Goal: Task Accomplishment & Management: Use online tool/utility

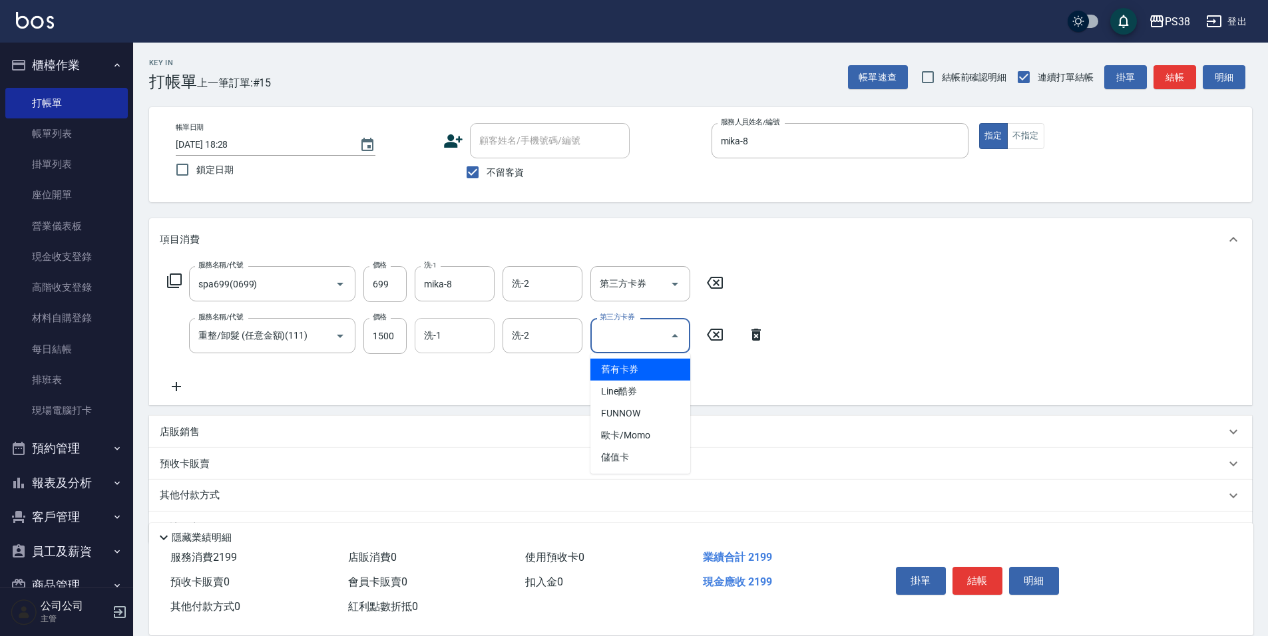
click at [461, 341] on input "洗-1" at bounding box center [455, 335] width 68 height 23
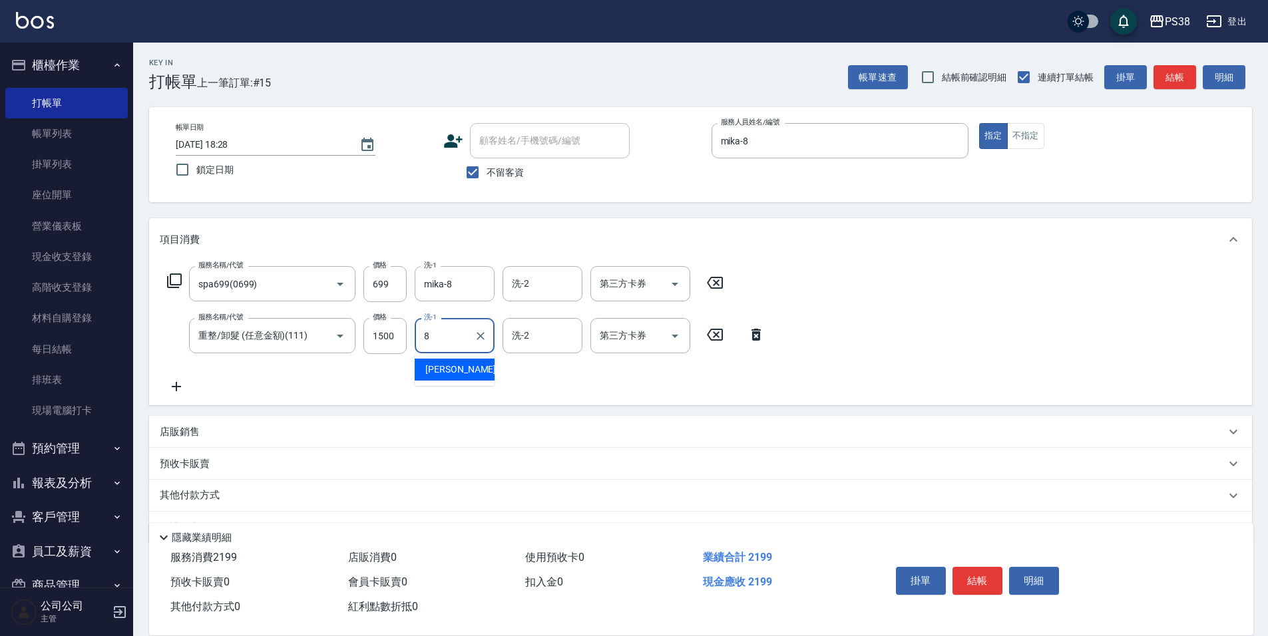
type input "mika-8"
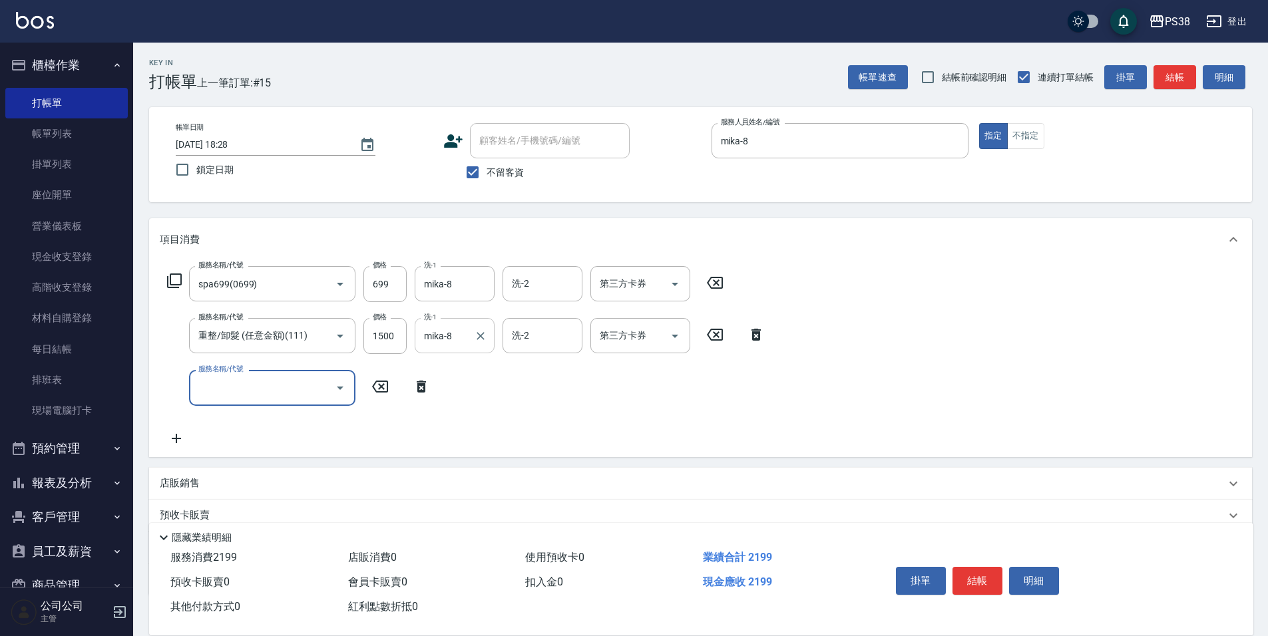
type input "2"
type input "仙杜離子護(320000)"
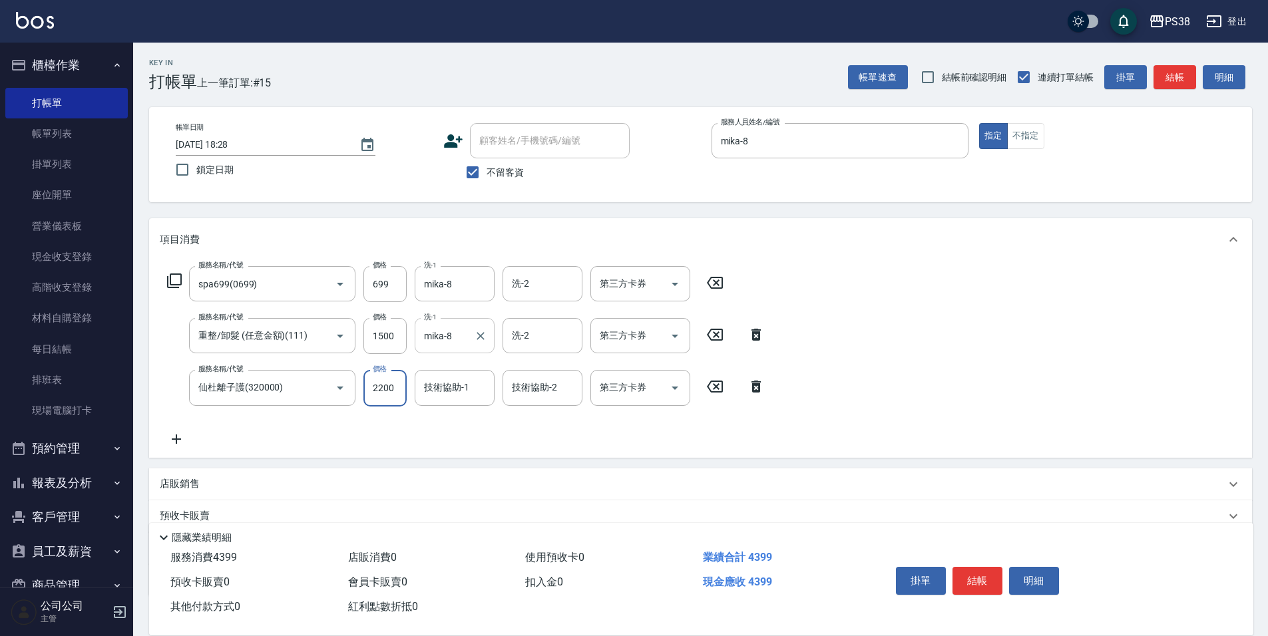
type input "2200"
type input "mika-8"
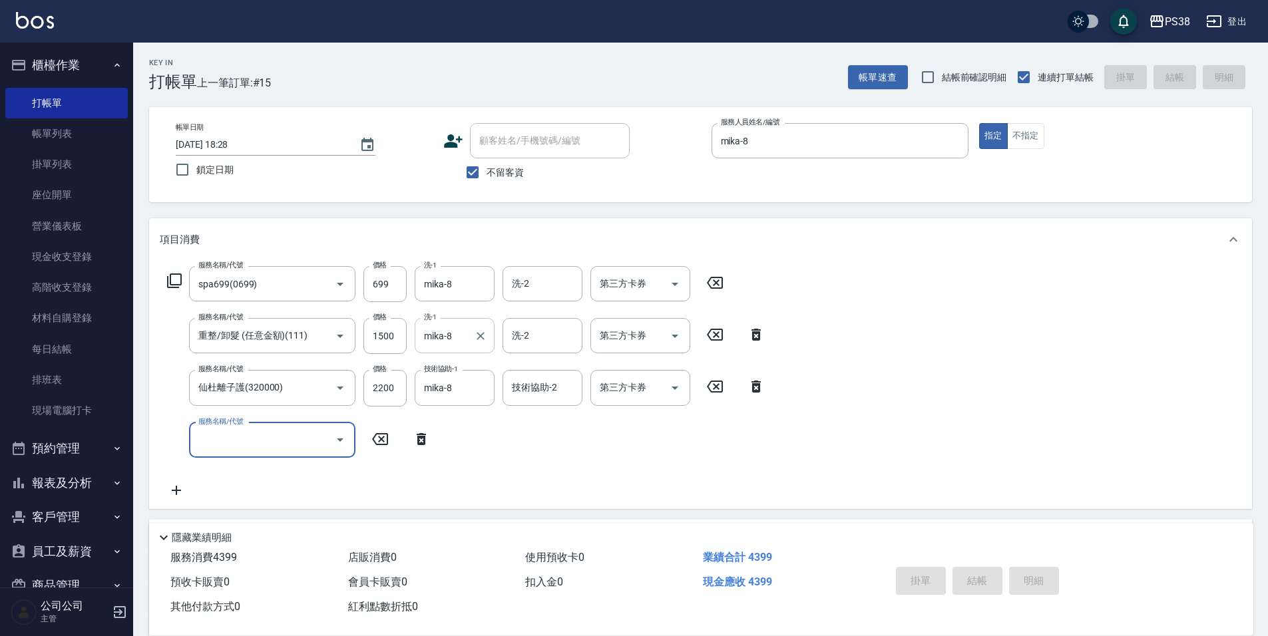
type input "[DATE] 21:01"
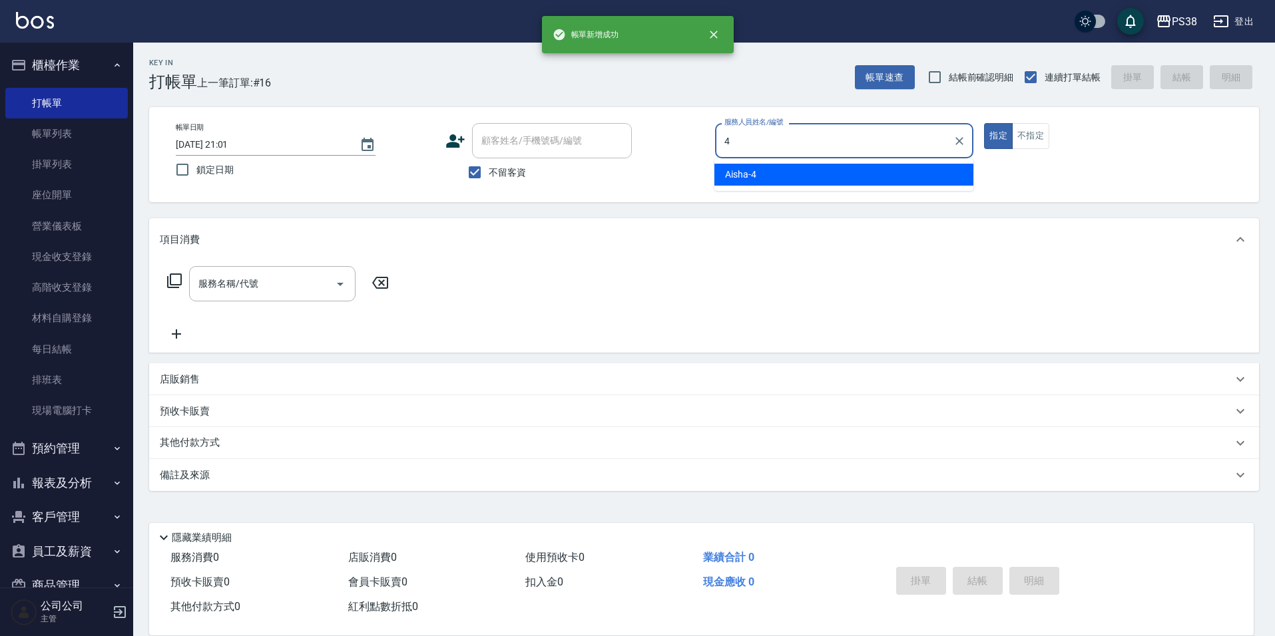
type input "Aisha-4"
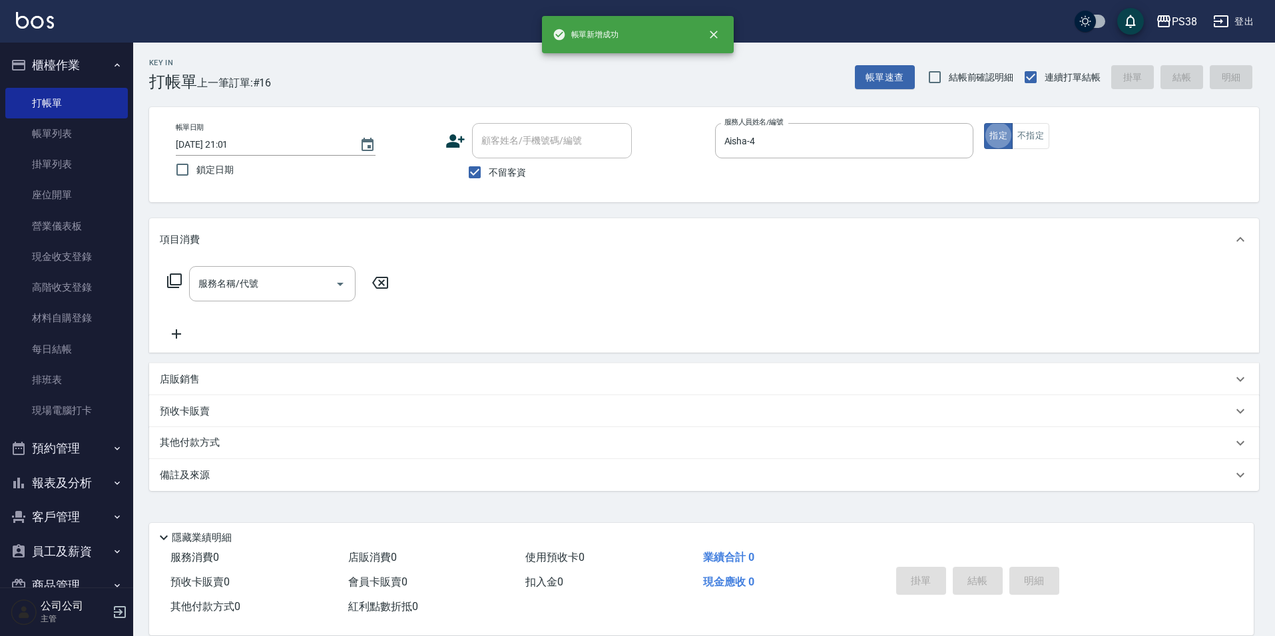
type button "true"
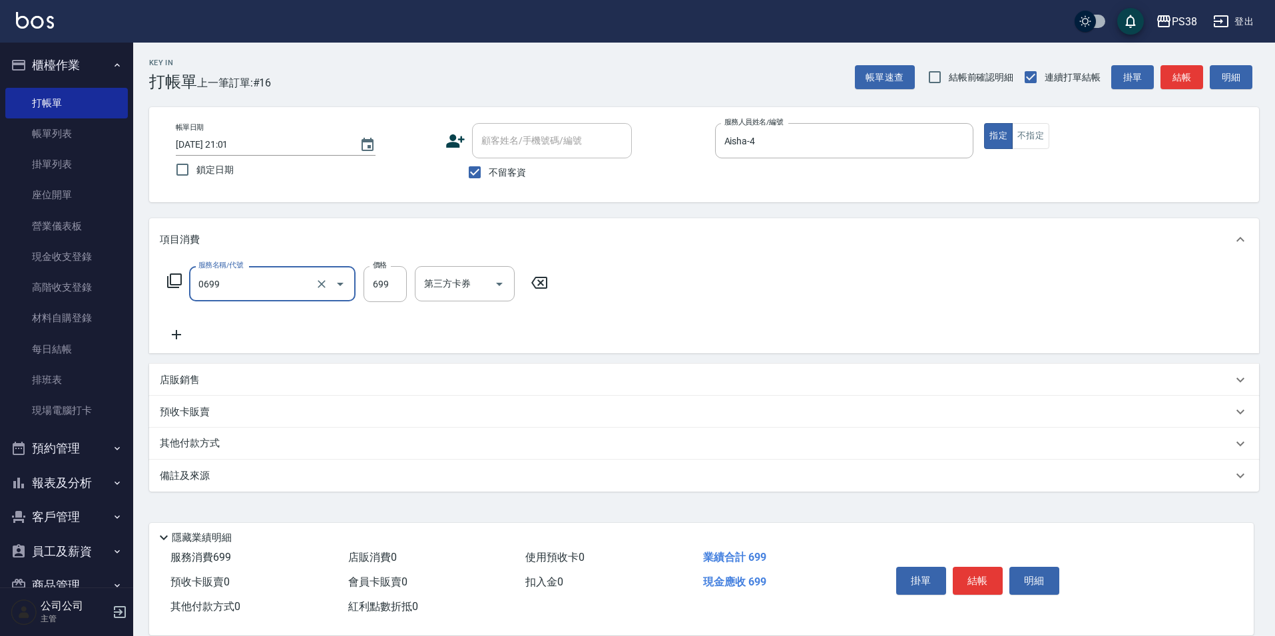
type input "spa699(0699)"
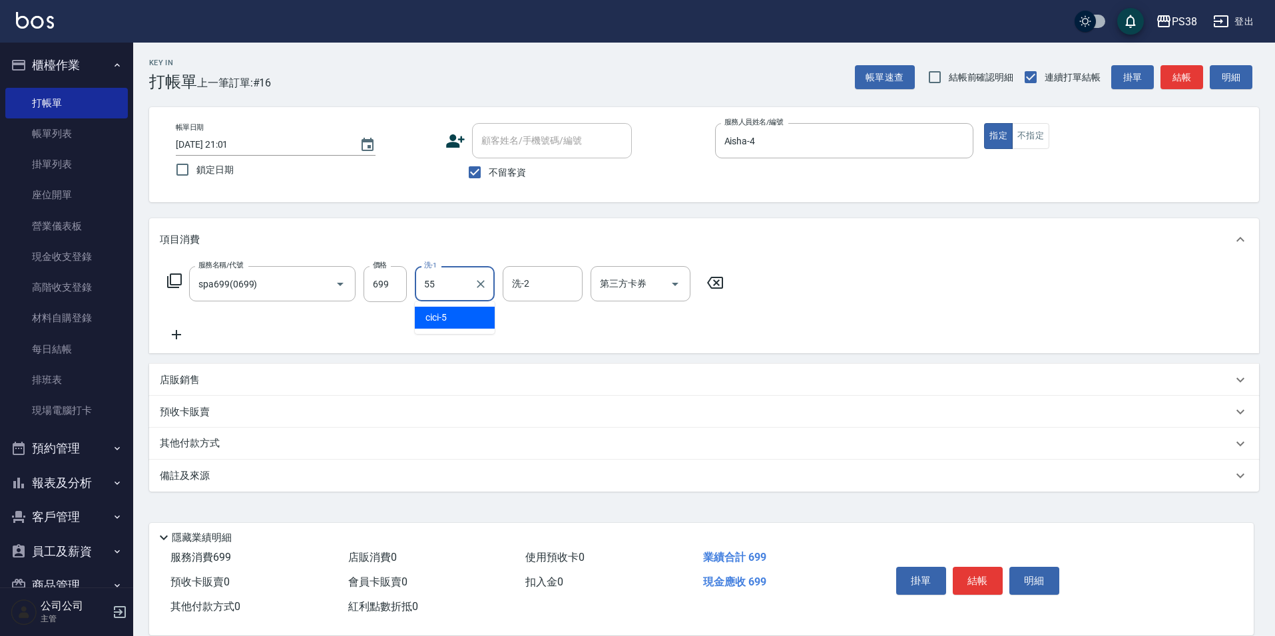
type input "[PERSON_NAME]-55"
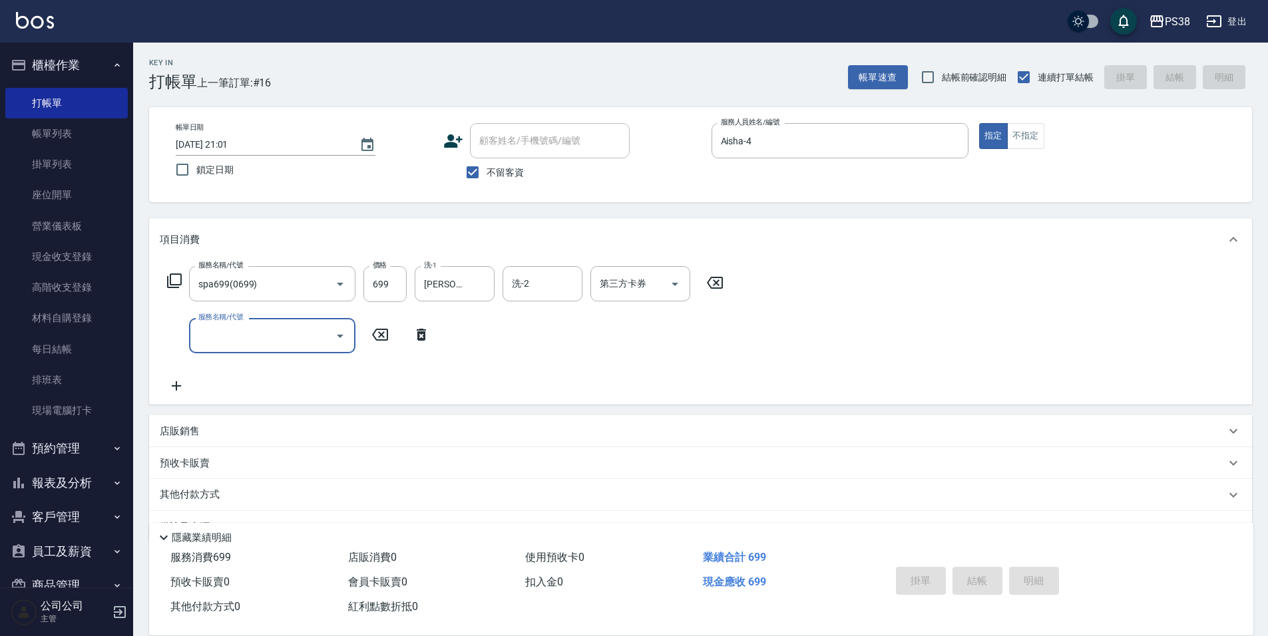
type input "[DATE] 21:02"
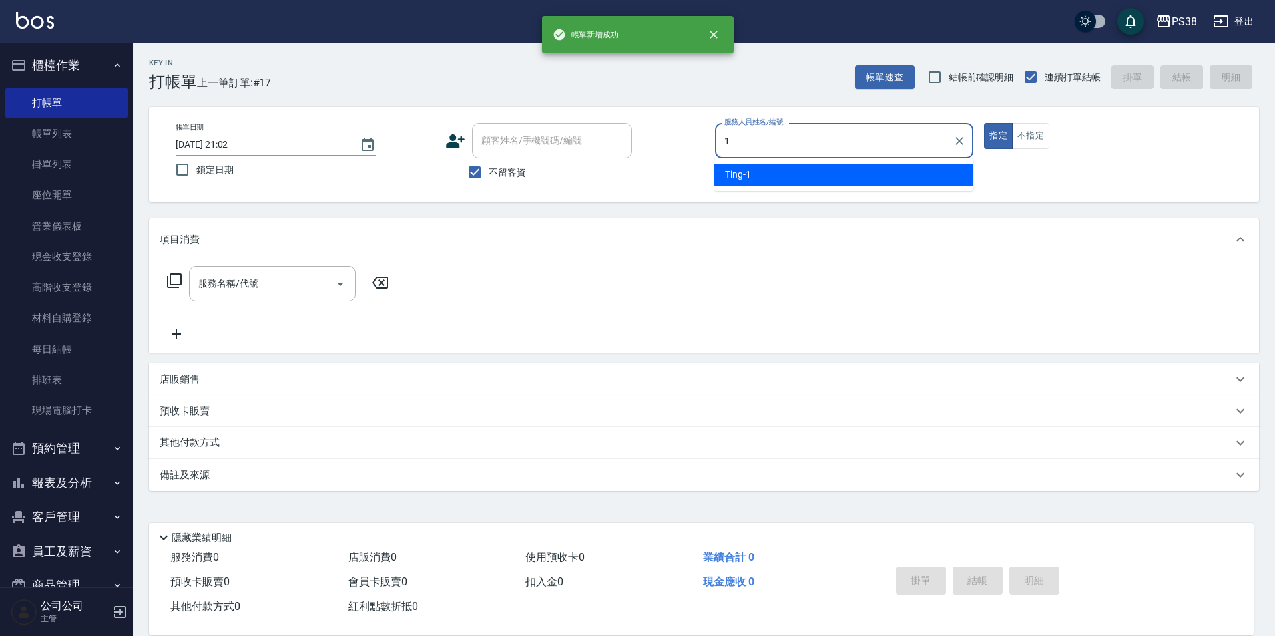
type input "Ting-1"
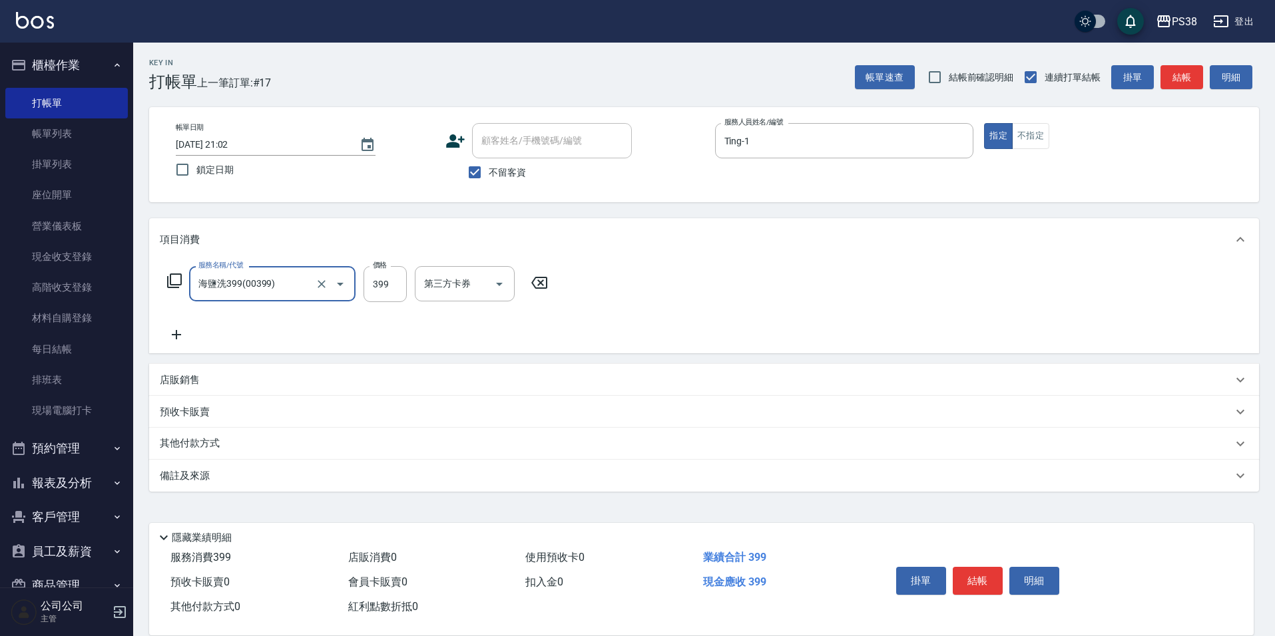
type input "海鹽洗399(00399)"
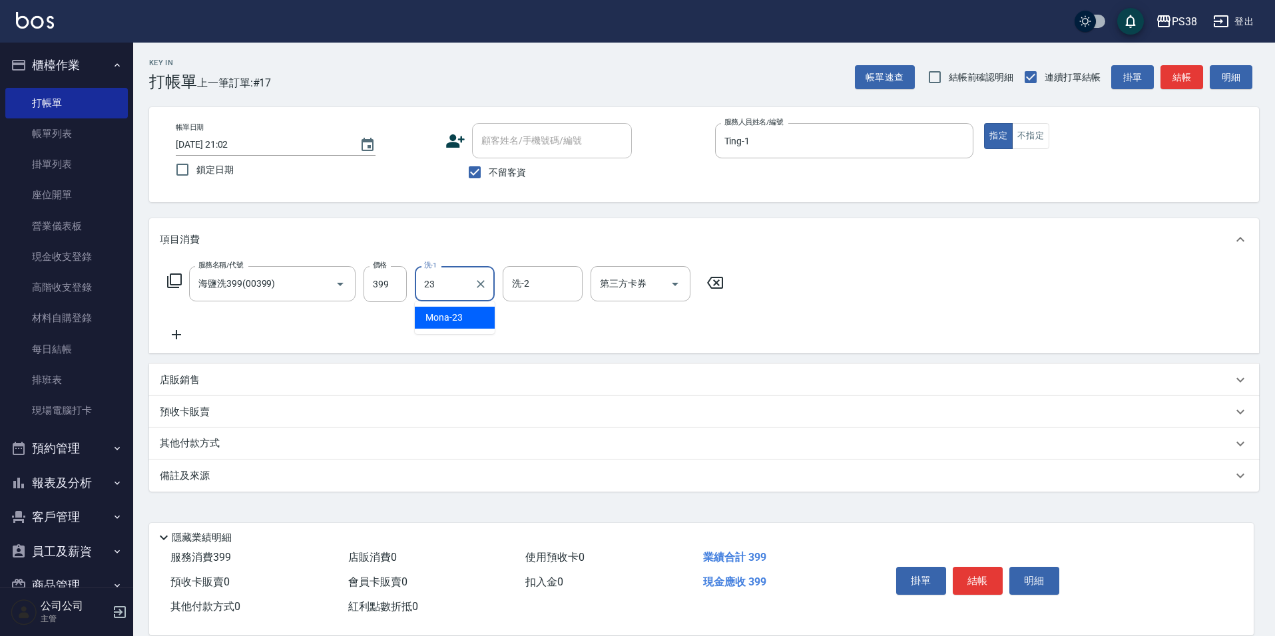
type input "Mona-23"
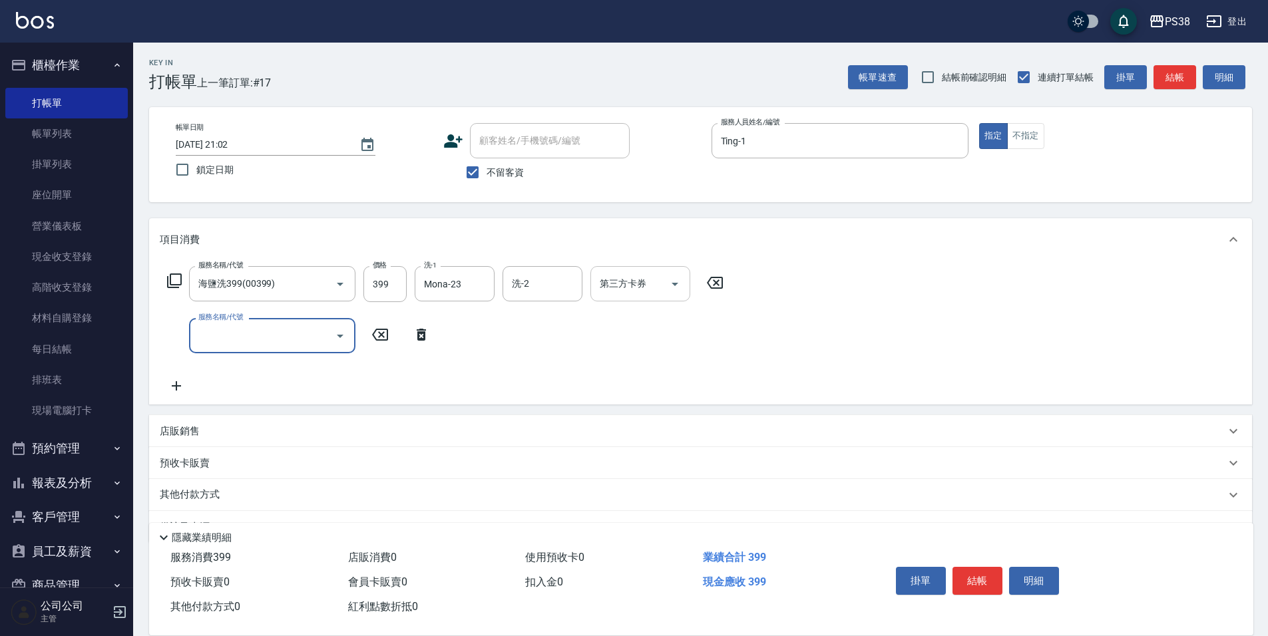
click at [661, 282] on input "第三方卡券" at bounding box center [630, 283] width 68 height 23
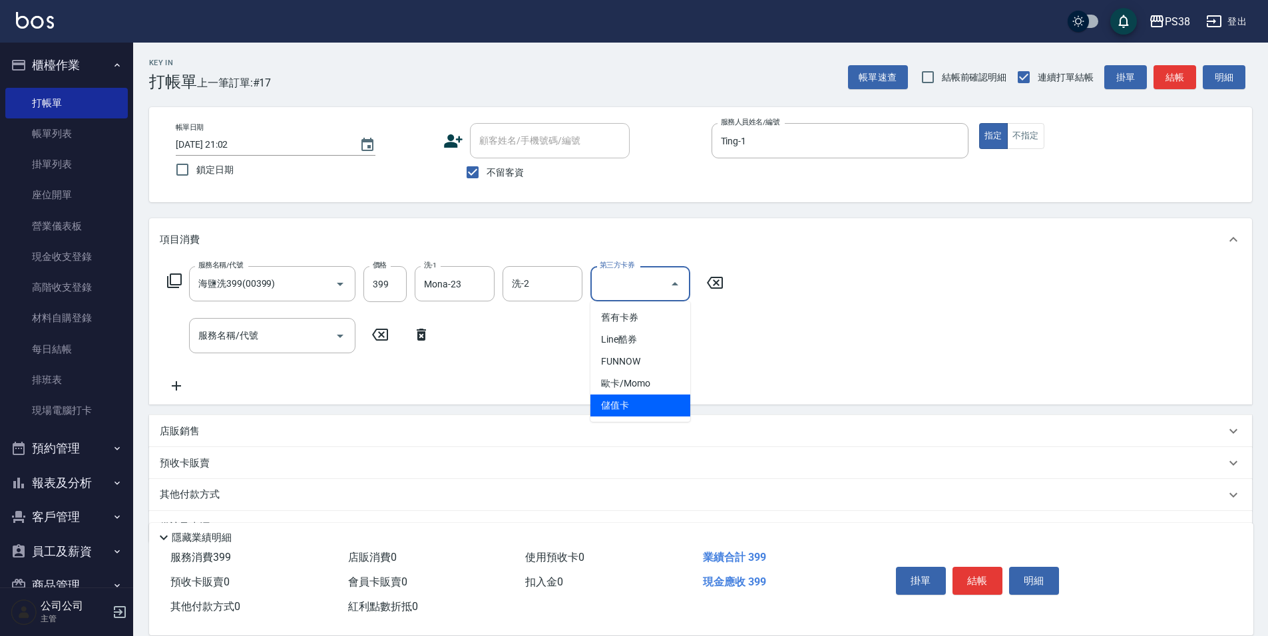
click at [634, 401] on span "儲值卡" at bounding box center [640, 406] width 100 height 22
type input "儲值卡"
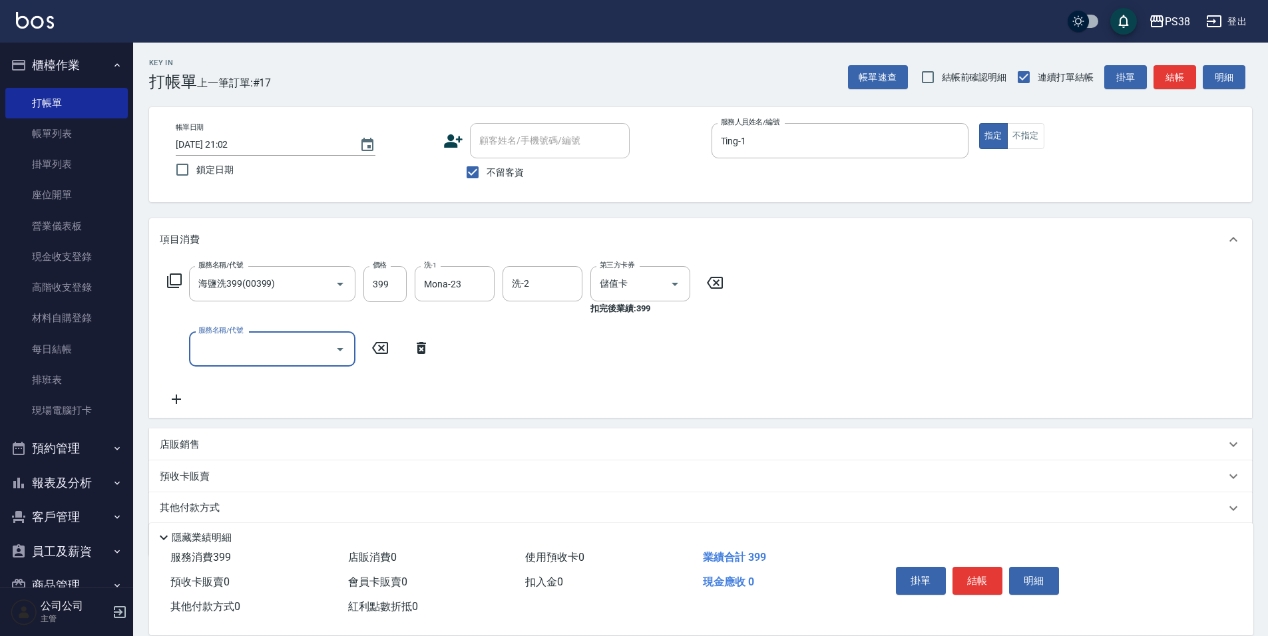
type input "3"
type input "剪髮與造型(任意金額)(2100)"
type input "300"
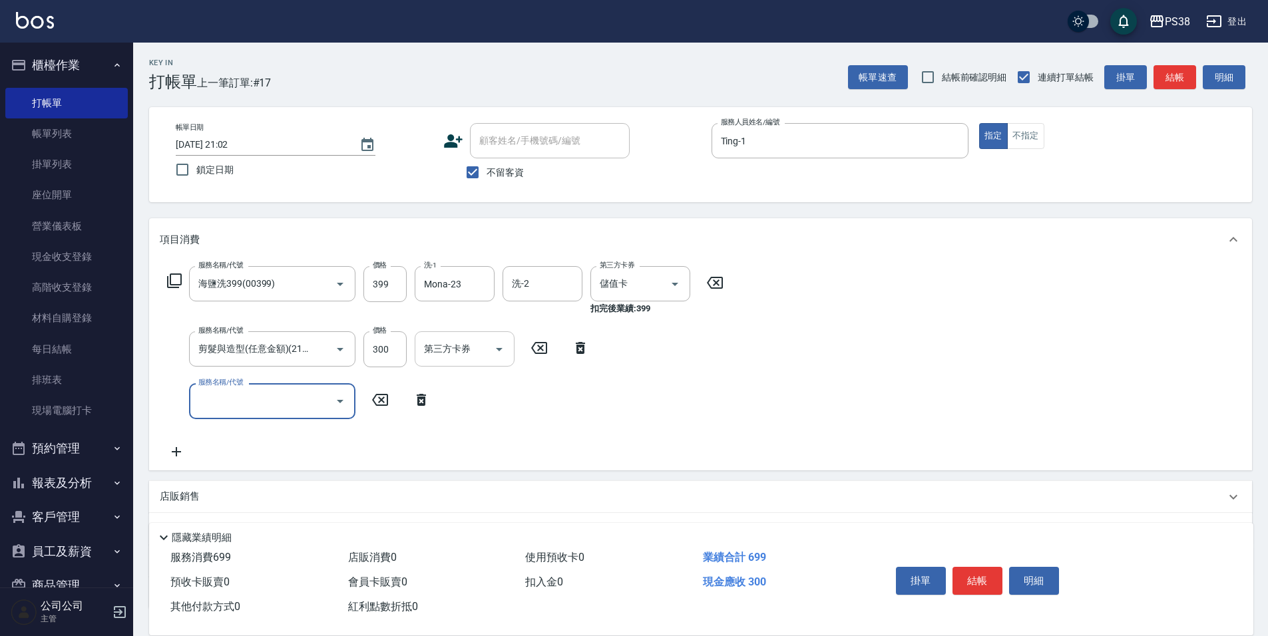
click at [484, 362] on div "第三方卡券" at bounding box center [465, 348] width 100 height 35
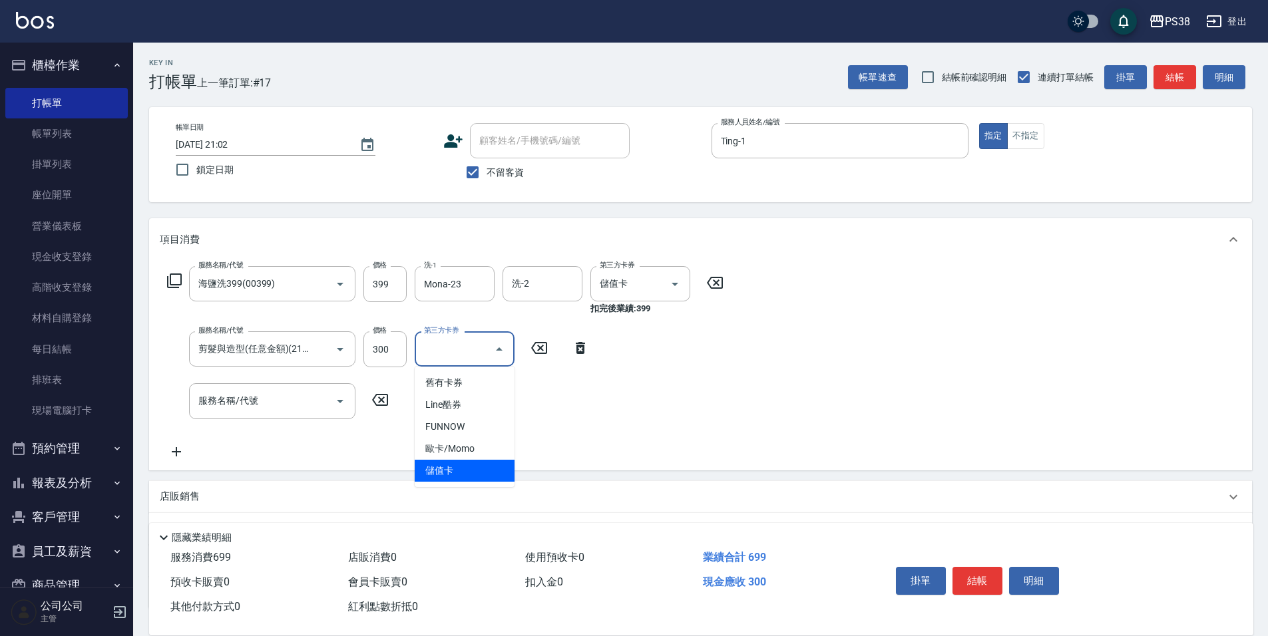
click at [461, 473] on span "儲值卡" at bounding box center [465, 471] width 100 height 22
type input "儲值卡"
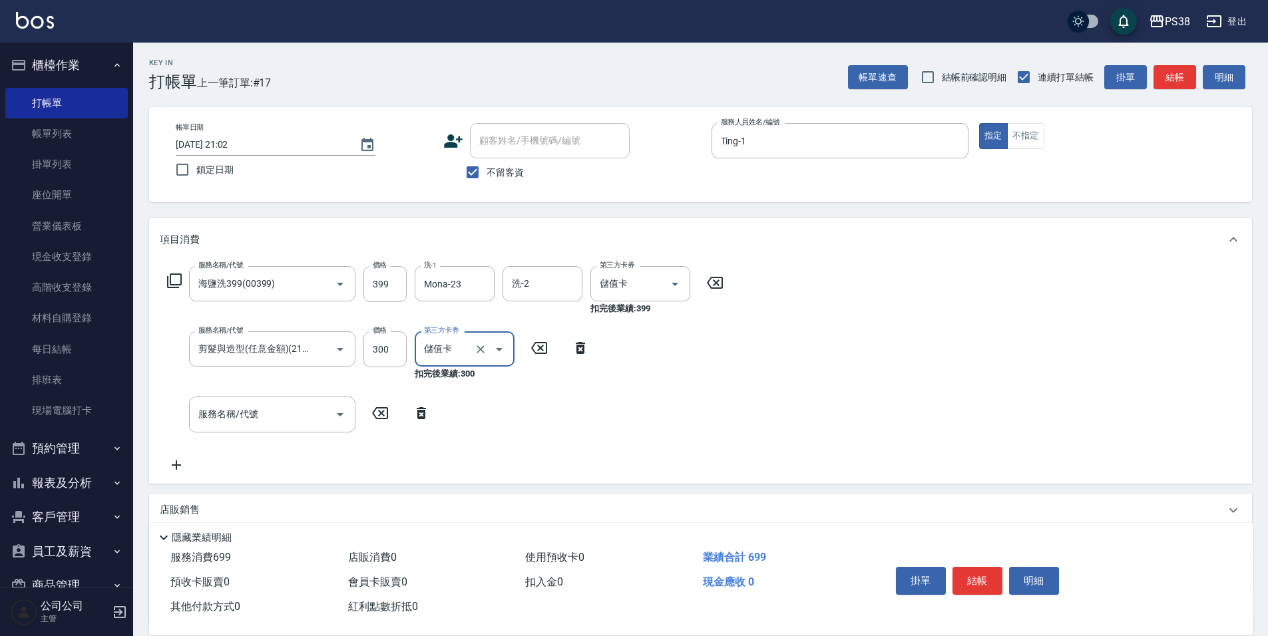
click at [560, 415] on div "服務名稱/代號 海鹽洗399(00399) 服務名稱/代號 價格 399 價格 洗-1 Mona-23 洗-1 洗-2 洗-2 第三方卡券 儲值卡 第三方卡券…" at bounding box center [446, 369] width 572 height 206
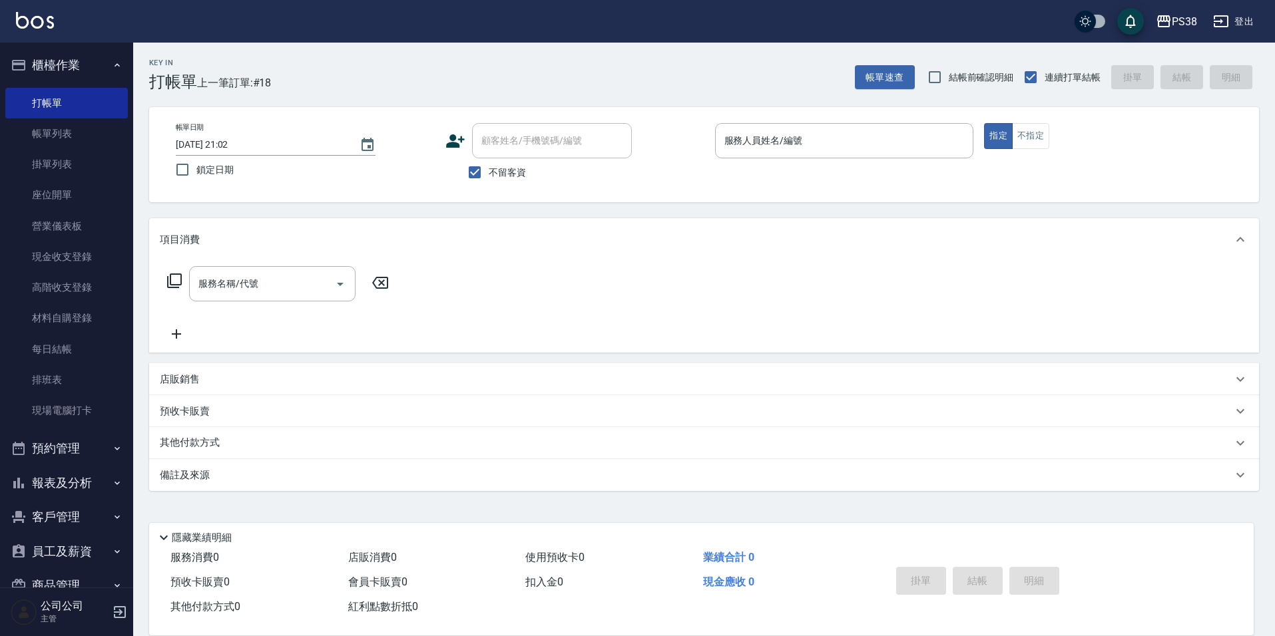
click at [894, 122] on div "帳單日期 [DATE] 21:02 鎖定日期 顧客姓名/手機號碼/編號 顧客姓名/手機號碼/編號 不留客資 服務人員姓名/編號 服務人員姓名/編號 指定 不指定" at bounding box center [703, 154] width 1109 height 95
click at [878, 132] on input "服務人員姓名/編號" at bounding box center [844, 140] width 247 height 23
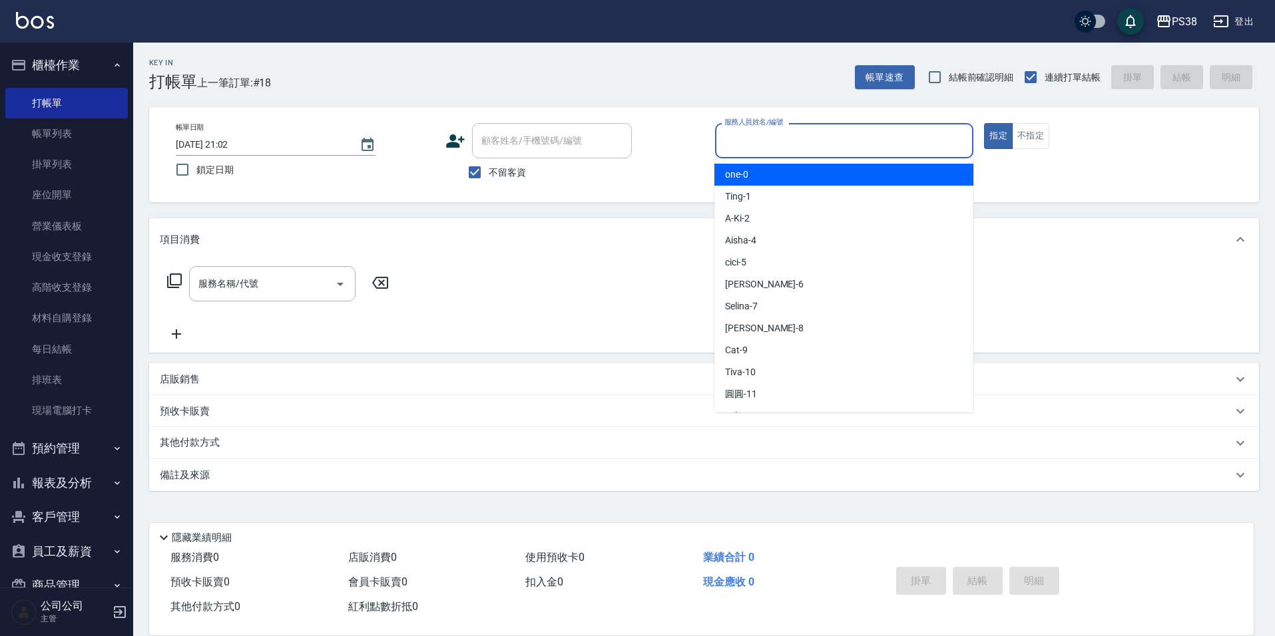
click at [666, 155] on div "顧客姓名/手機號碼/編號 顧客姓名/手機號碼/編號" at bounding box center [574, 140] width 259 height 35
click at [773, 149] on input "服務人員姓名/編號" at bounding box center [844, 140] width 247 height 23
type input "cici-5"
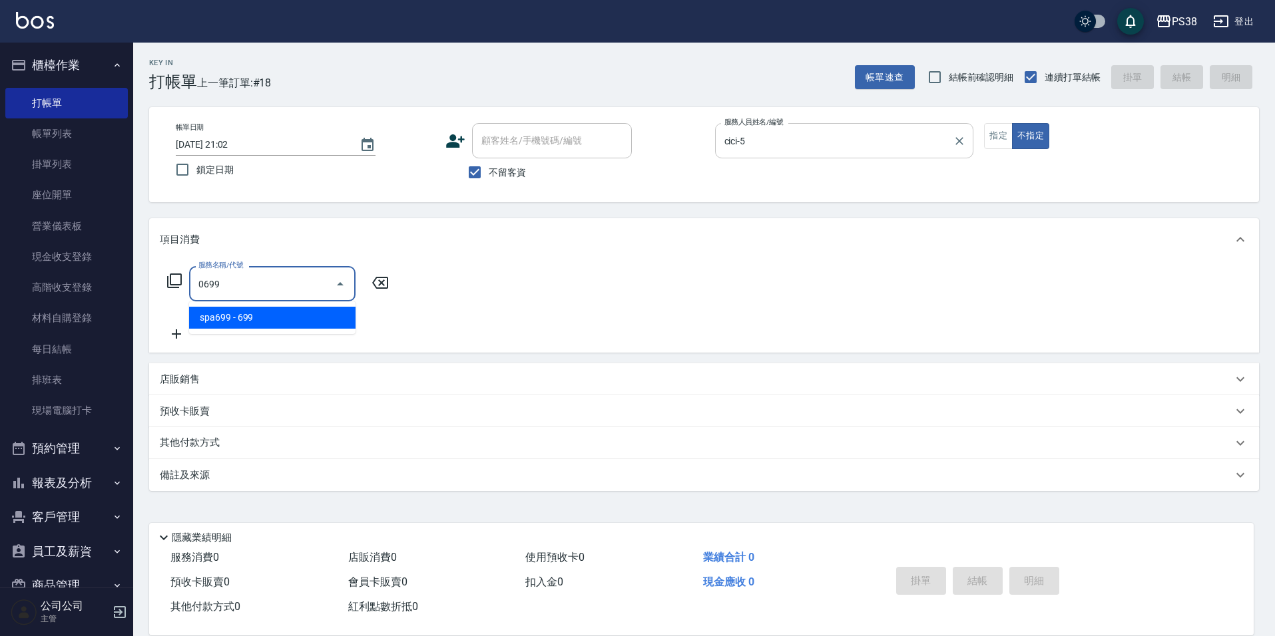
type input "spa699(0699)"
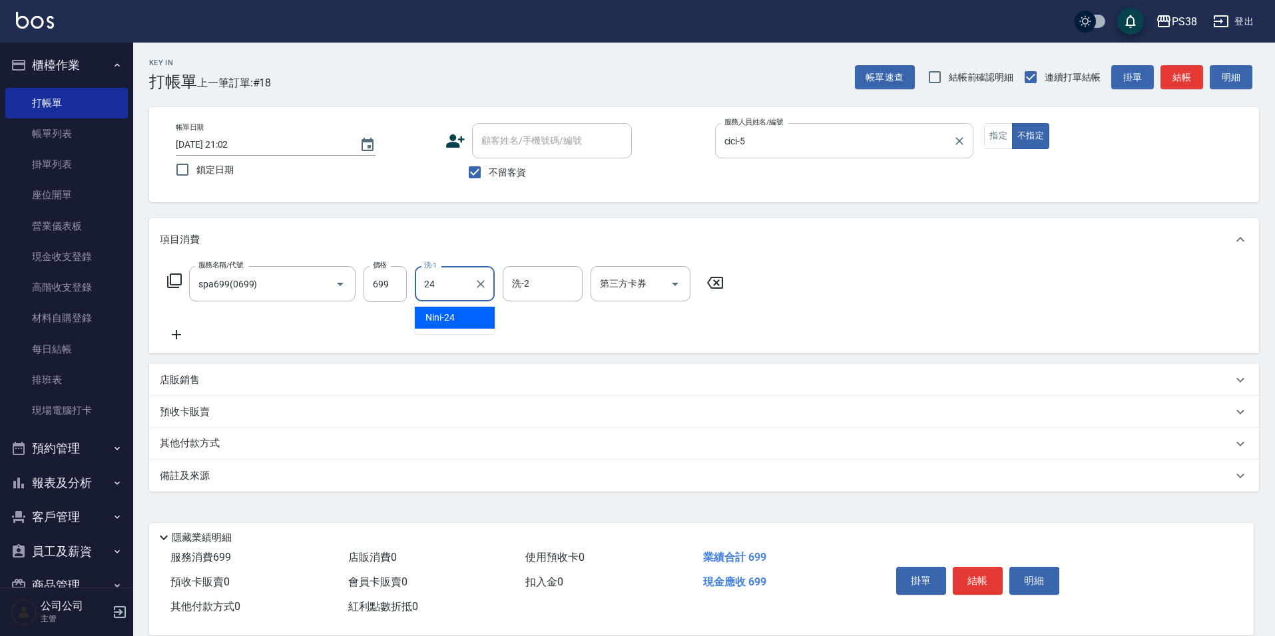
type input "Nini-24"
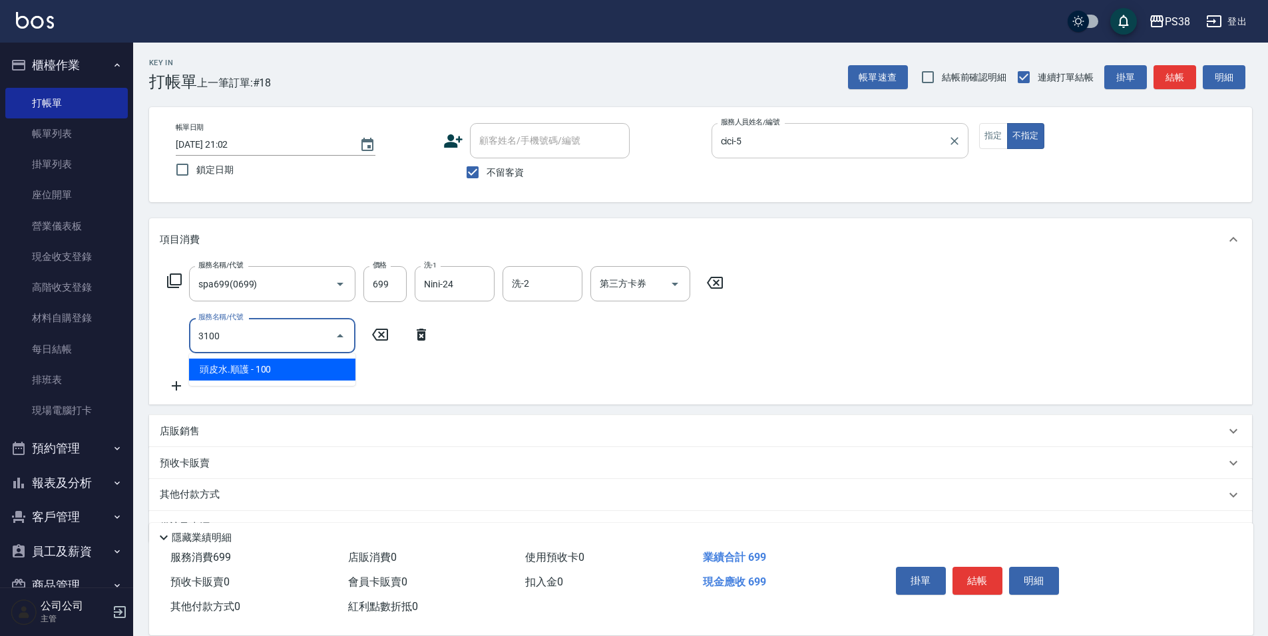
type input "頭皮水.順護(3100)"
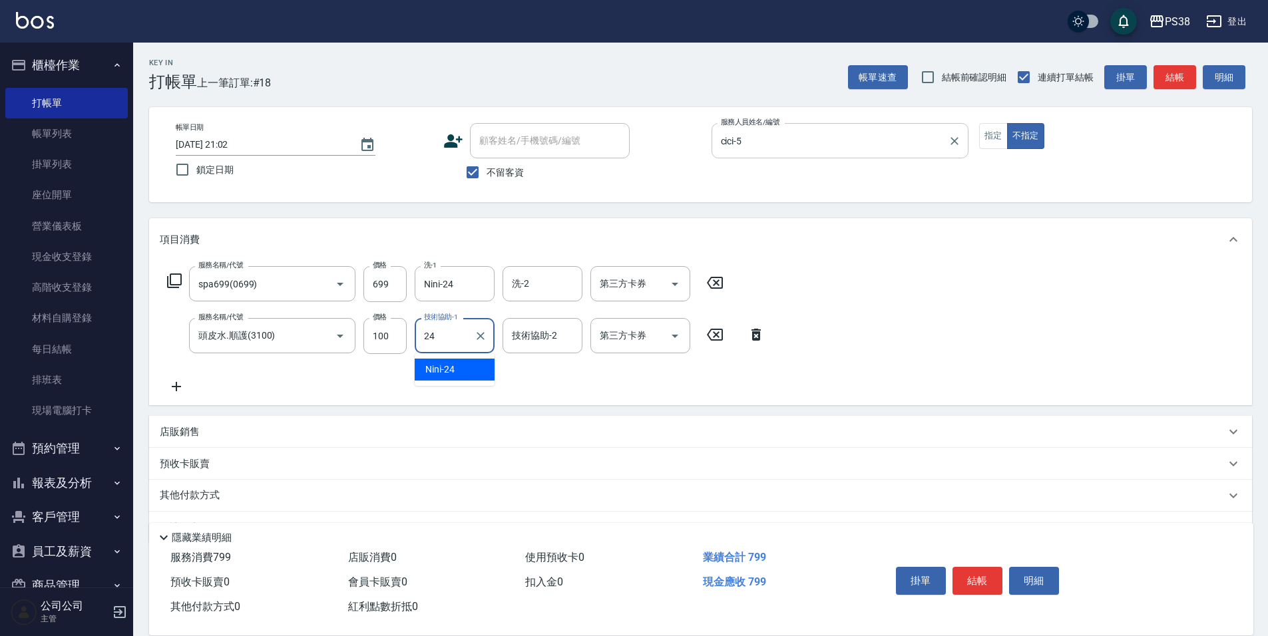
type input "Nini-24"
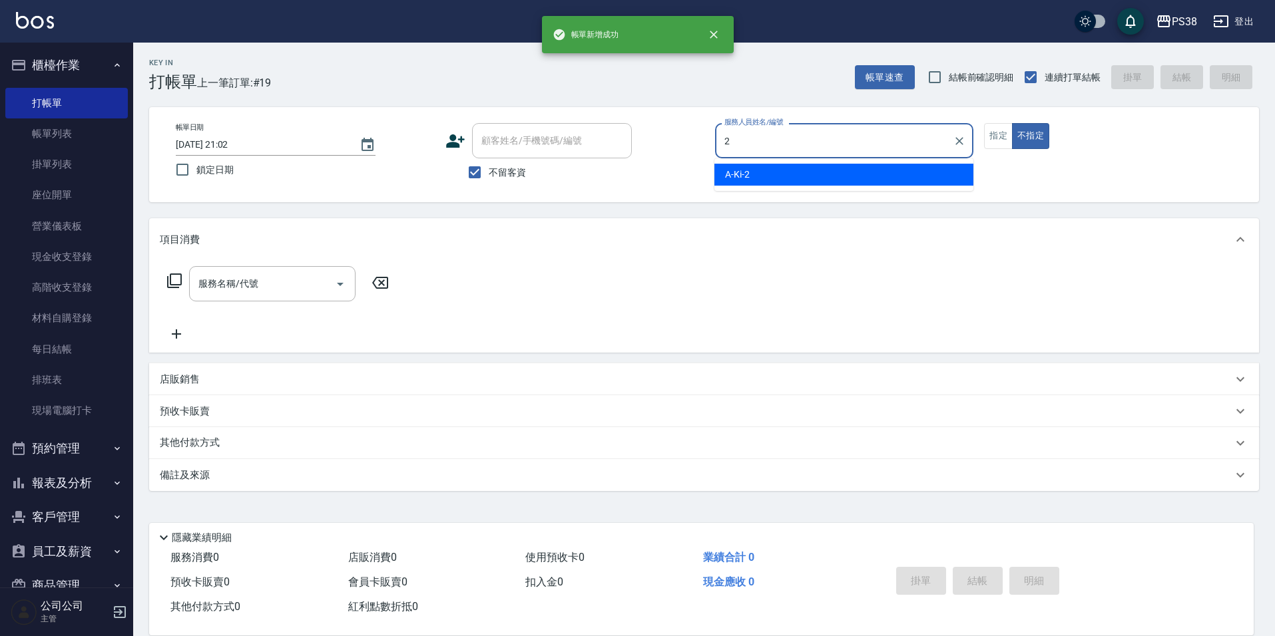
type input "A-Ki-2"
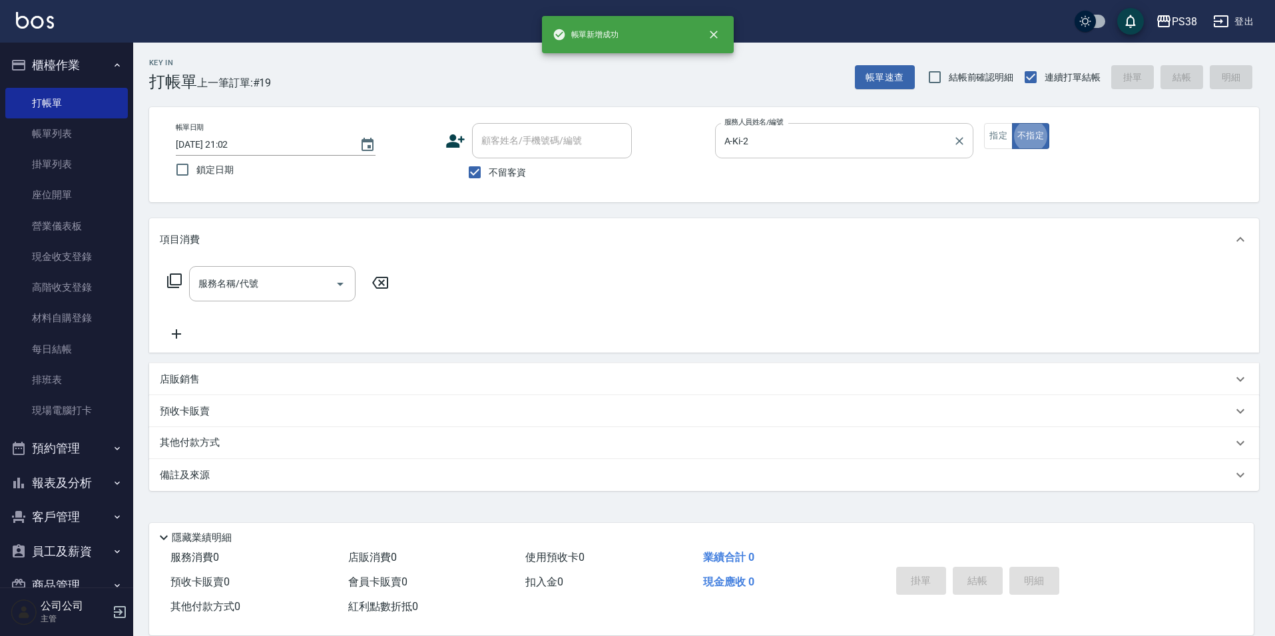
type button "false"
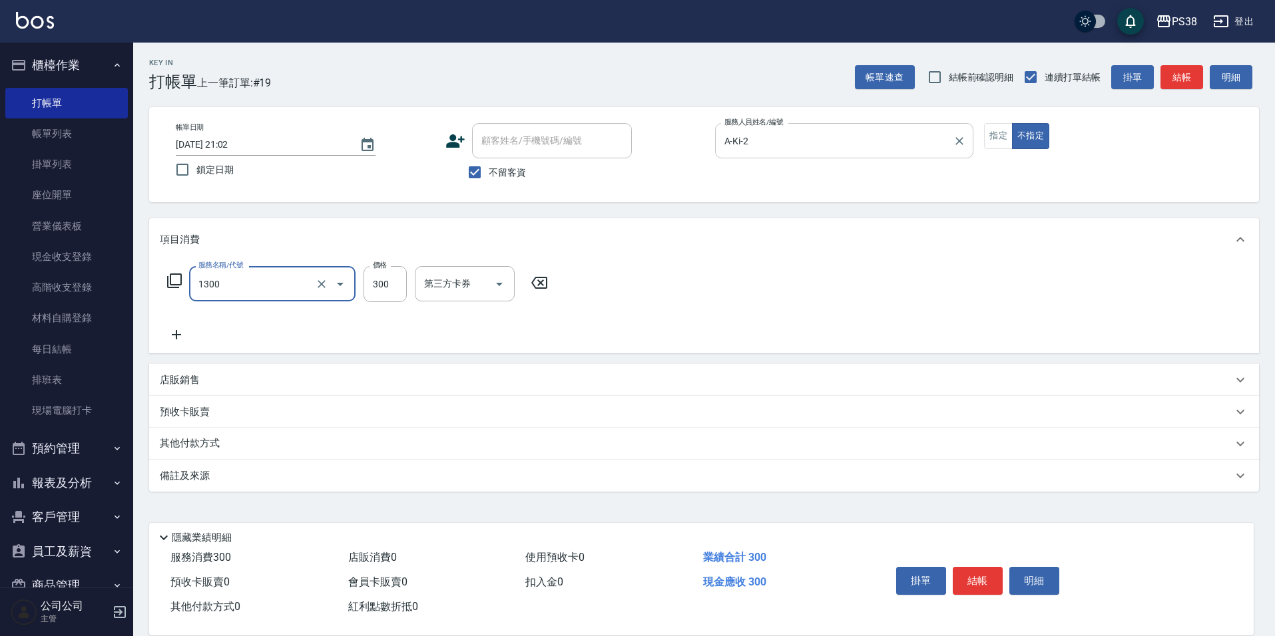
type input "精油洗潤300(1300)"
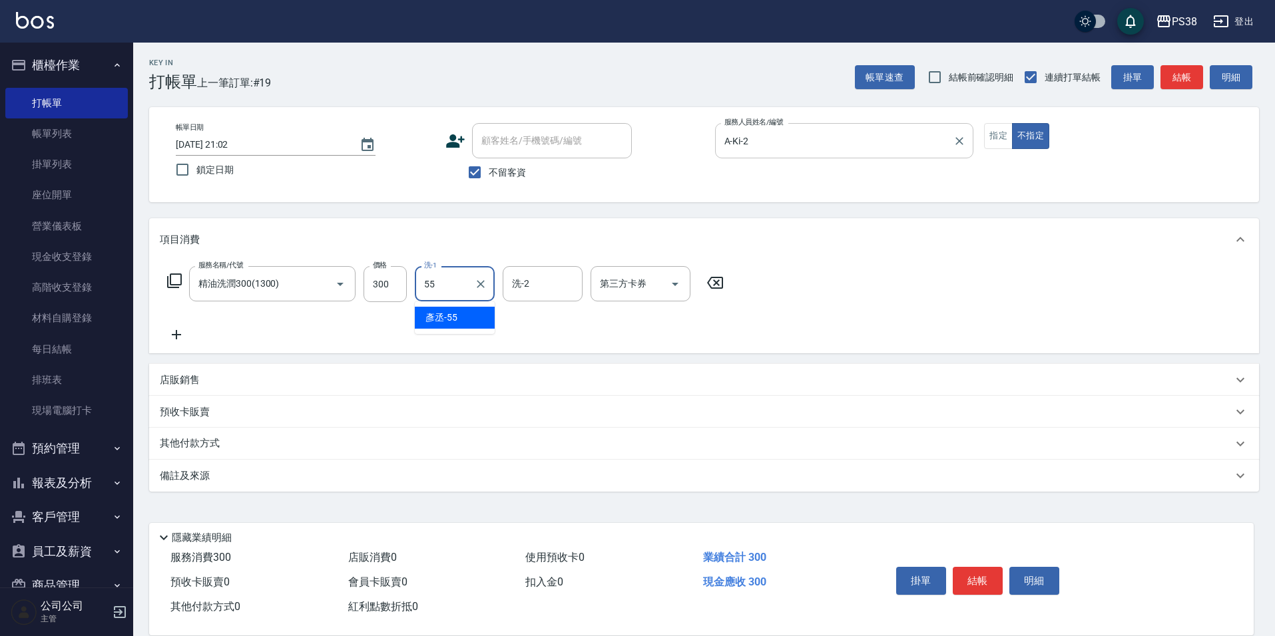
type input "[PERSON_NAME]-55"
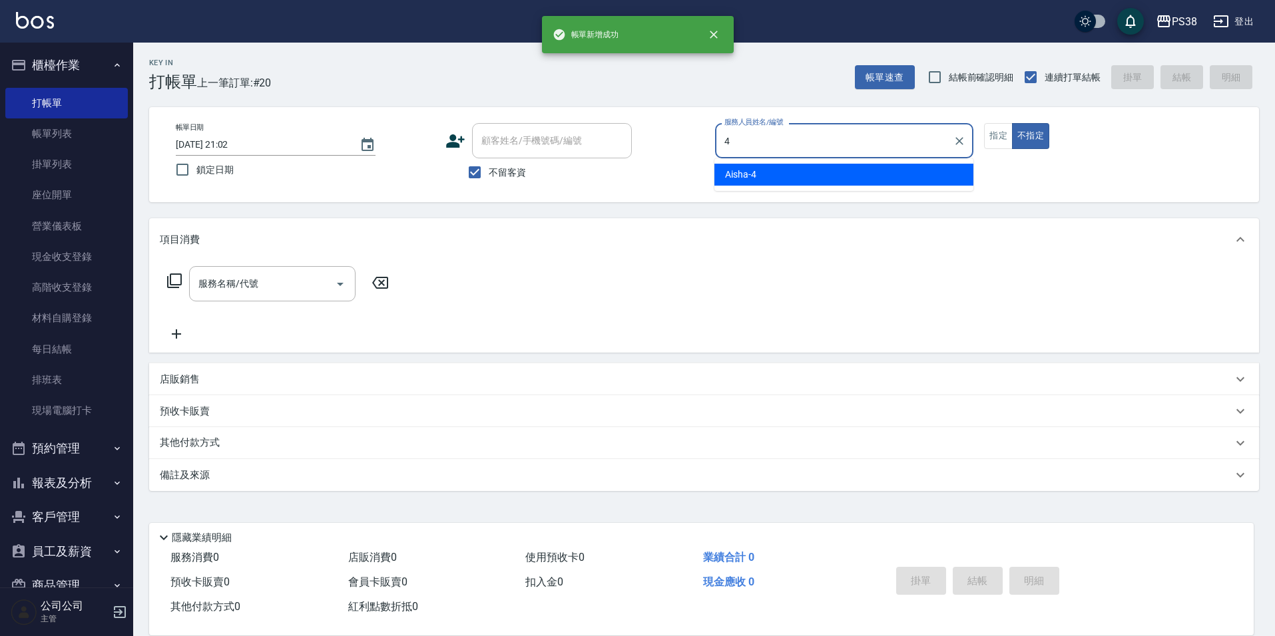
type input "Aisha-4"
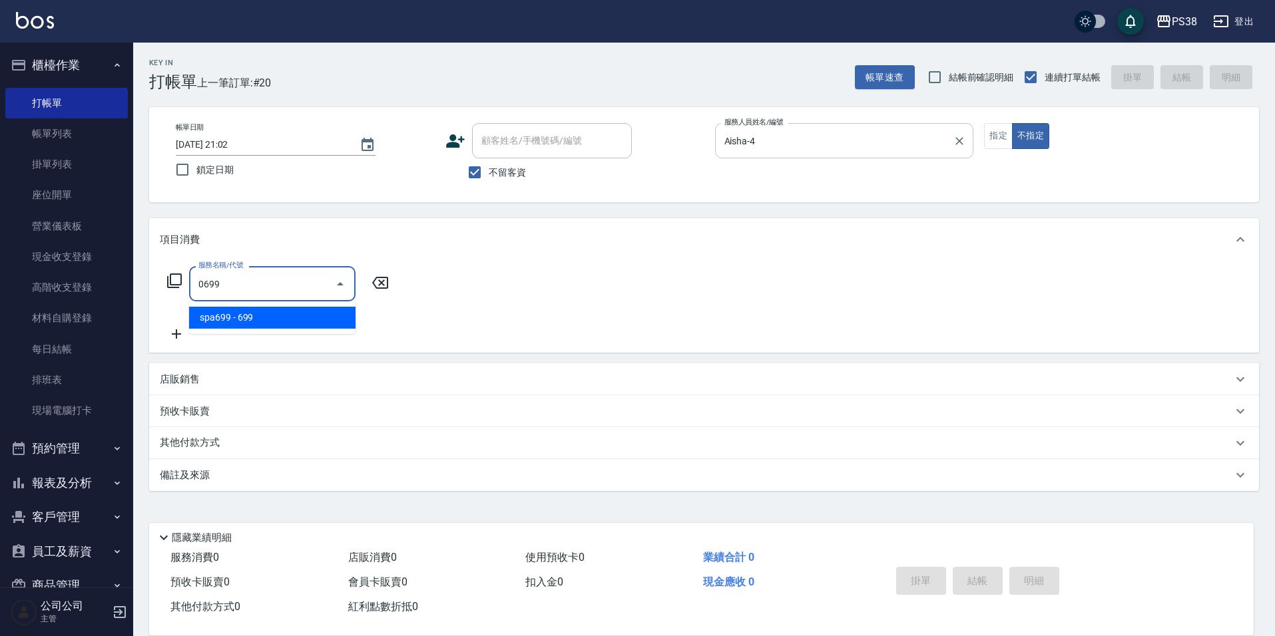
type input "spa699(0699)"
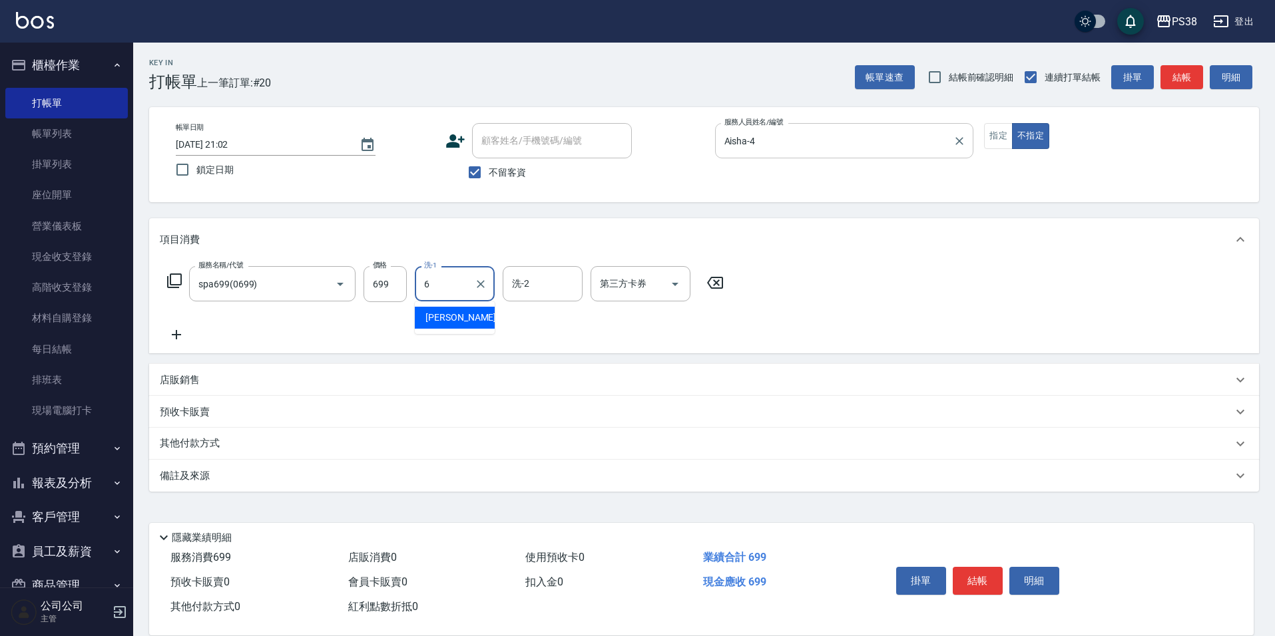
type input "[PERSON_NAME]-6"
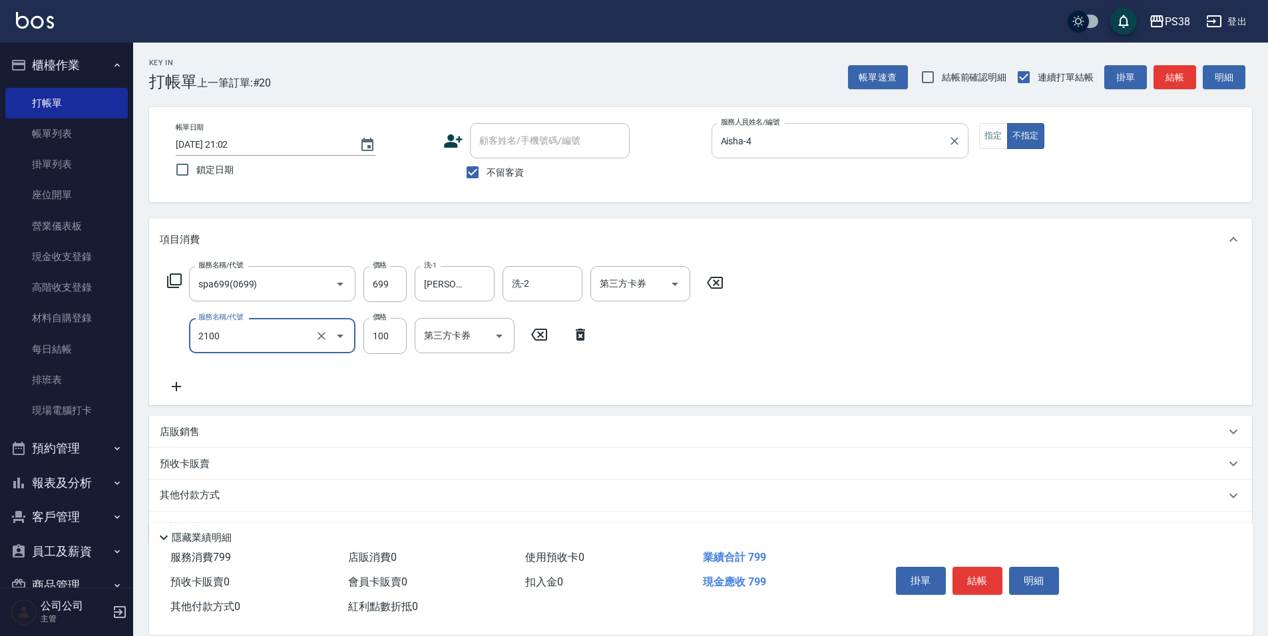
type input "剪髮與造型(任意金額)(2100)"
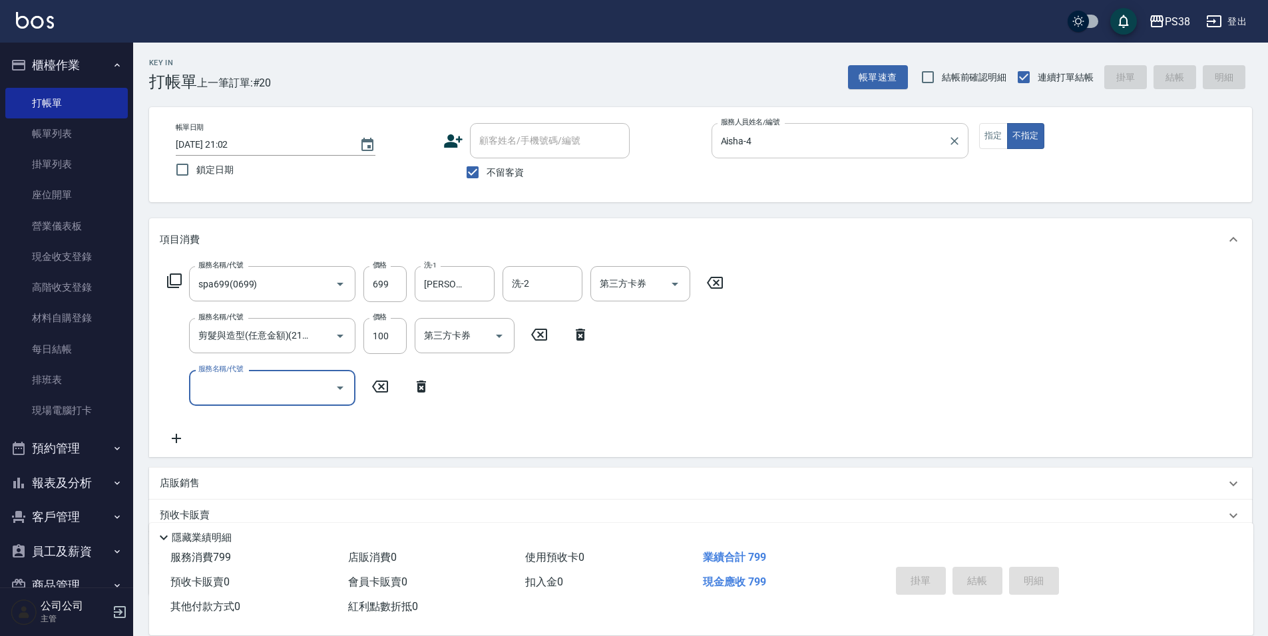
type input "[DATE] 21:03"
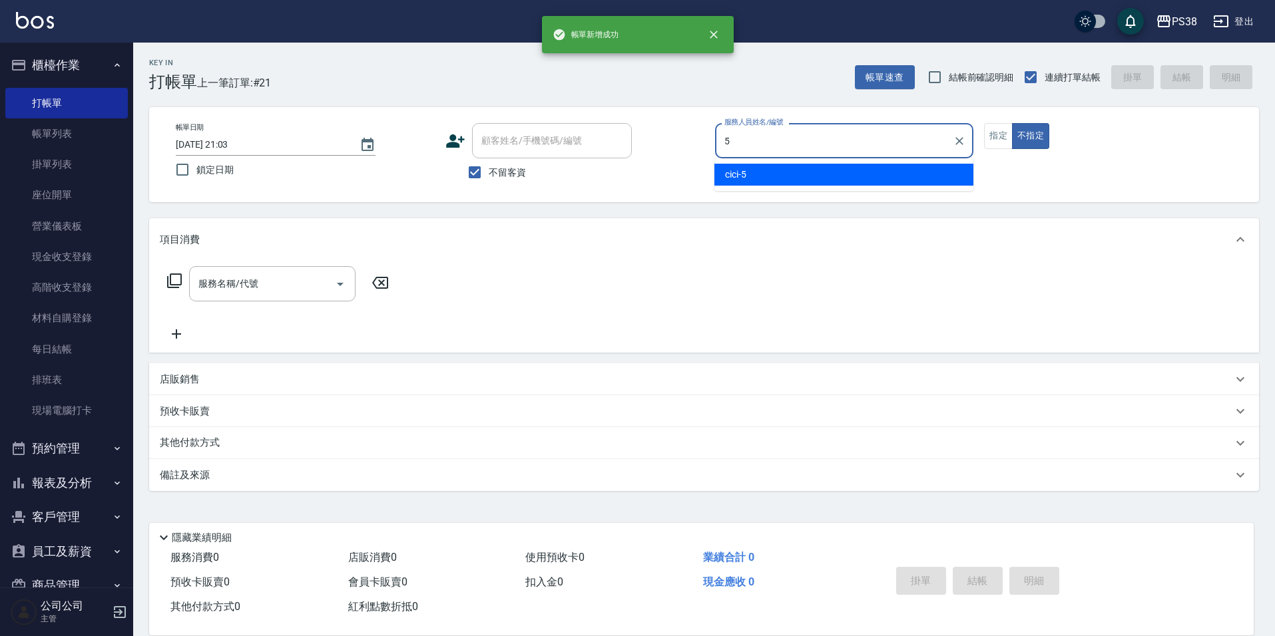
type input "cici-5"
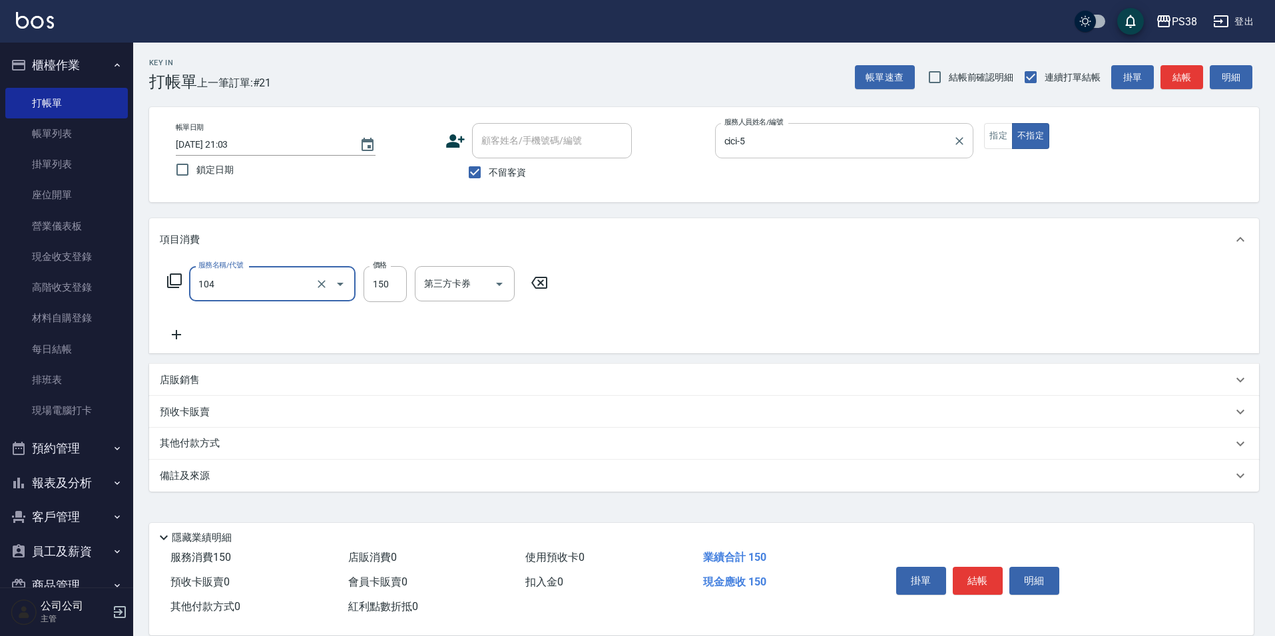
type input "洗髮(104)"
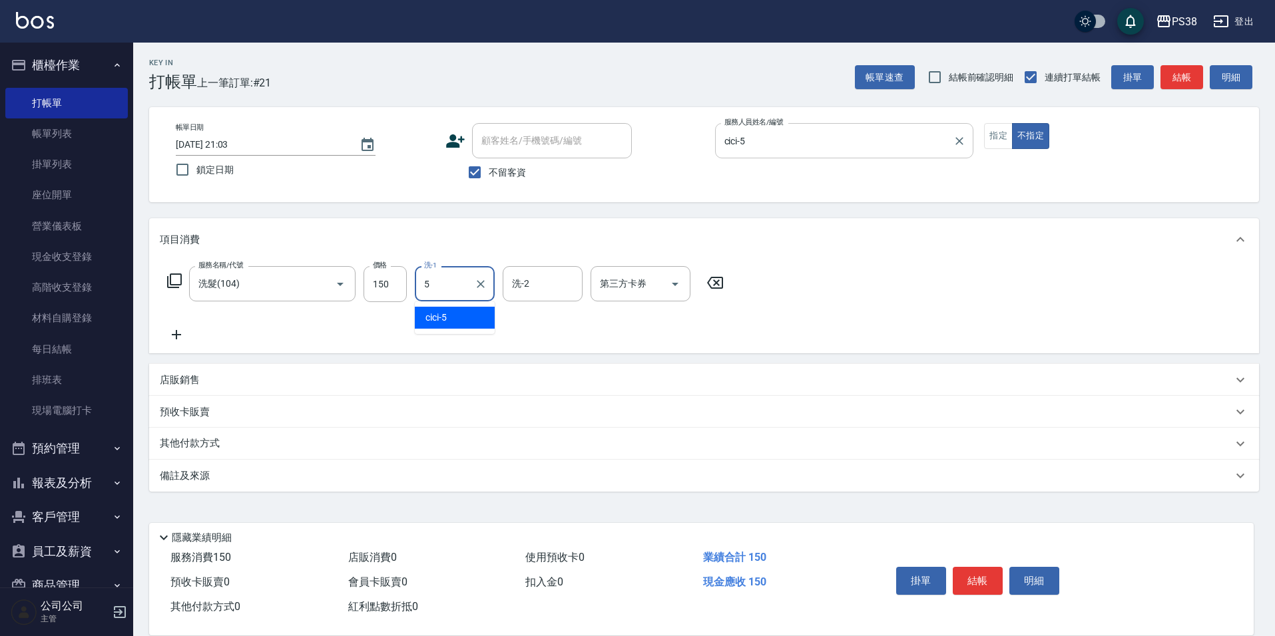
type input "cici-5"
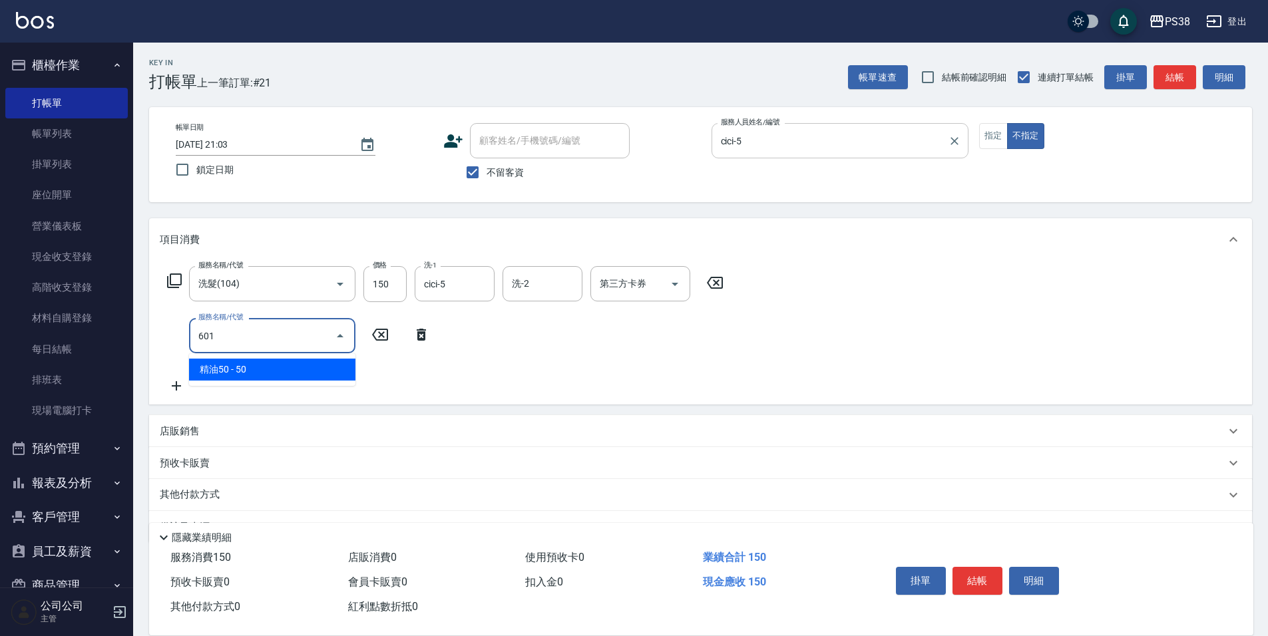
type input "精油50(601)"
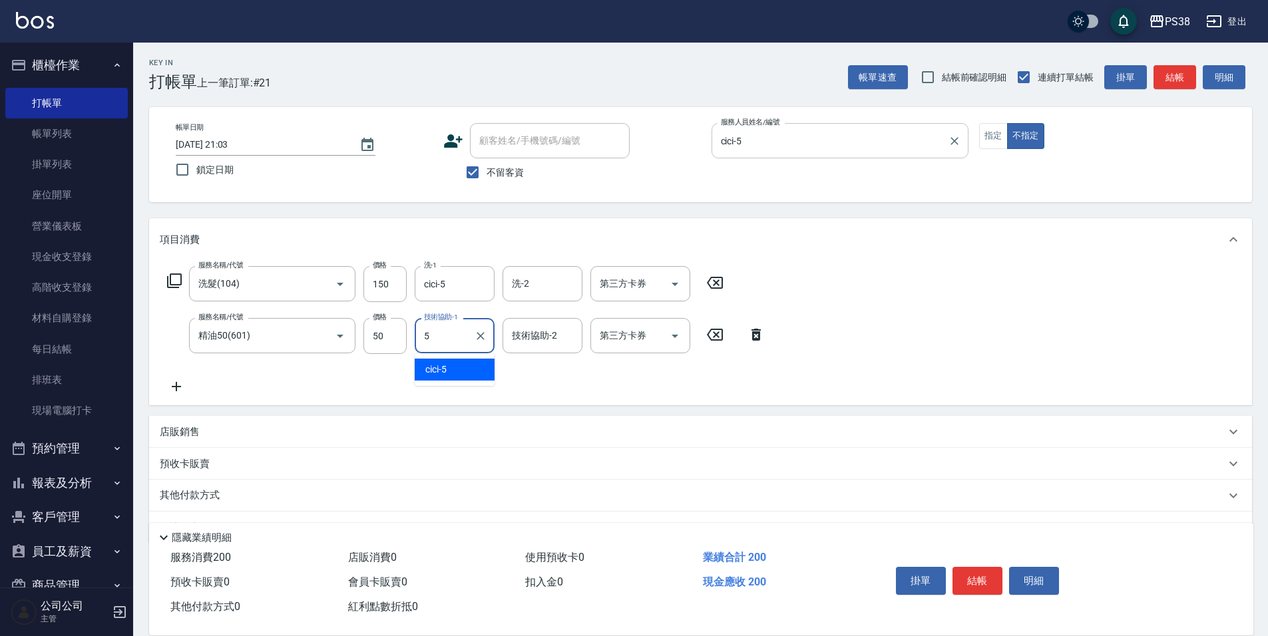
type input "cici-5"
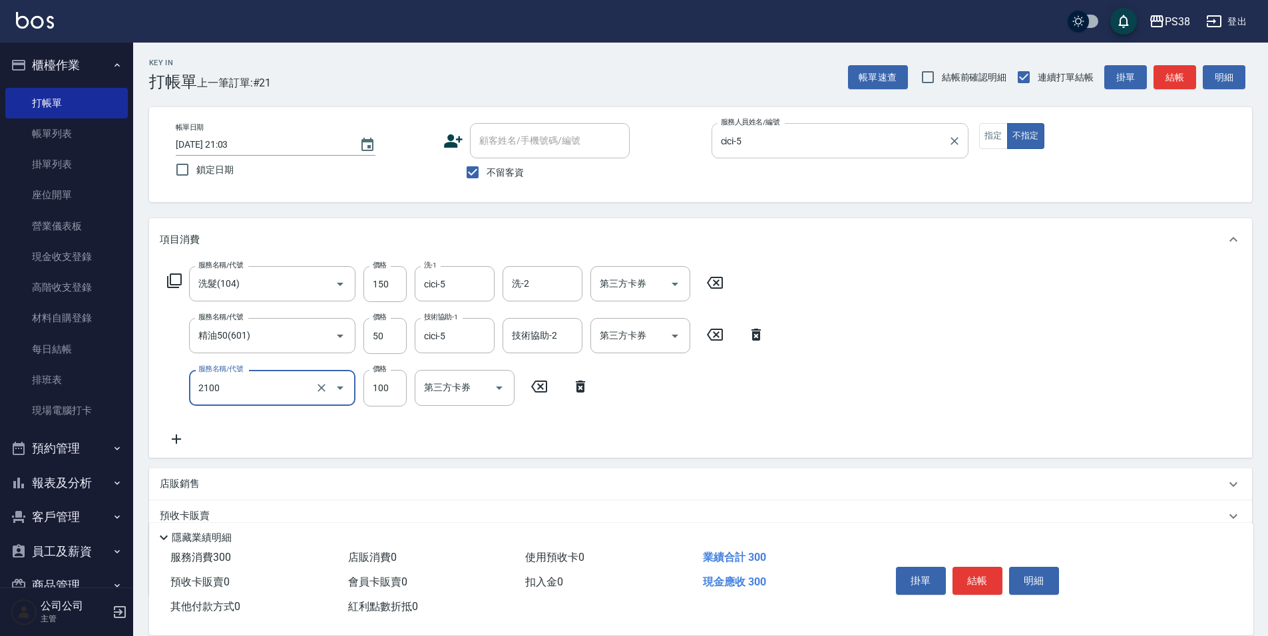
type input "剪髮與造型(任意金額)(2100)"
type input "150"
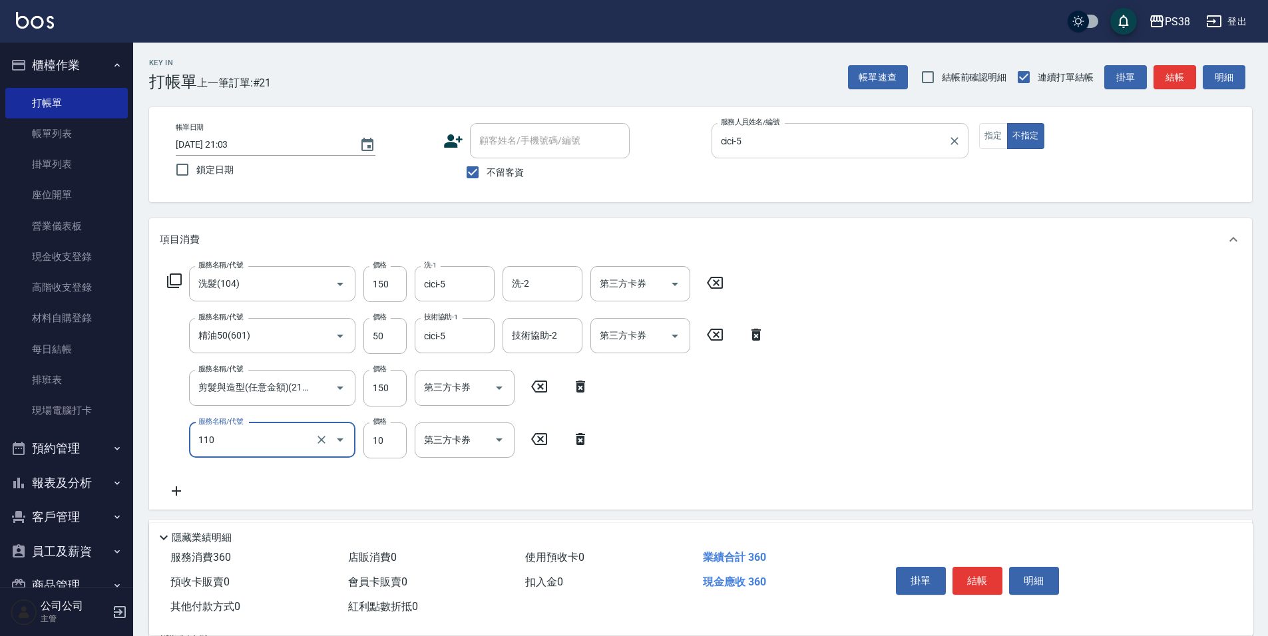
type input "潤絲(110)"
type input "20"
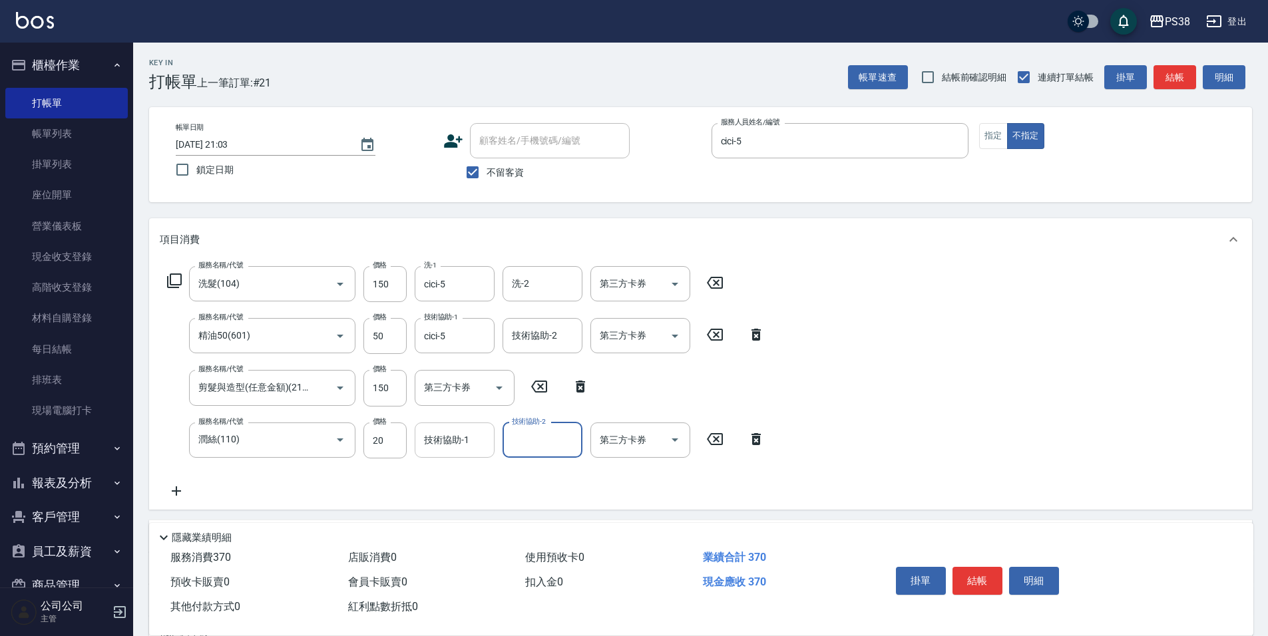
click at [423, 433] on input "技術協助-1" at bounding box center [455, 440] width 68 height 23
type input "cici-5"
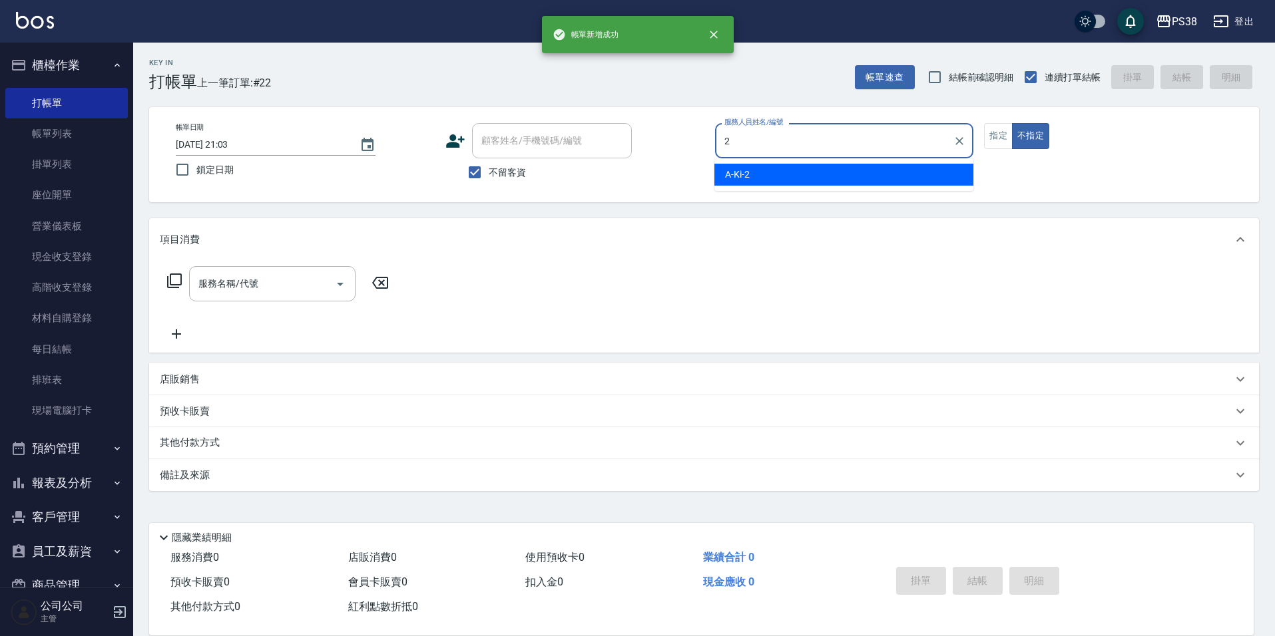
type input "A-Ki-2"
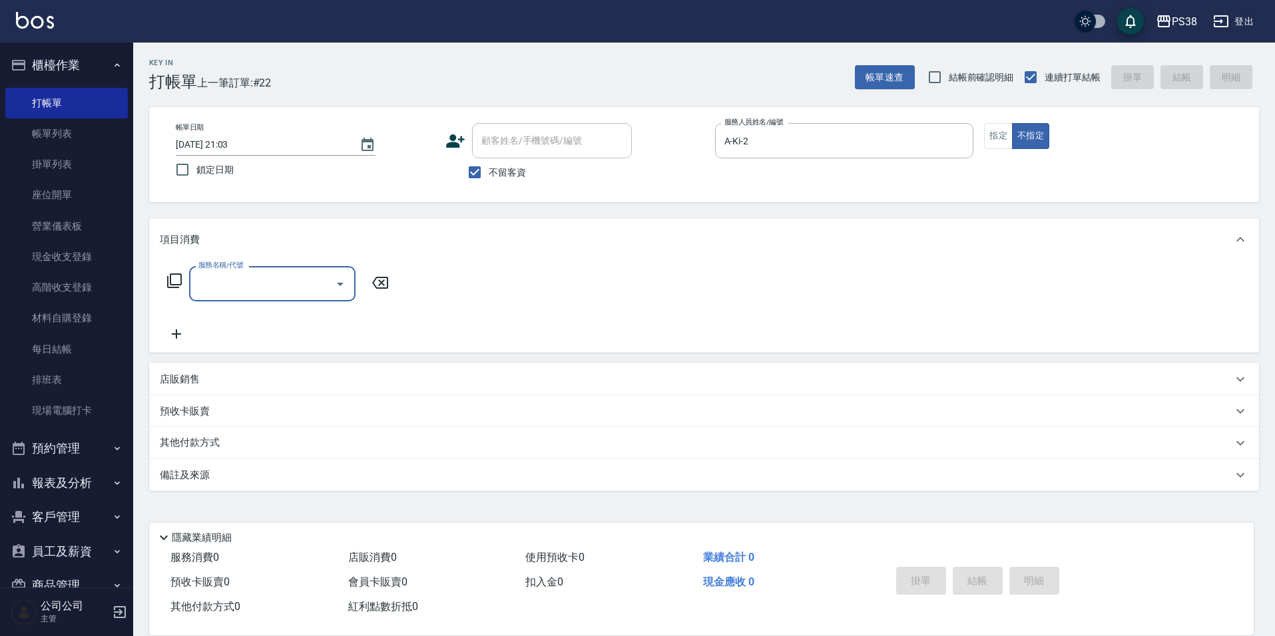
type input "0"
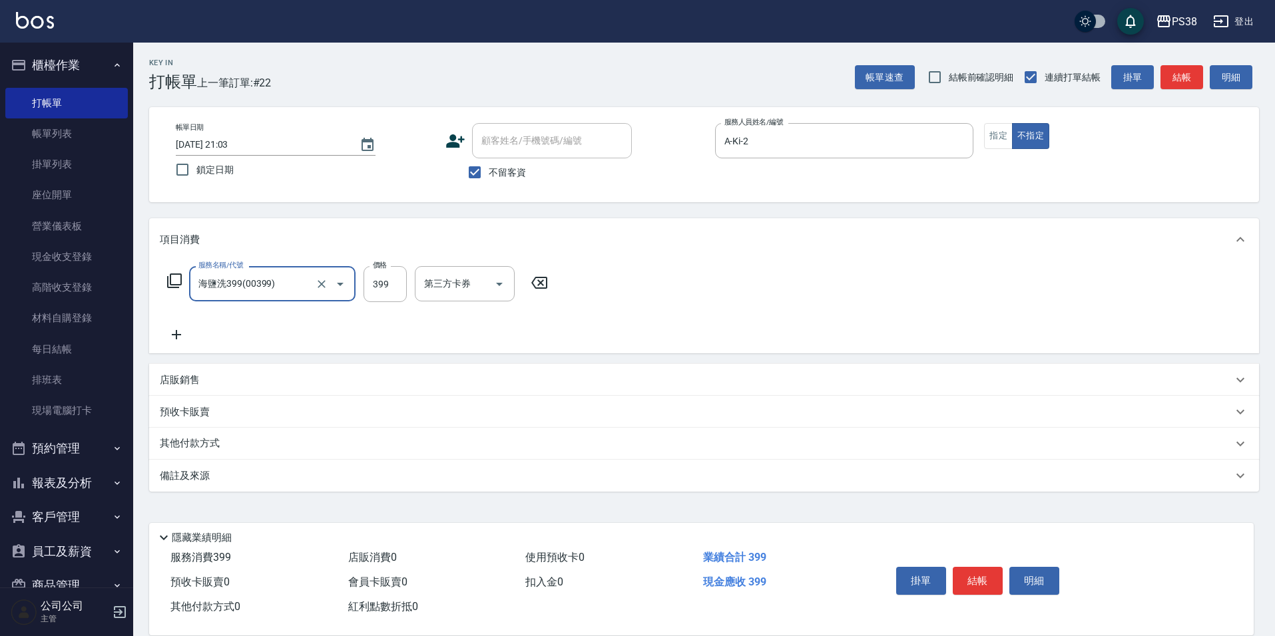
type input "海鹽洗399(00399)"
type input "A-Ki-2"
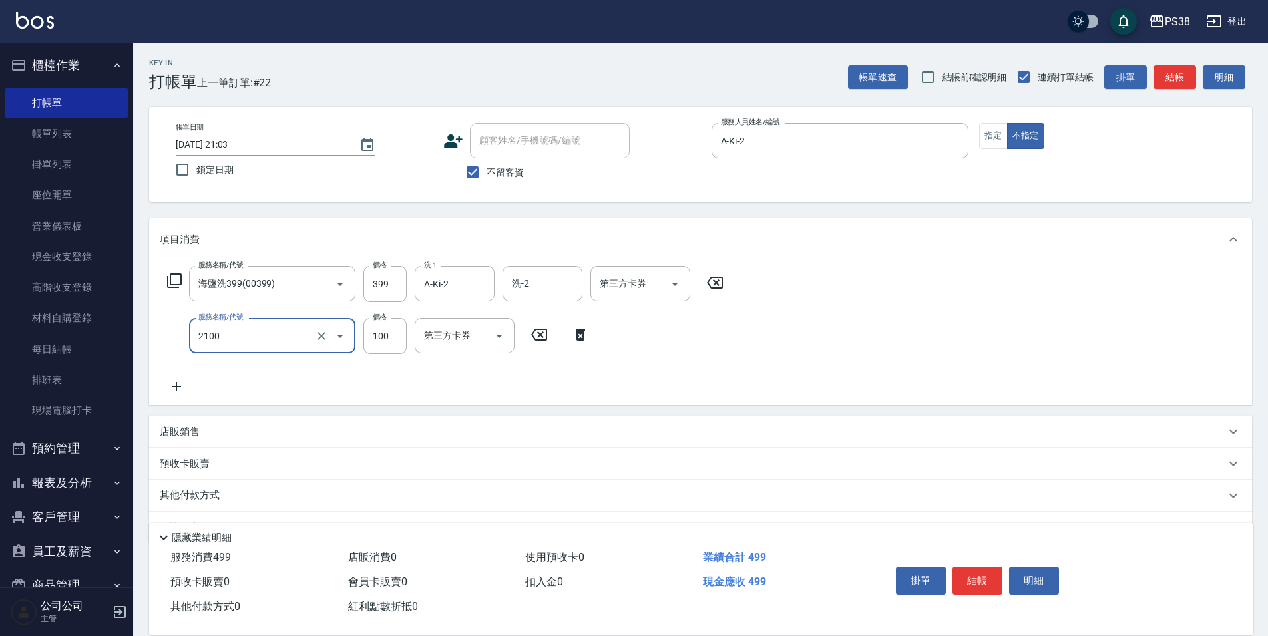
type input "剪髮與造型(任意金額)(2100)"
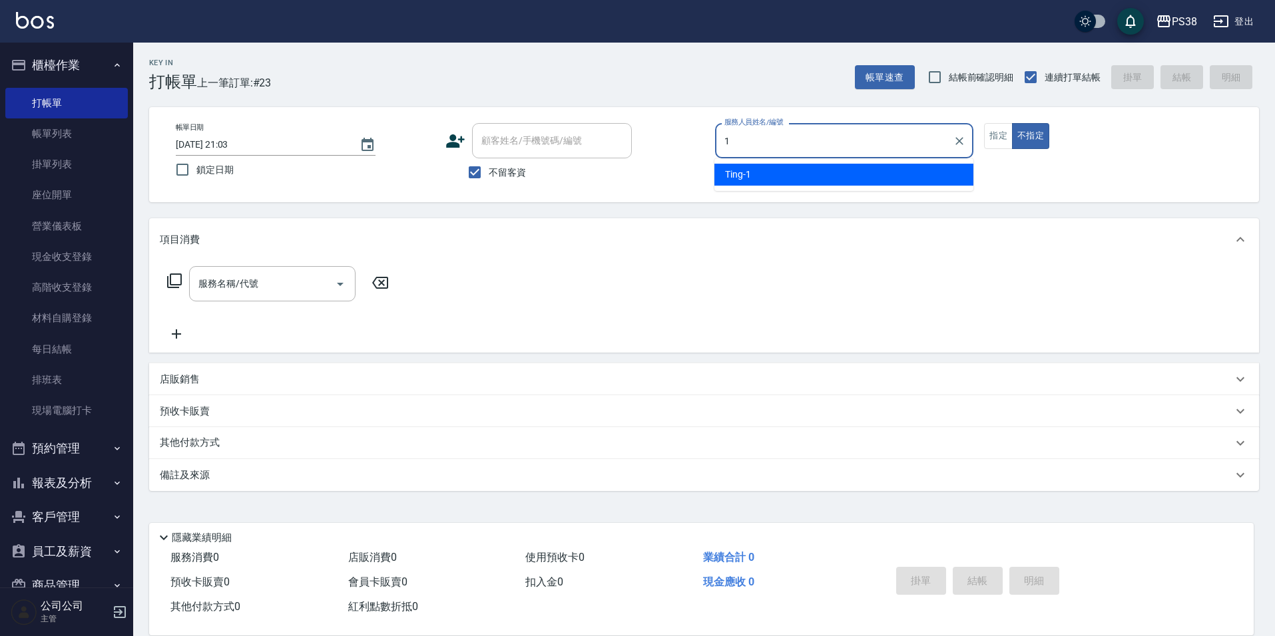
type input "Ting-1"
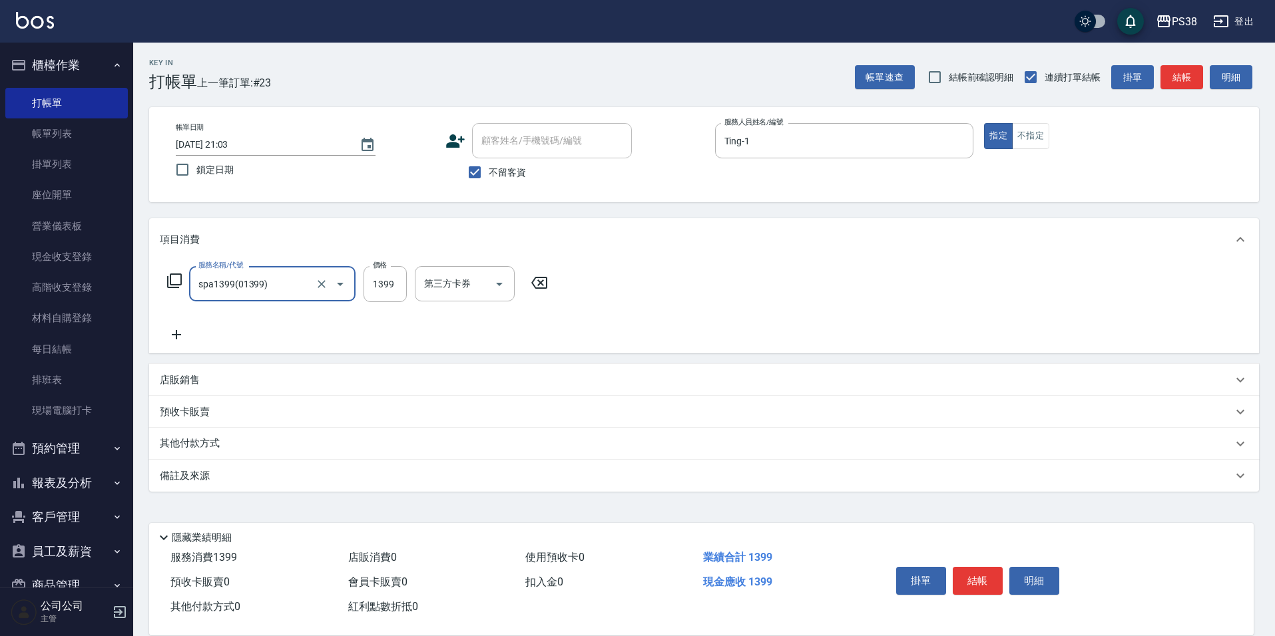
type input "spa1399(01399)"
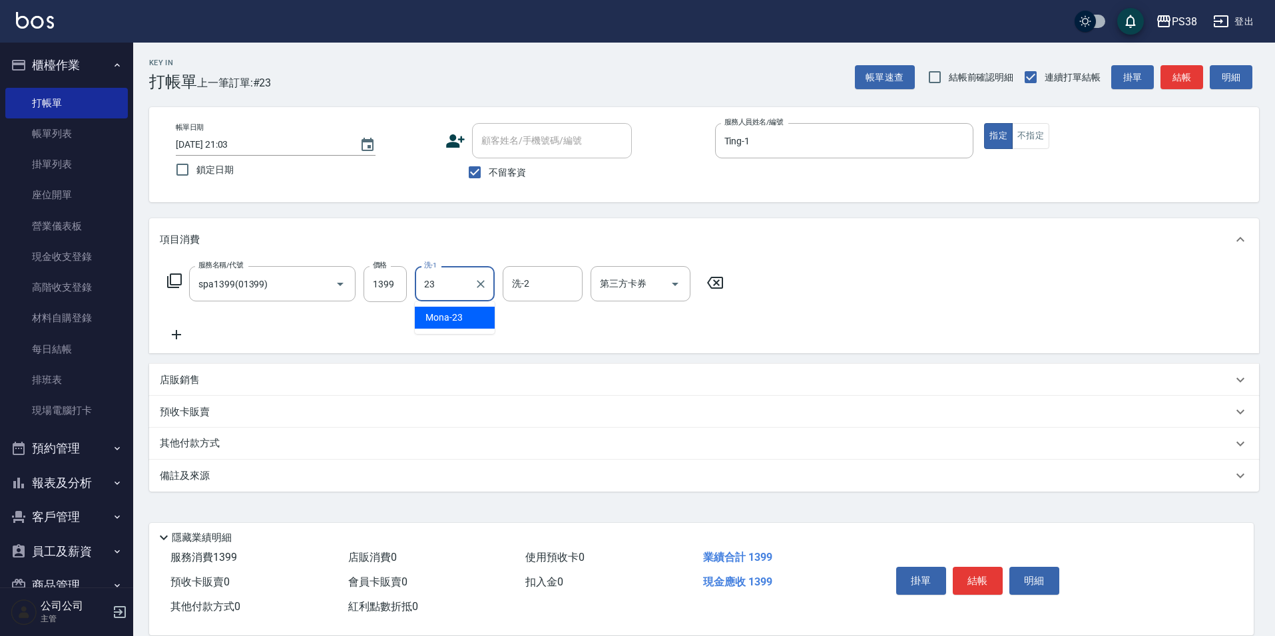
type input "Mona-23"
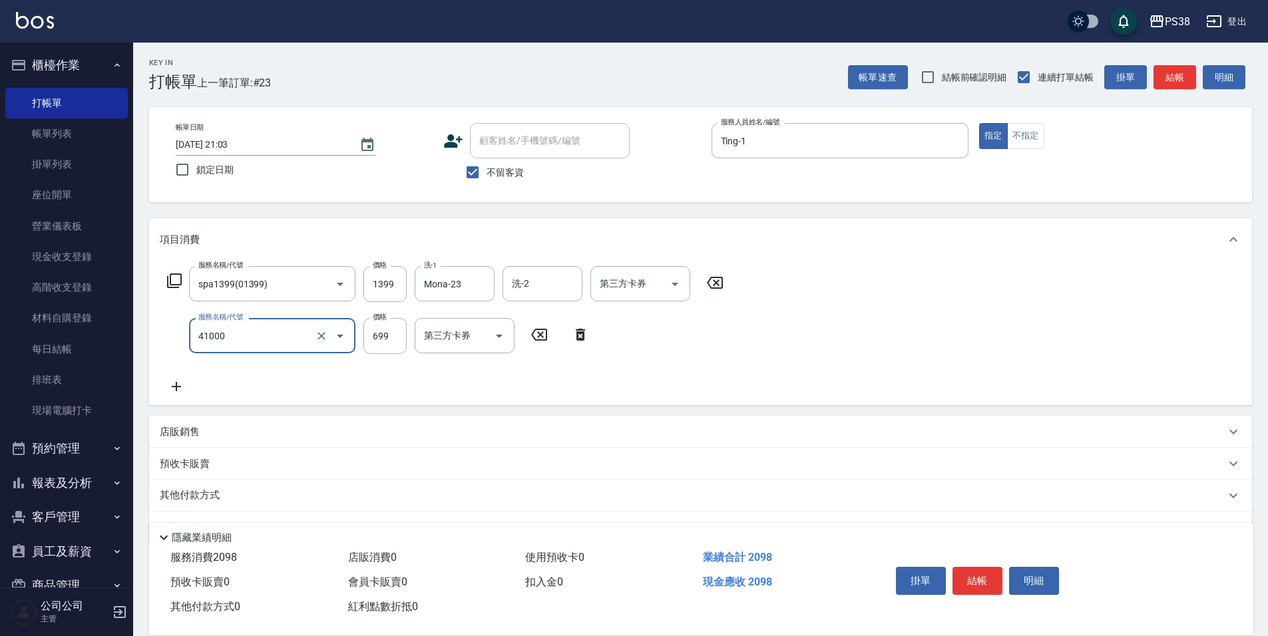
type input "燙髮699-2500(任意金額)(41000)"
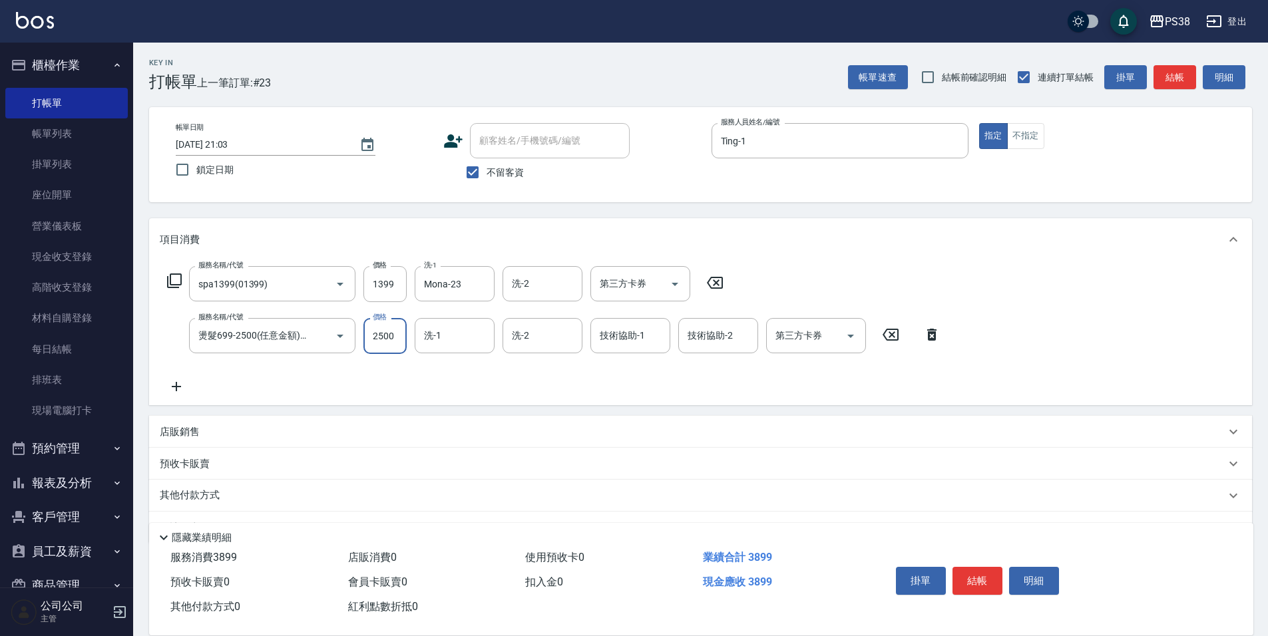
type input "2500"
type input "Mona-23"
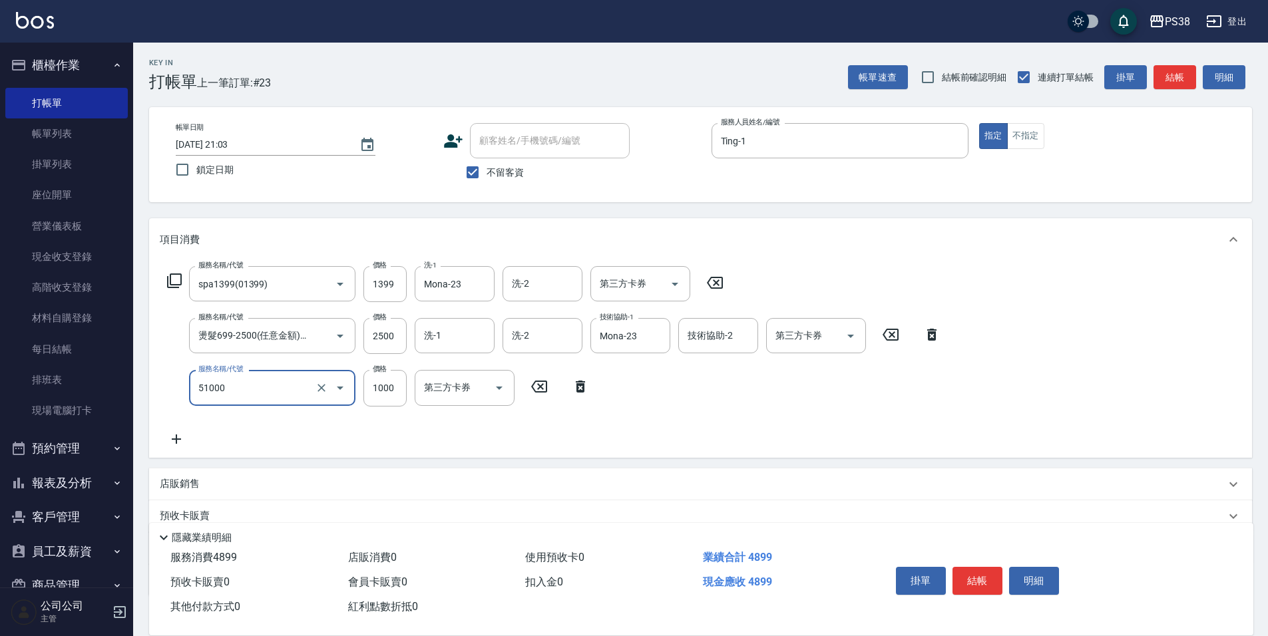
type input "染髮600以上(任意金額)(51000)"
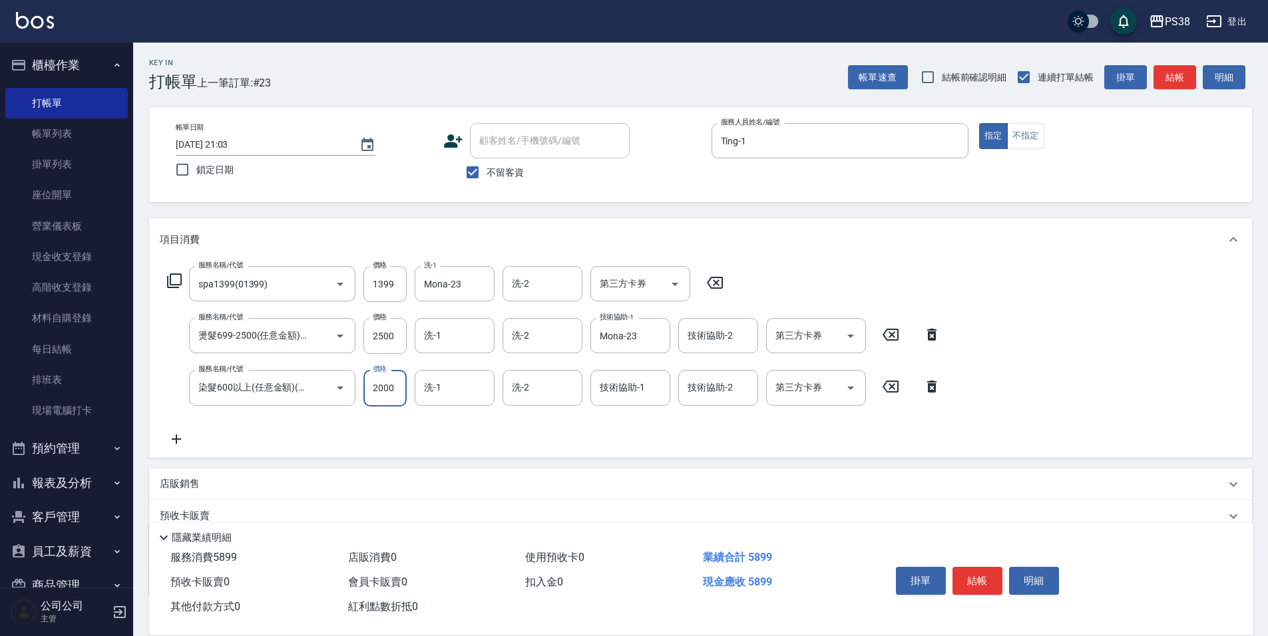
type input "2000"
type input "Mona-23"
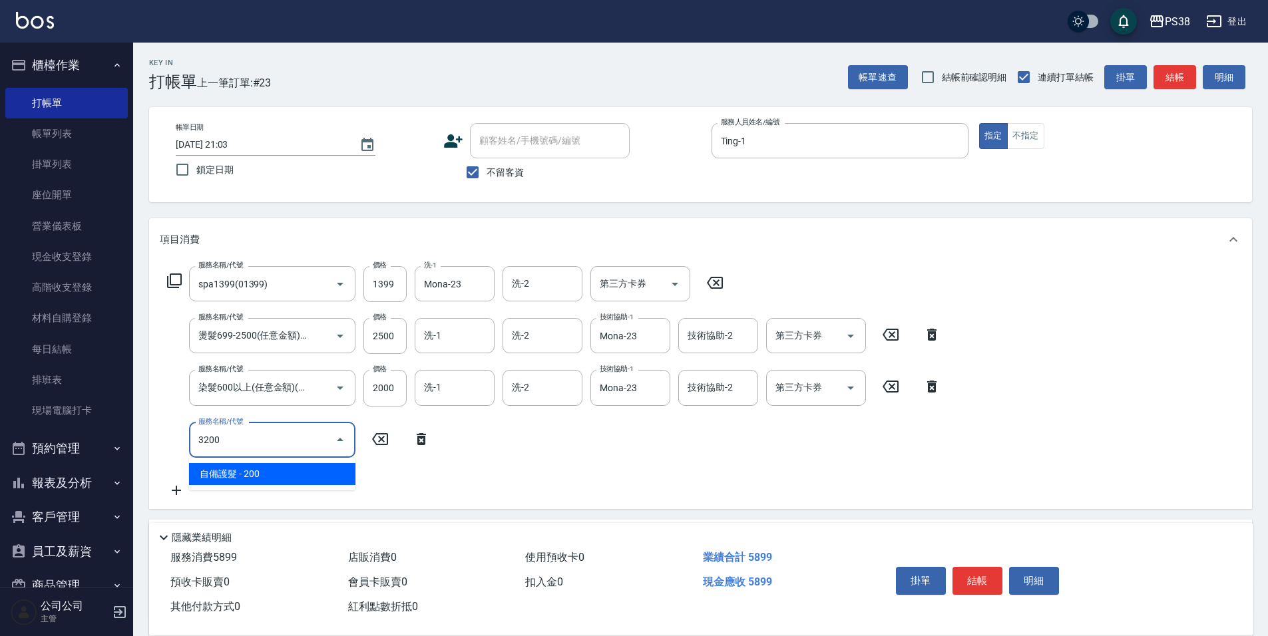
type input "32000"
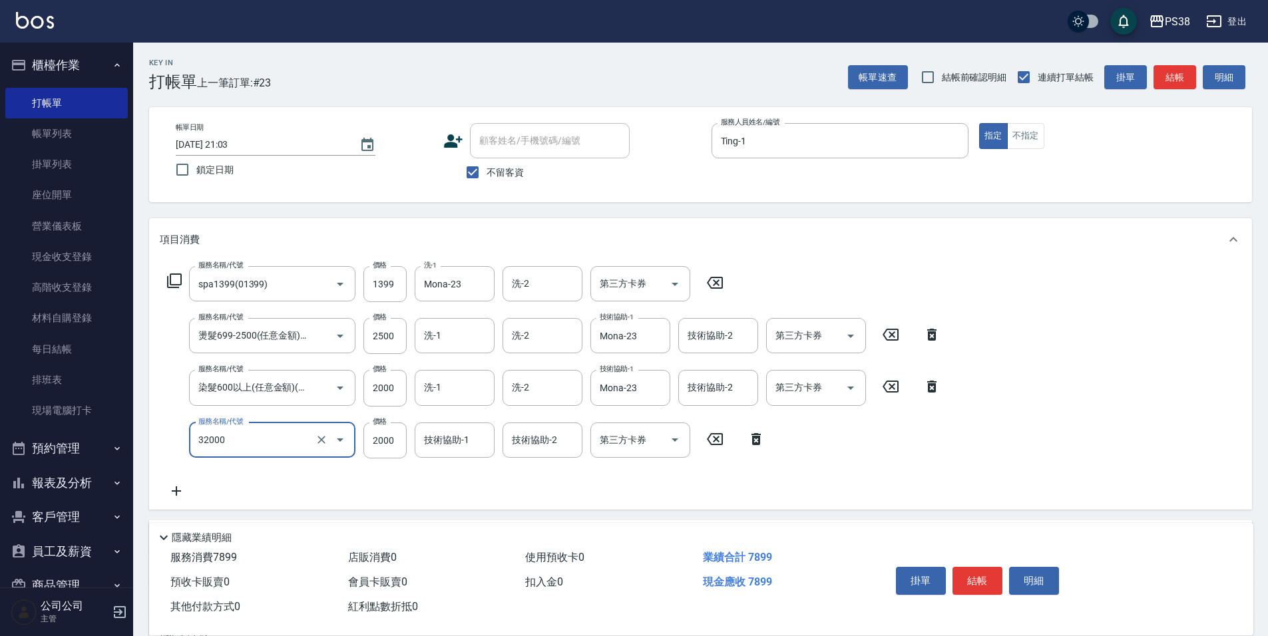
type input "極光([PERSON_NAME])護髮(32000)"
type input "1800"
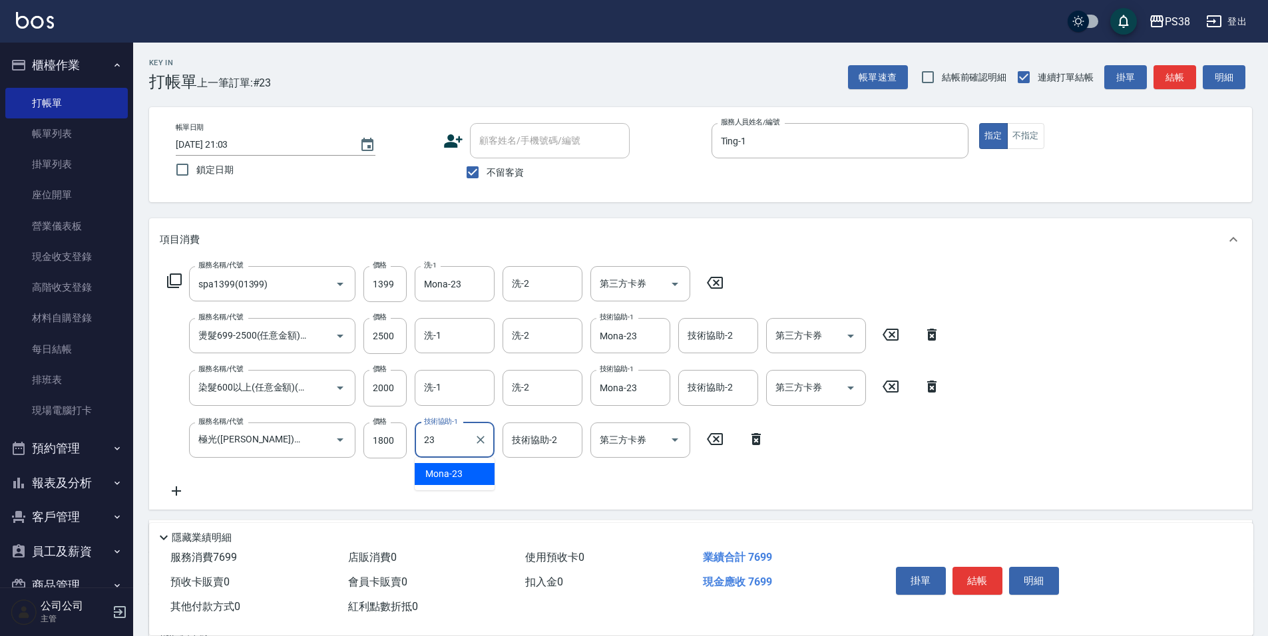
type input "Mona-23"
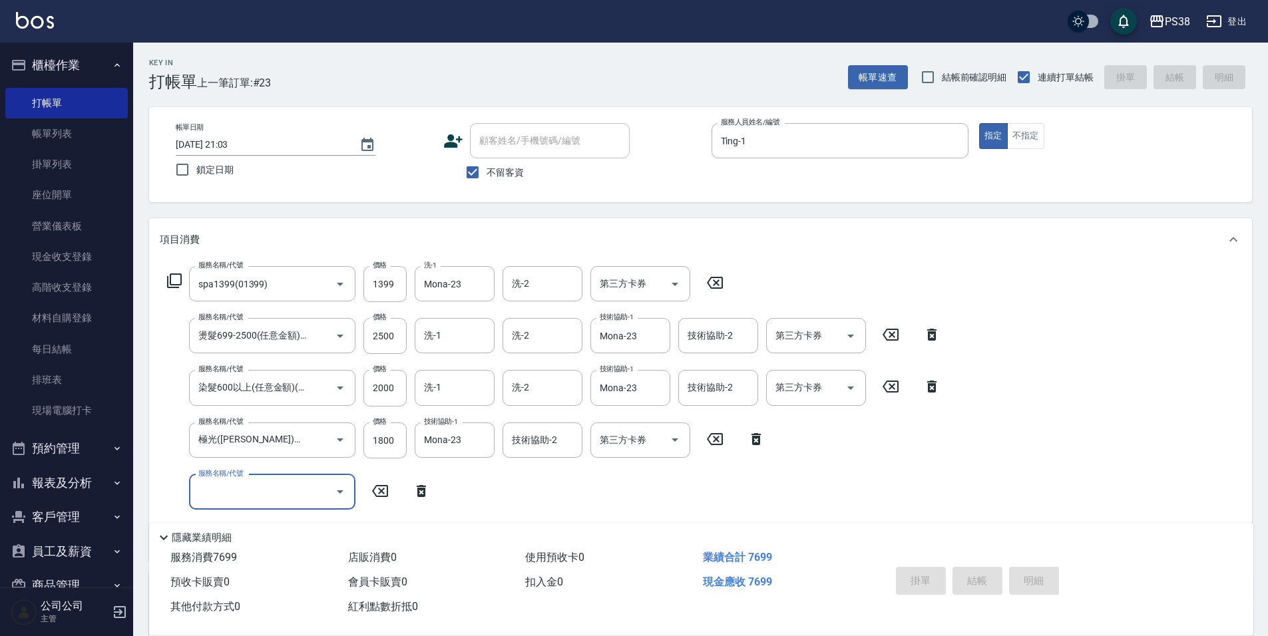
type input "[DATE] 21:05"
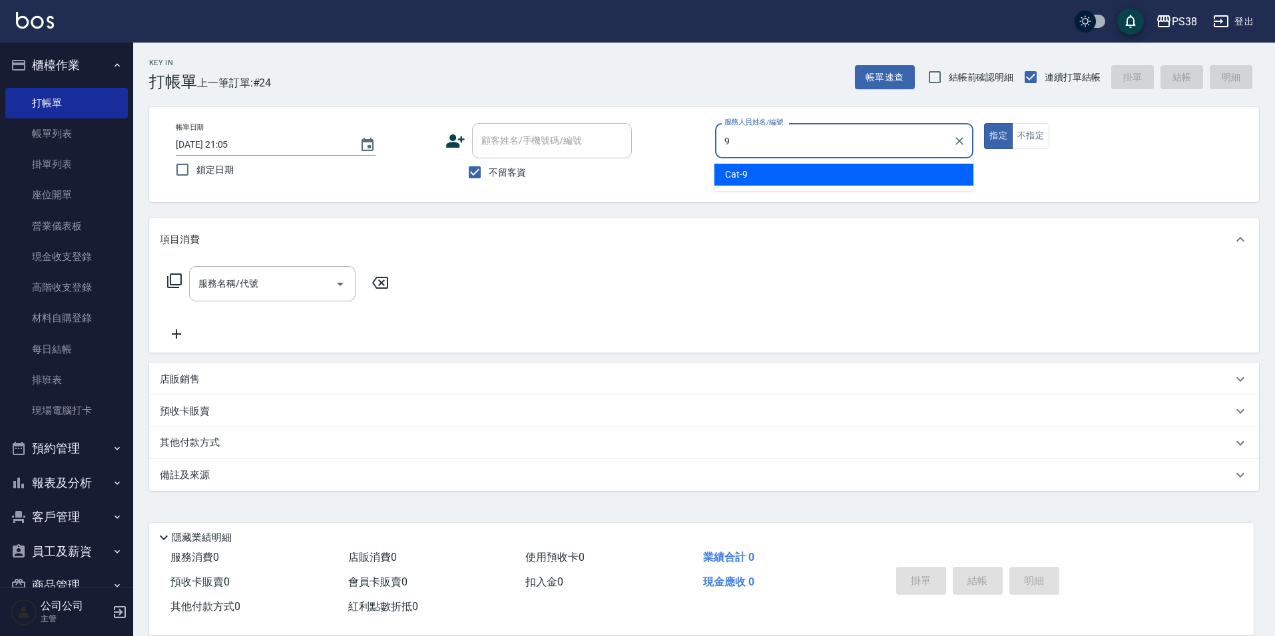
type input "Cat-9"
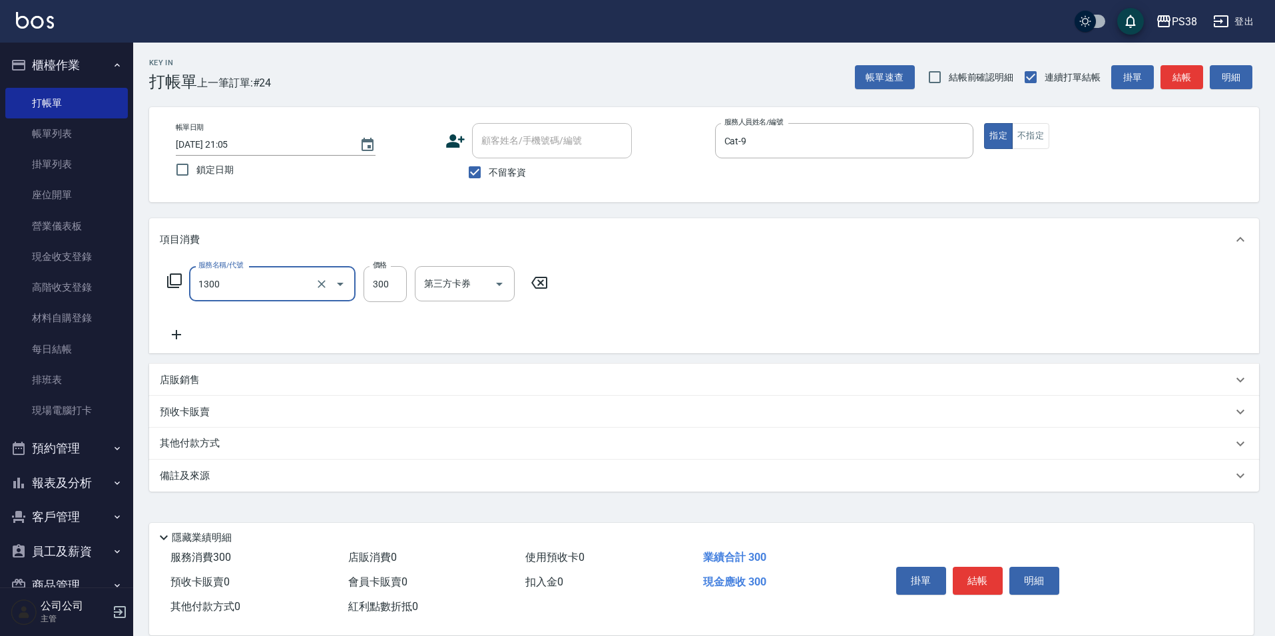
type input "精油洗潤300(1300)"
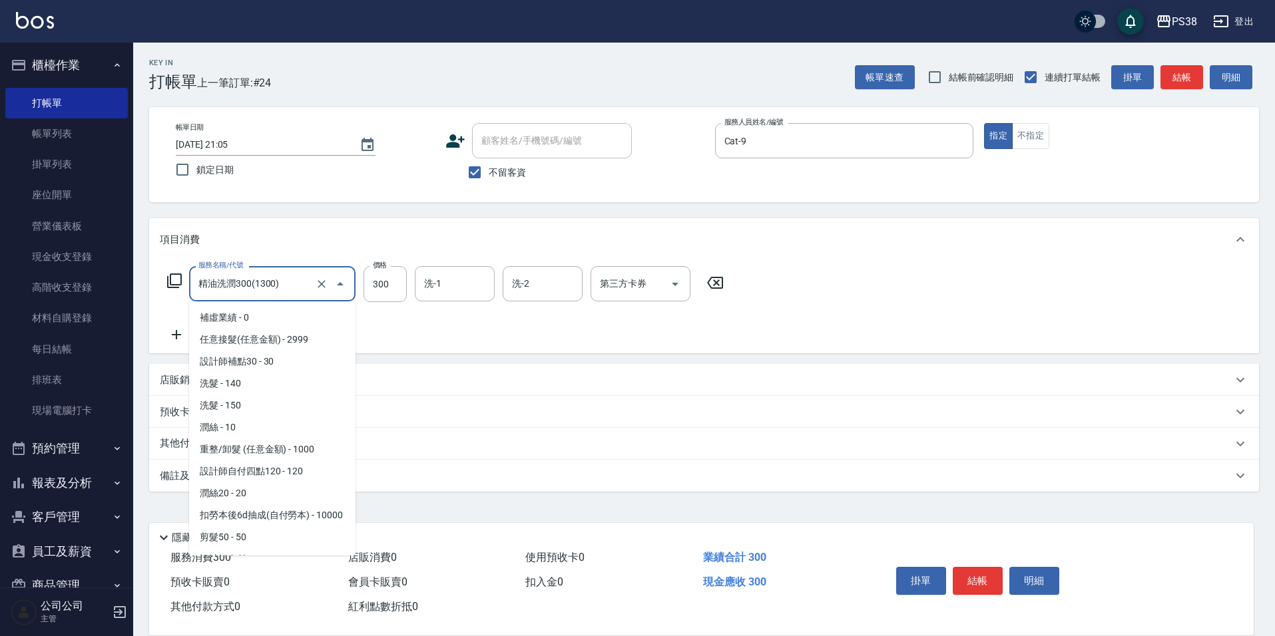
click at [213, 279] on input "精油洗潤300(1300)" at bounding box center [253, 283] width 117 height 23
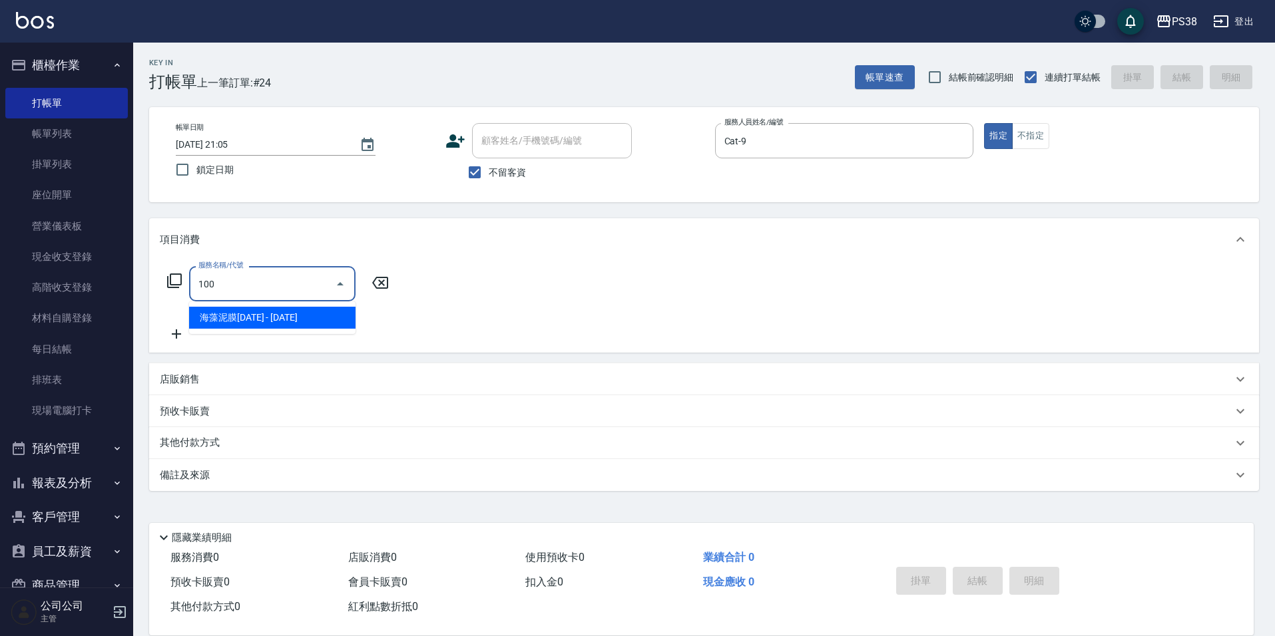
type input "海藻泥膜1000(L1000)"
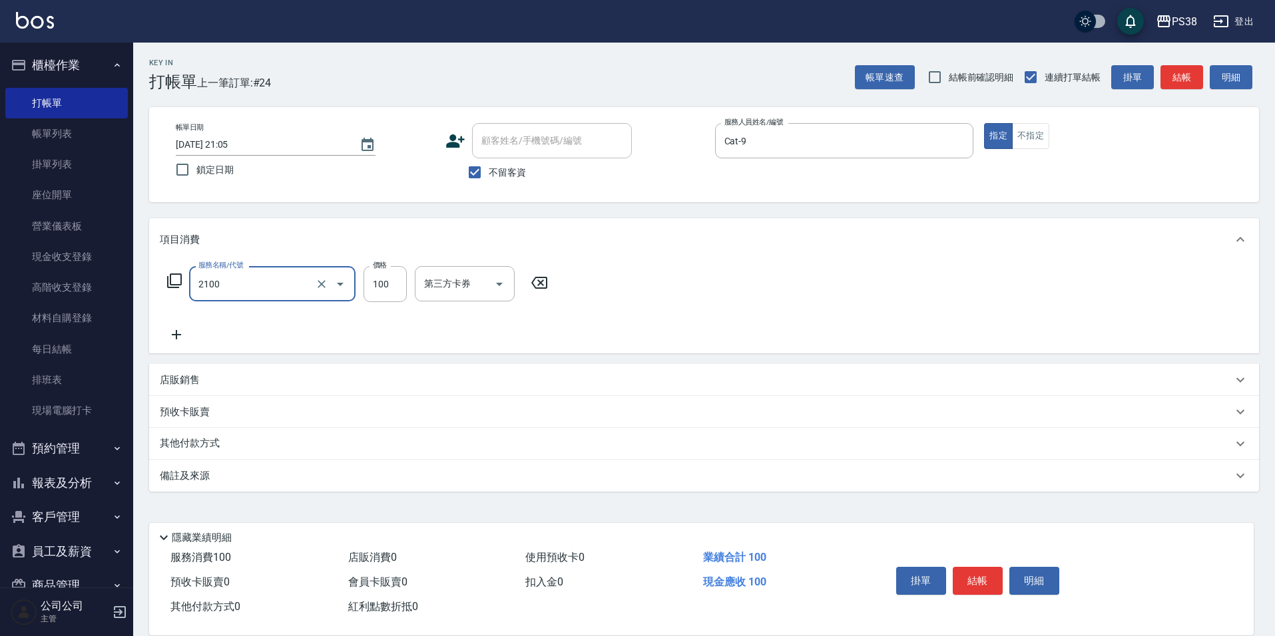
type input "剪髮與造型(任意金額)(2100)"
type input "300"
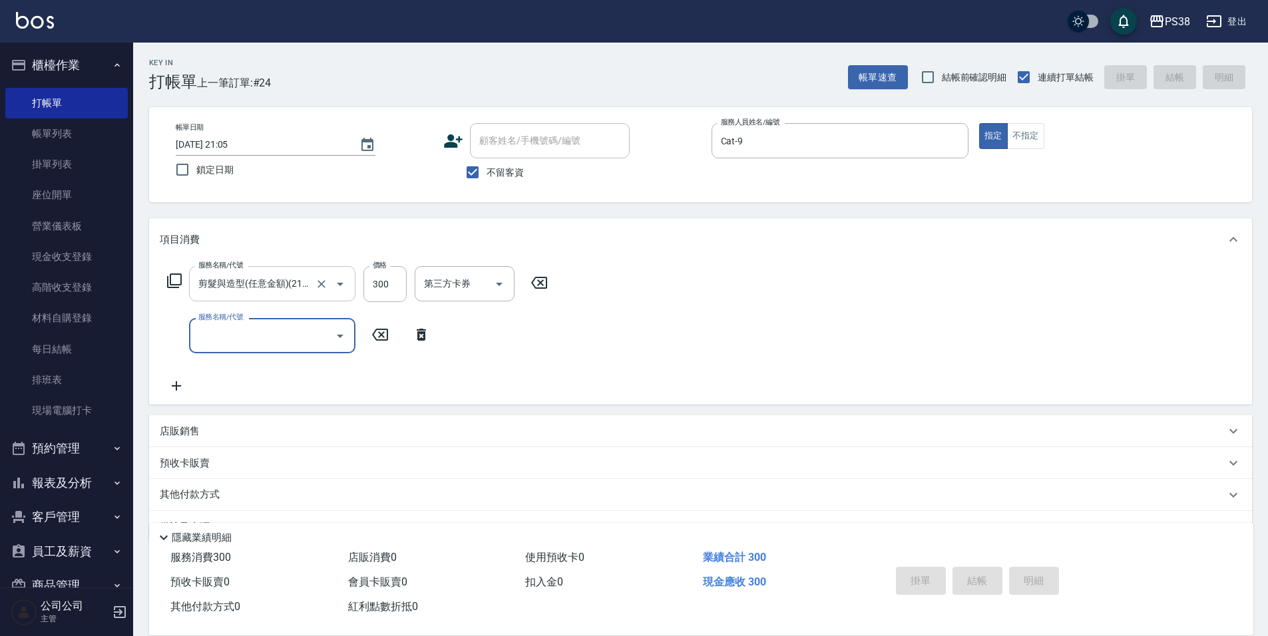
type input "[DATE] 21:07"
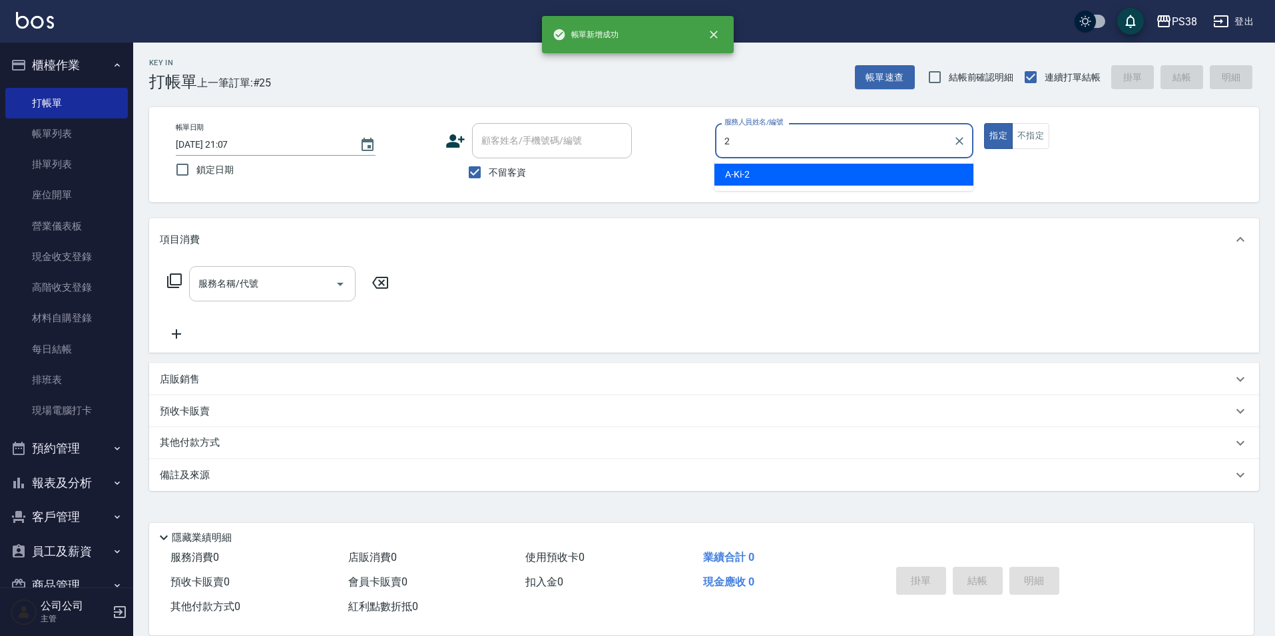
type input "A-Ki-2"
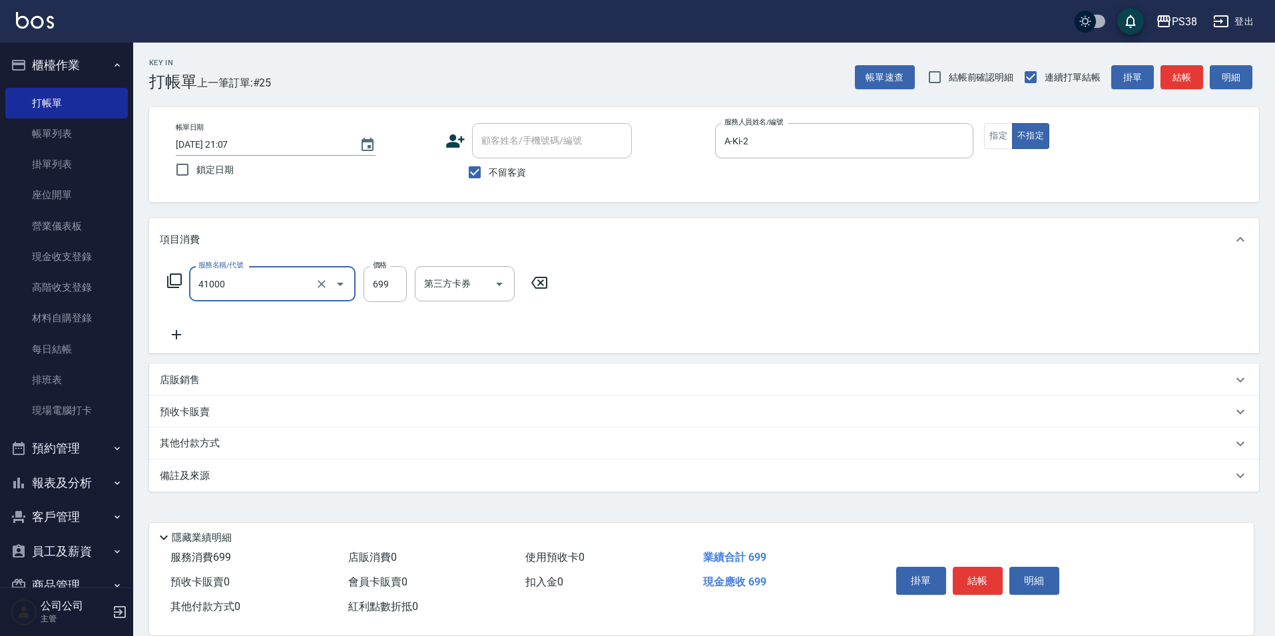
type input "燙髮699-2500(任意金額)(41000)"
type input "1500"
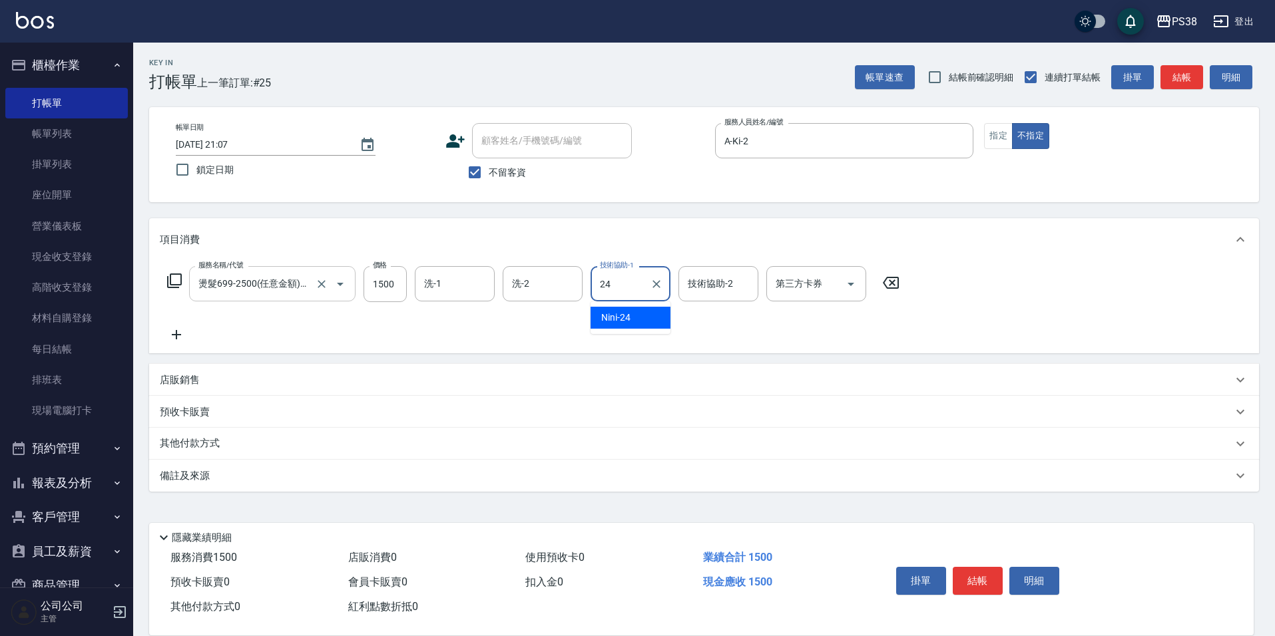
type input "Nini-24"
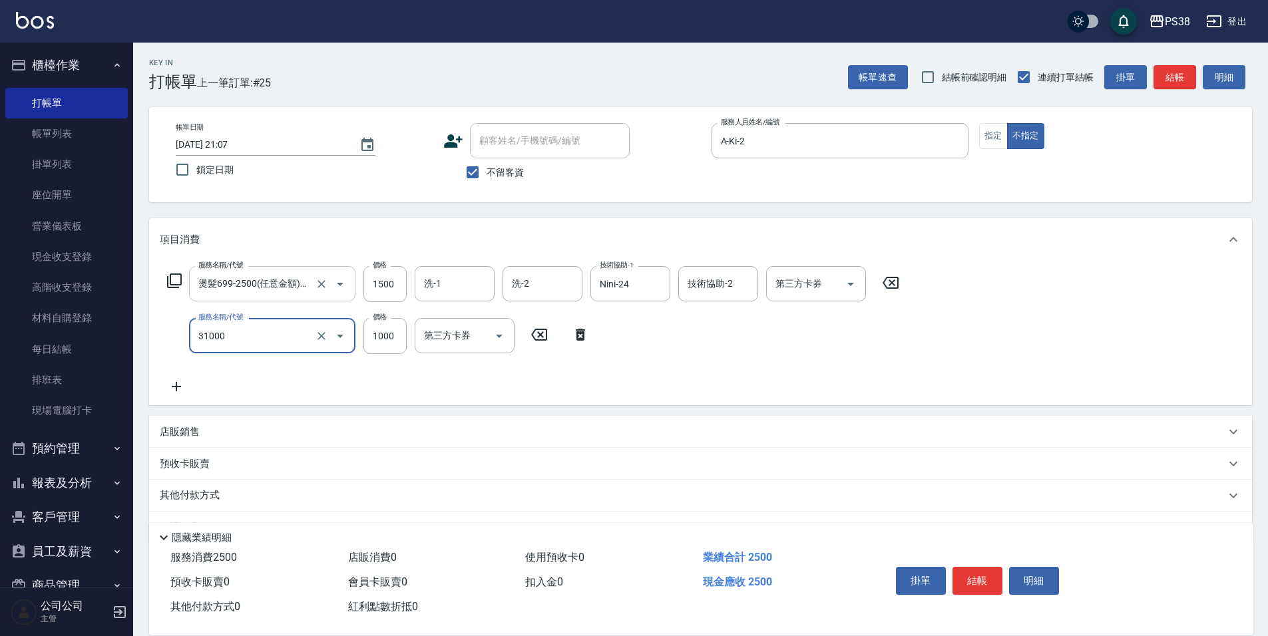
type input "酵素護髮(31000)"
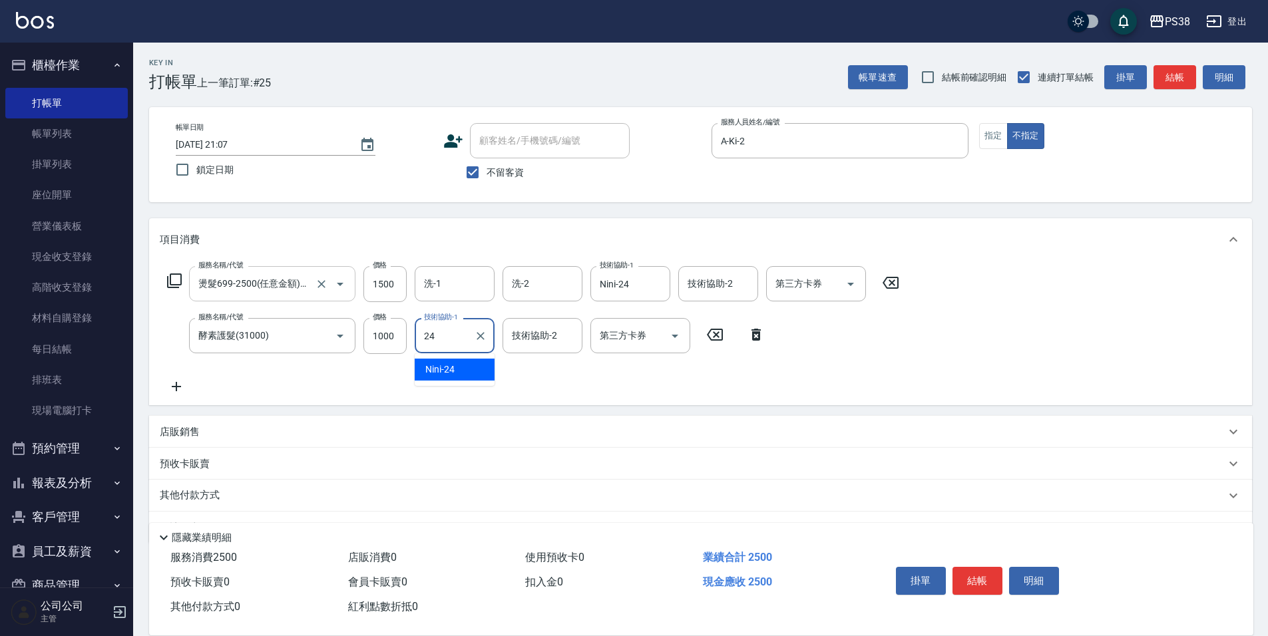
type input "Nini-24"
click at [444, 286] on input "洗-1" at bounding box center [455, 283] width 68 height 23
type input "Nini-24"
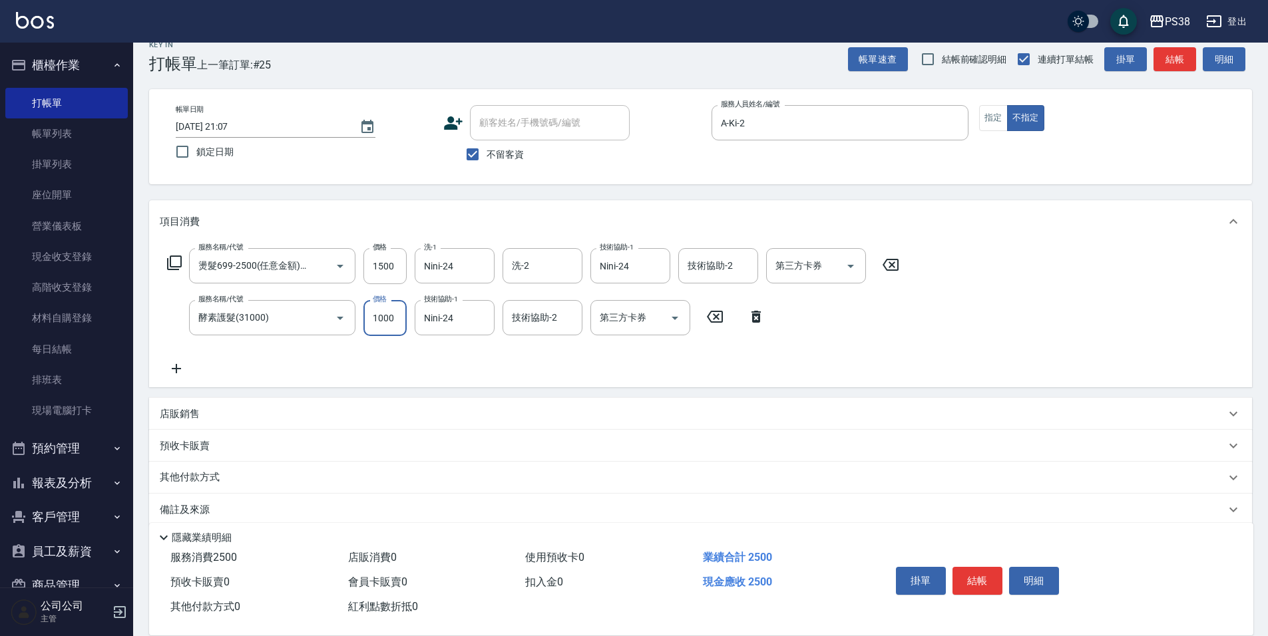
scroll to position [35, 0]
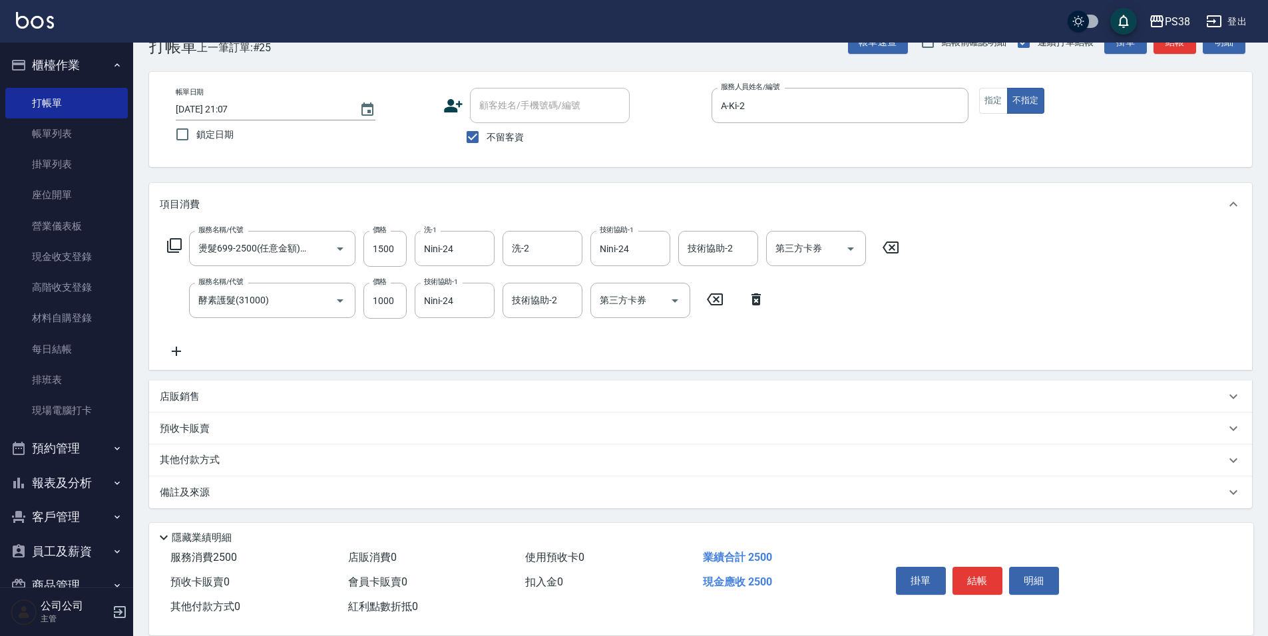
click at [202, 404] on div "店販銷售" at bounding box center [700, 397] width 1103 height 32
type input "Cat-9"
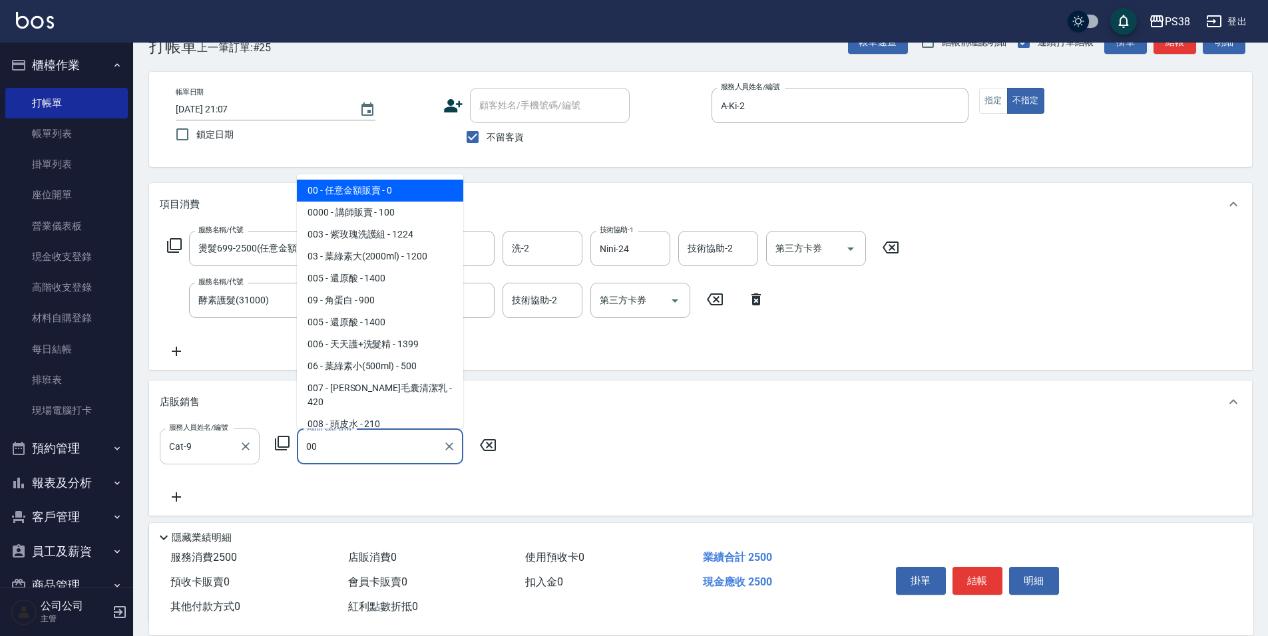
type input "任意金額販賣"
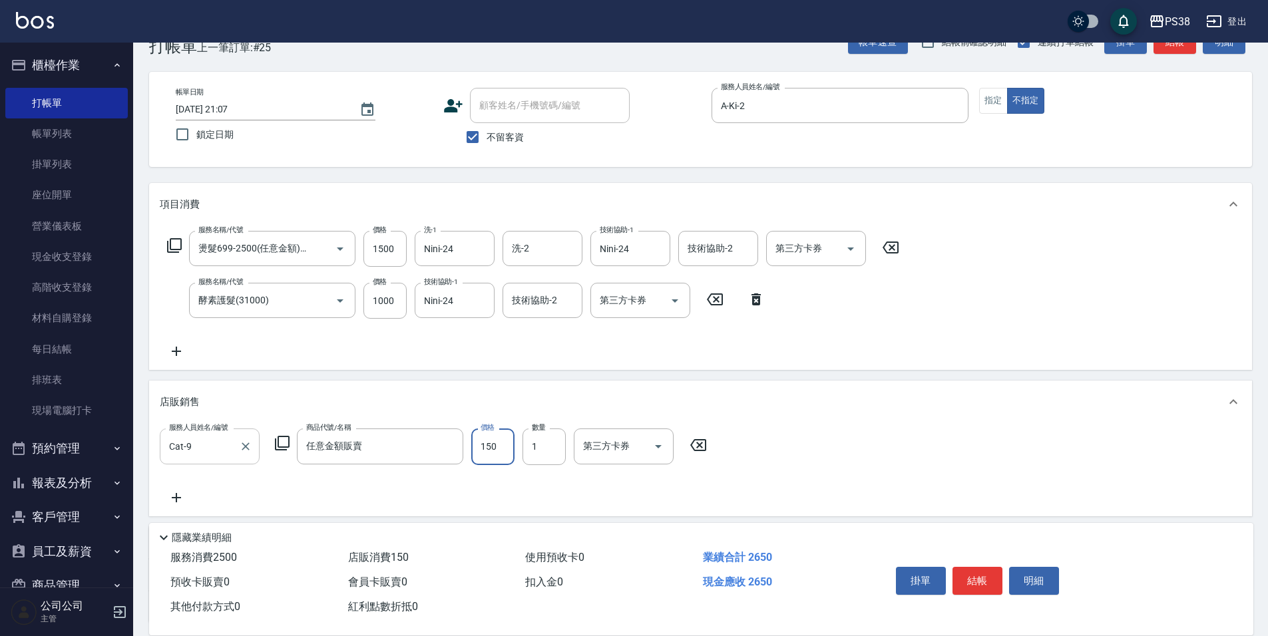
type input "150"
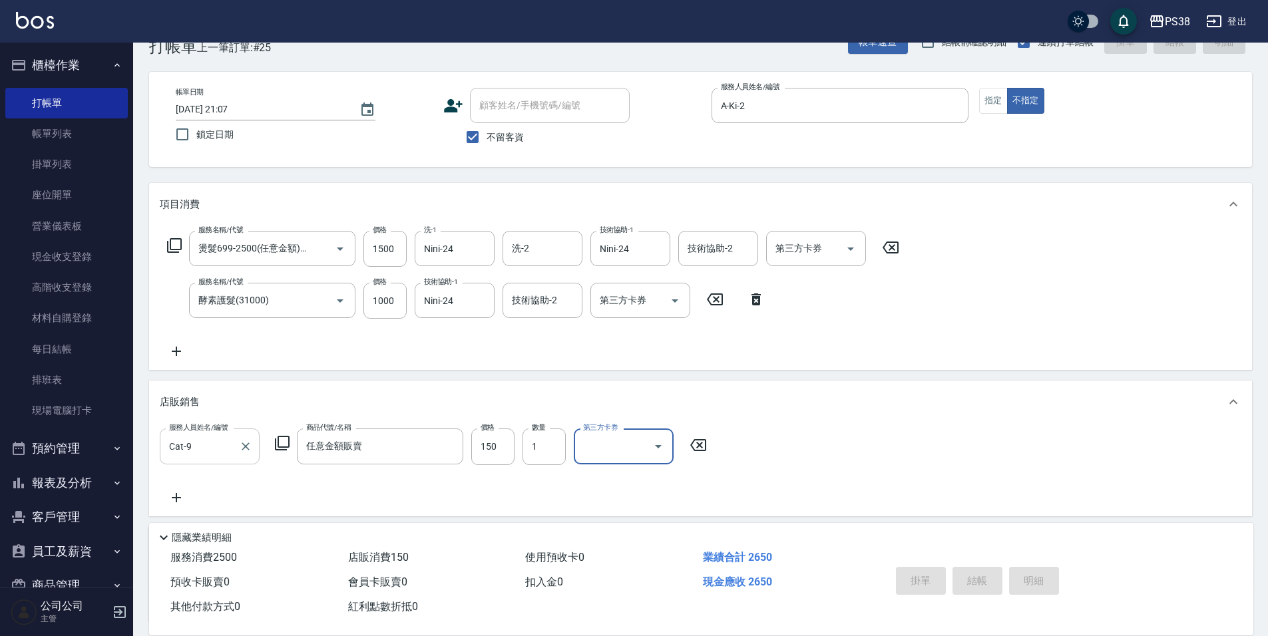
type input "[DATE] 21:08"
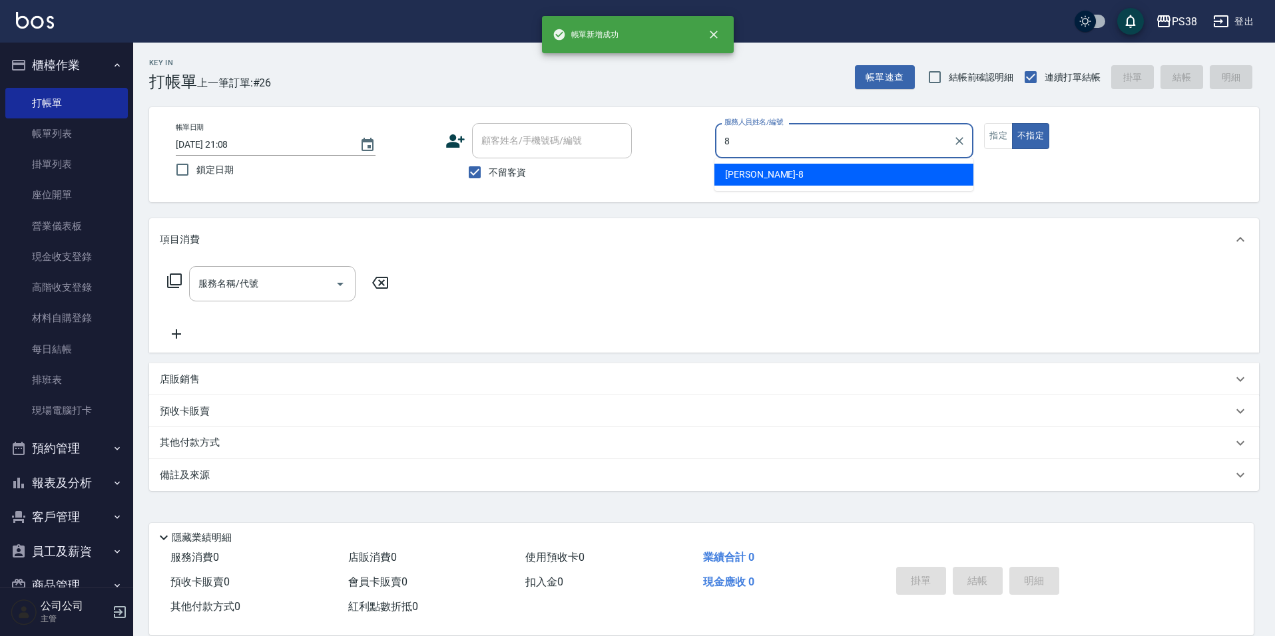
type input "mika-8"
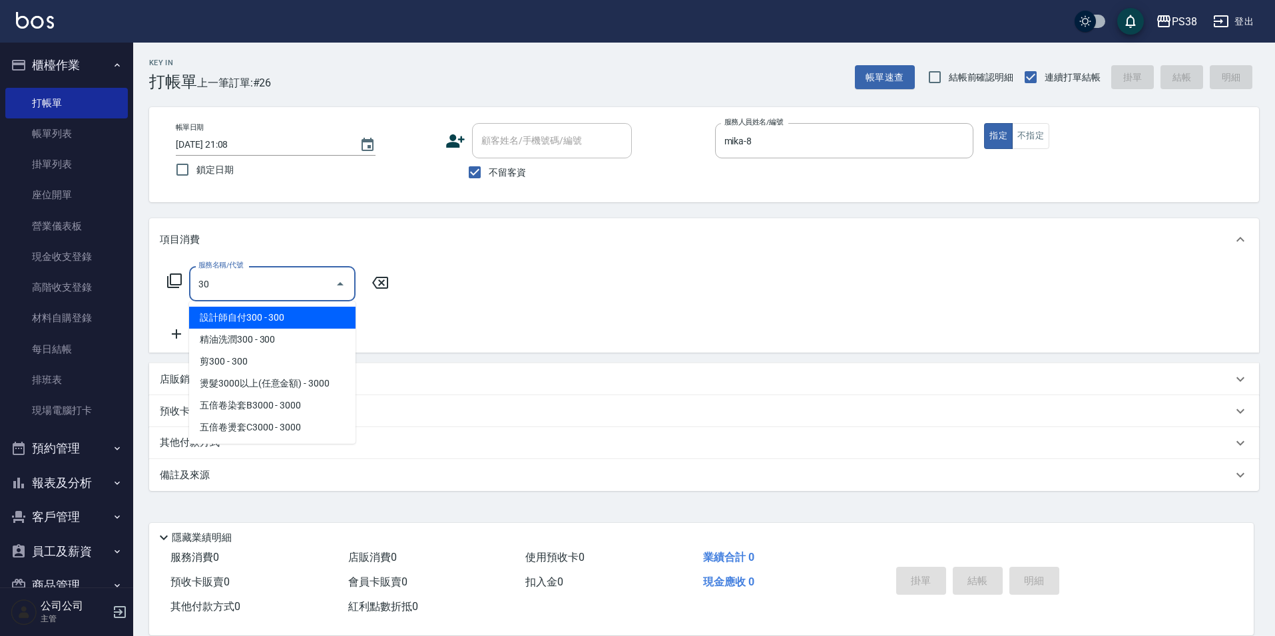
type input "3"
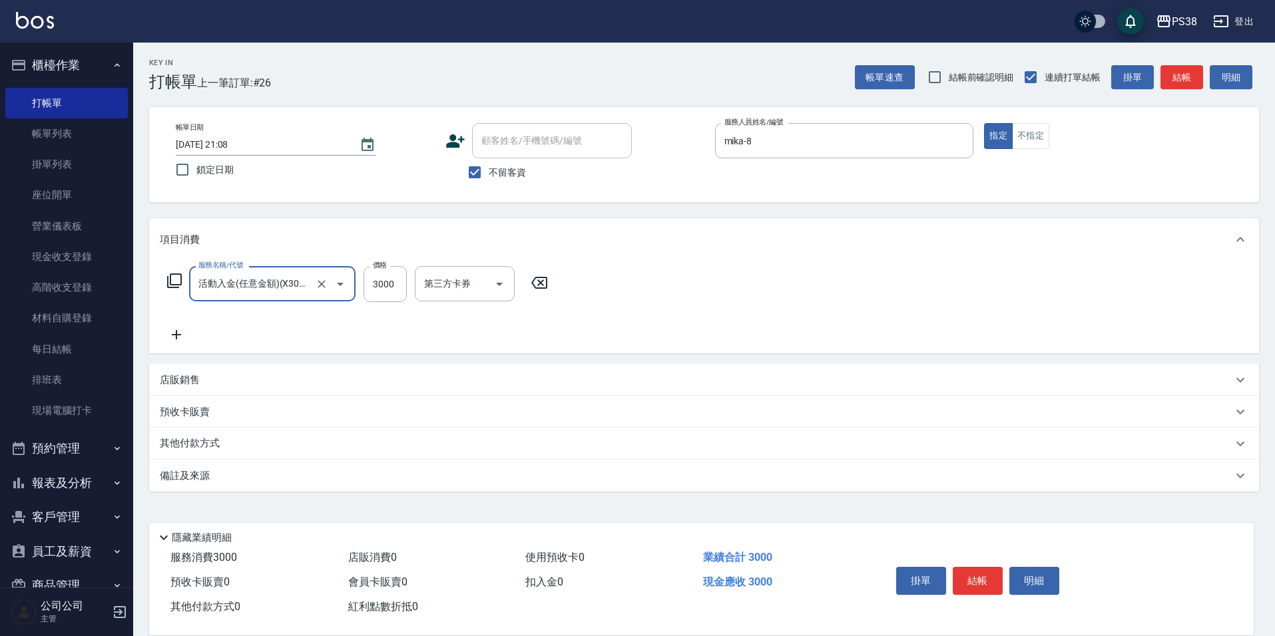
type input "活動入金(任意金額)(X3000)"
type input "4000"
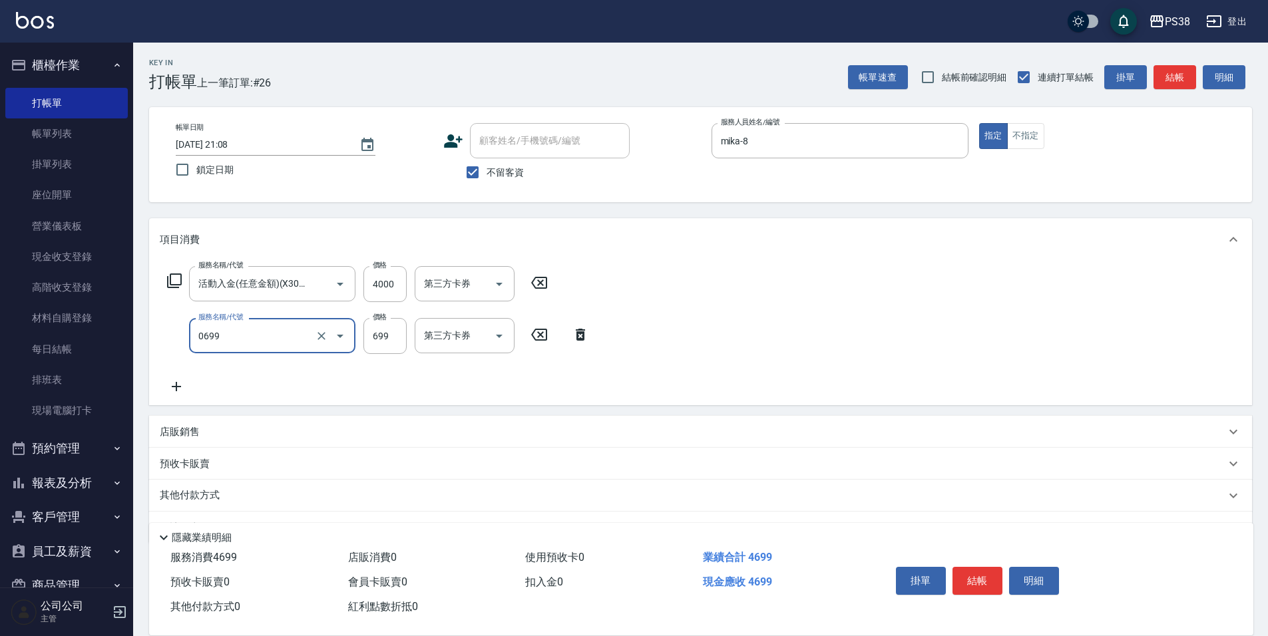
type input "spa699(0699)"
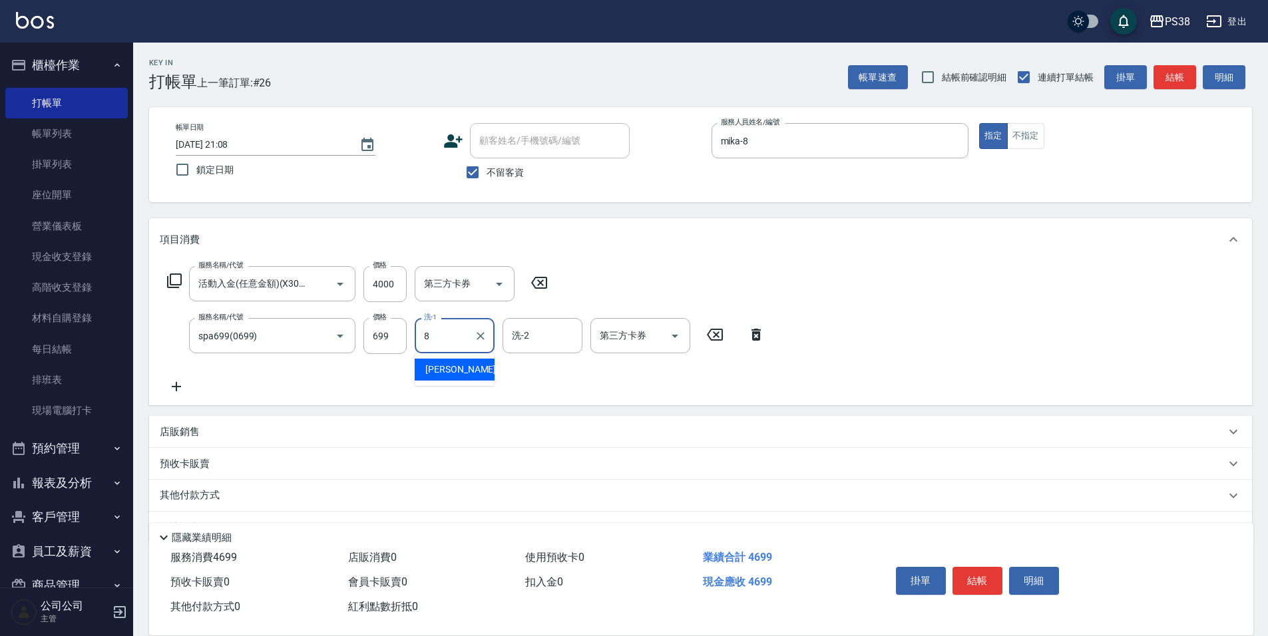
type input "mika-8"
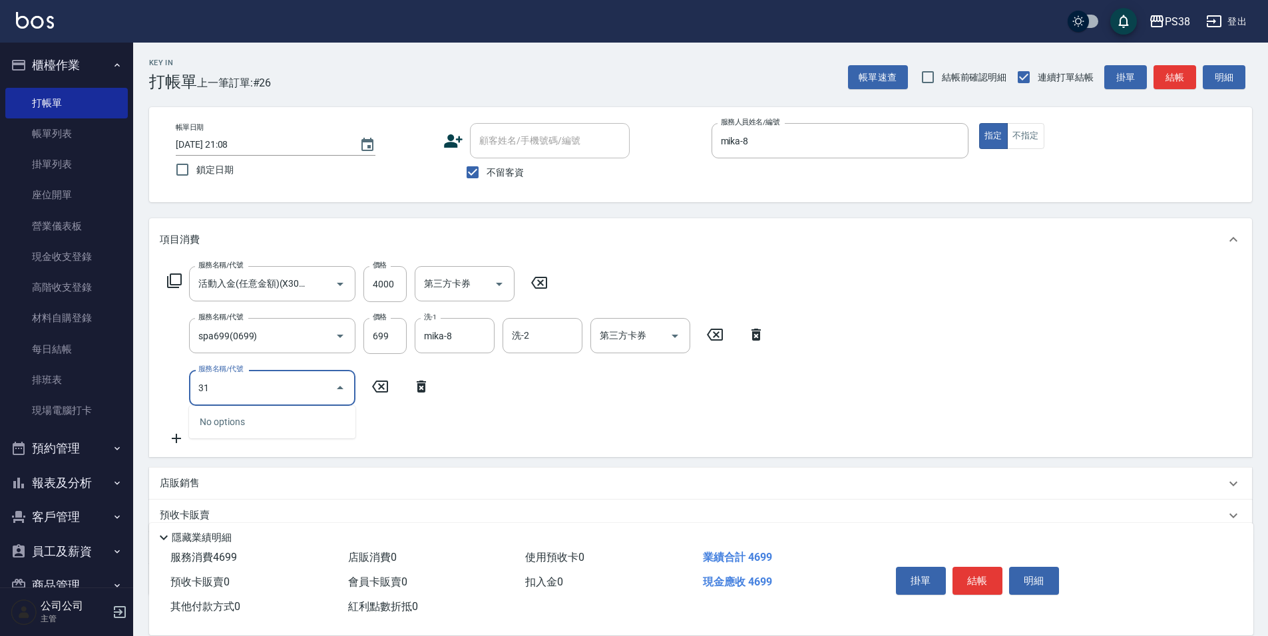
type input "3"
type input "染髮600以上(任意金額)(51000)"
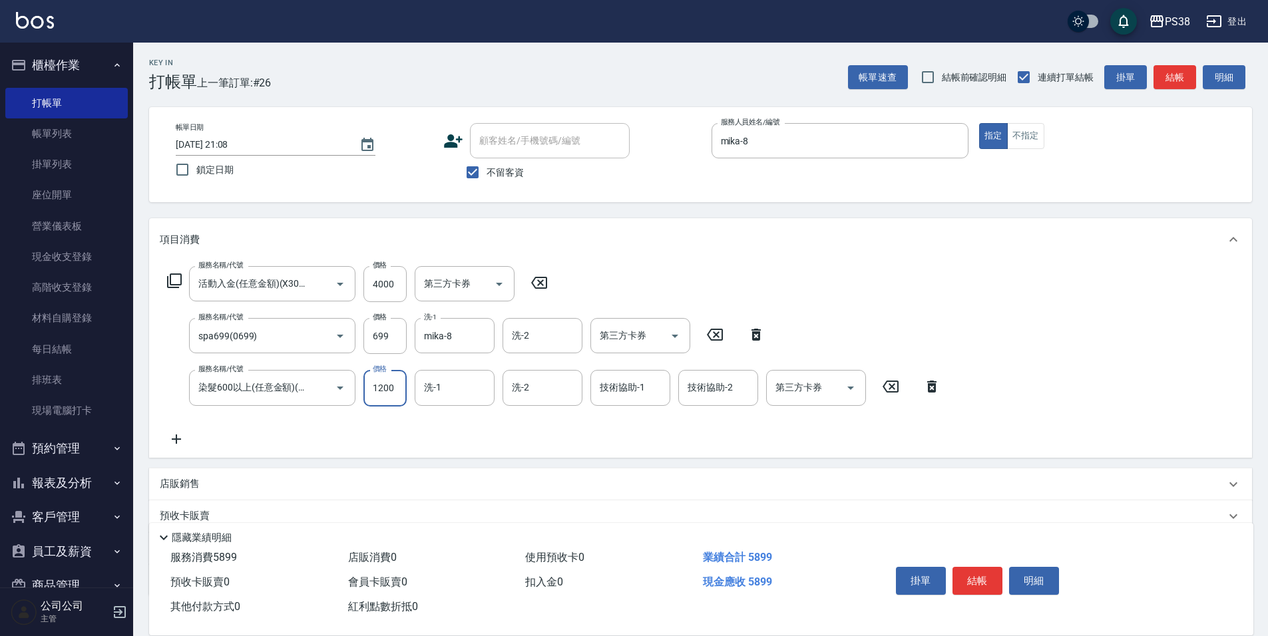
type input "1200"
type input "mika-8"
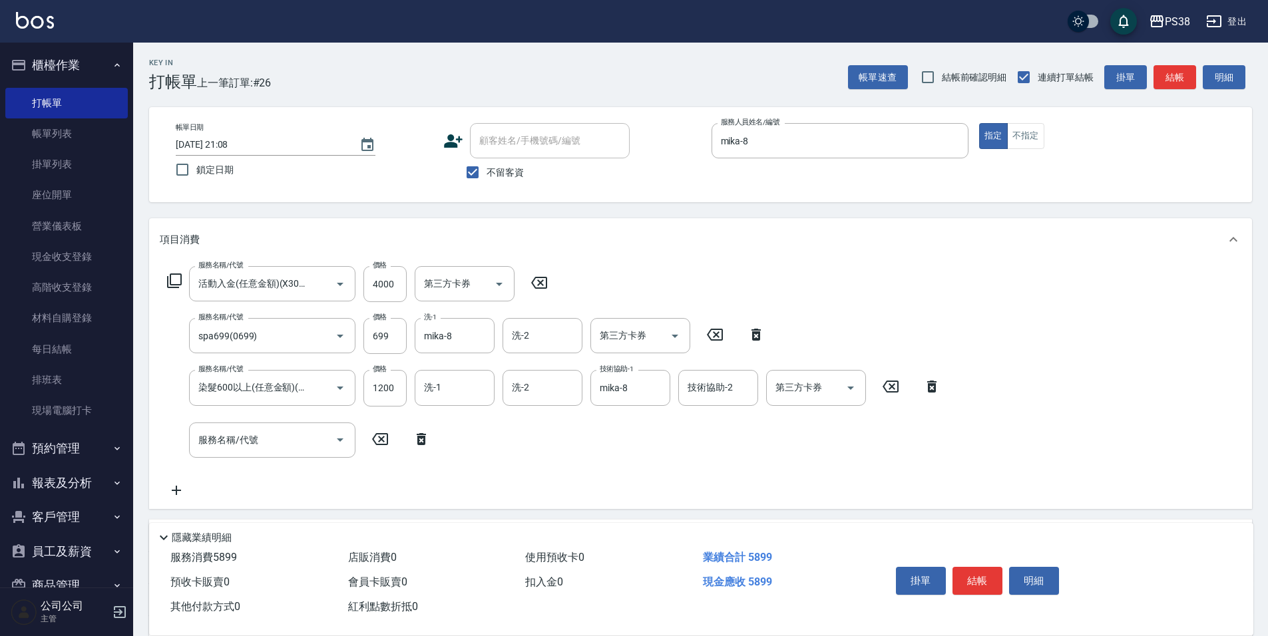
drag, startPoint x: 650, startPoint y: 305, endPoint x: 649, endPoint y: 313, distance: 7.4
click at [650, 308] on div "服務名稱/代號 活動入金(任意金額)(X3000) 服務名稱/代號 價格 4000 價格 第三方卡券 第三方卡券 服務名稱/代號 spa699(0699) 服…" at bounding box center [554, 382] width 789 height 232
click at [648, 324] on input "第三方卡券" at bounding box center [630, 335] width 68 height 23
click at [610, 460] on span "儲值卡" at bounding box center [640, 458] width 100 height 22
type input "儲值卡"
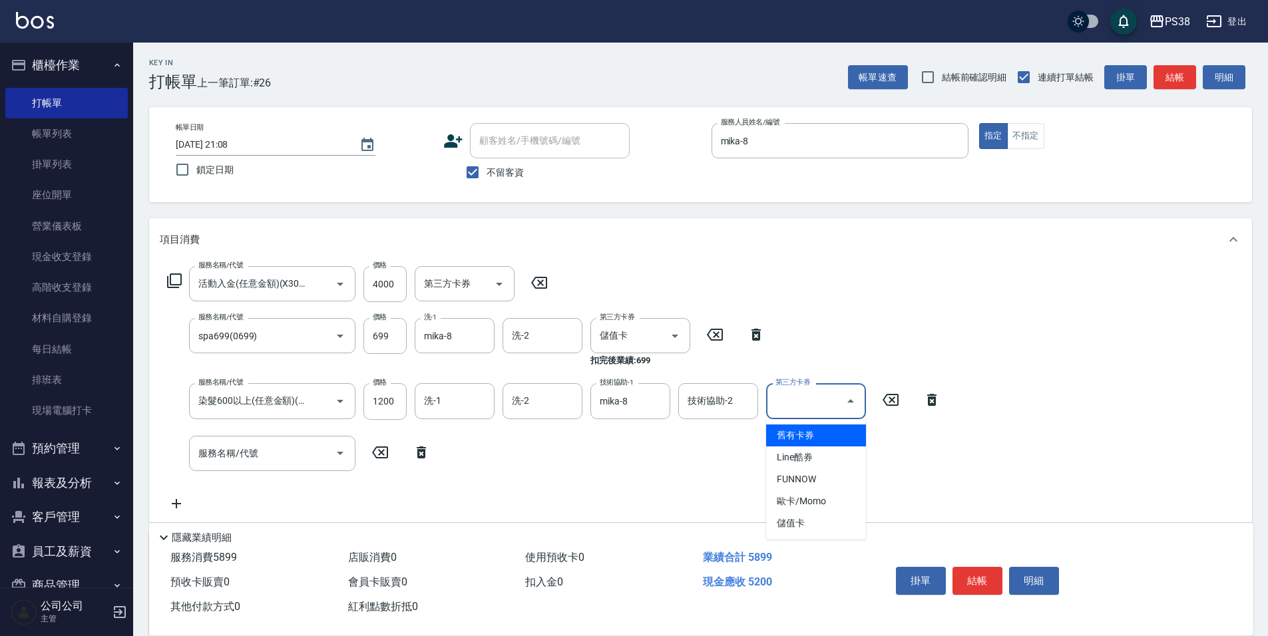
drag, startPoint x: 829, startPoint y: 411, endPoint x: 827, endPoint y: 427, distance: 15.4
click at [829, 411] on input "第三方卡券" at bounding box center [806, 400] width 68 height 23
click at [799, 516] on span "儲值卡" at bounding box center [816, 523] width 100 height 22
type input "儲值卡"
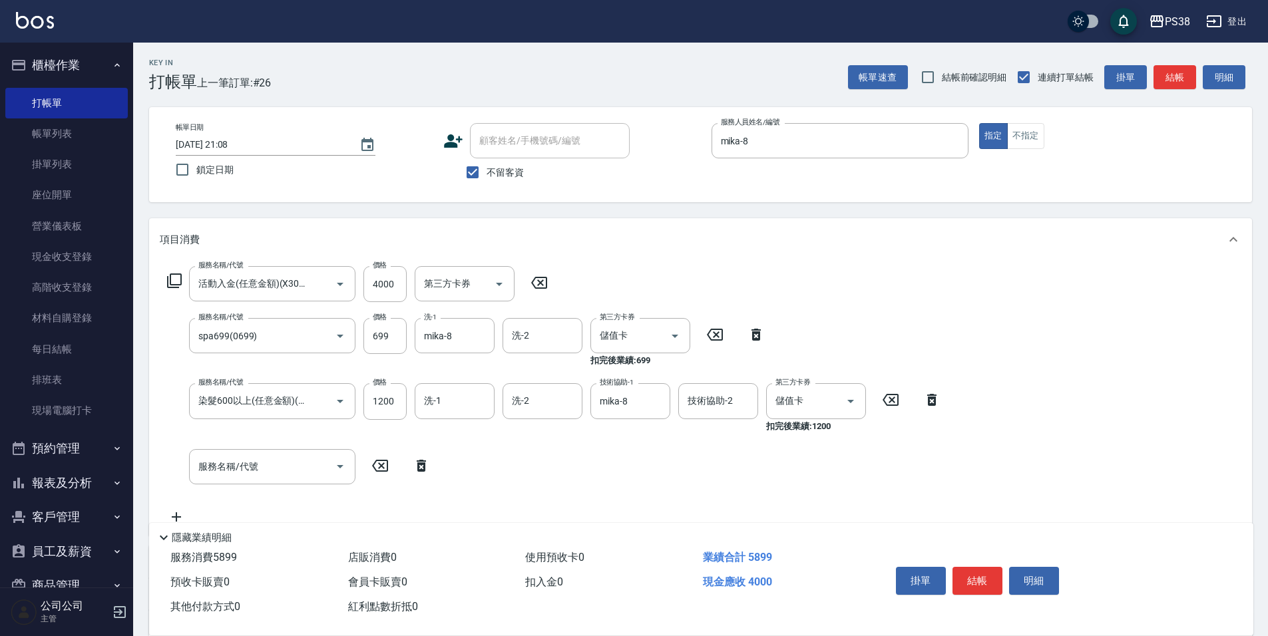
click at [906, 459] on div "服務名稱/代號 活動入金(任意金額)(X3000) 服務名稱/代號 價格 4000 價格 第三方卡券 第三方卡券 服務名稱/代號 spa699(0699) 服…" at bounding box center [554, 395] width 789 height 259
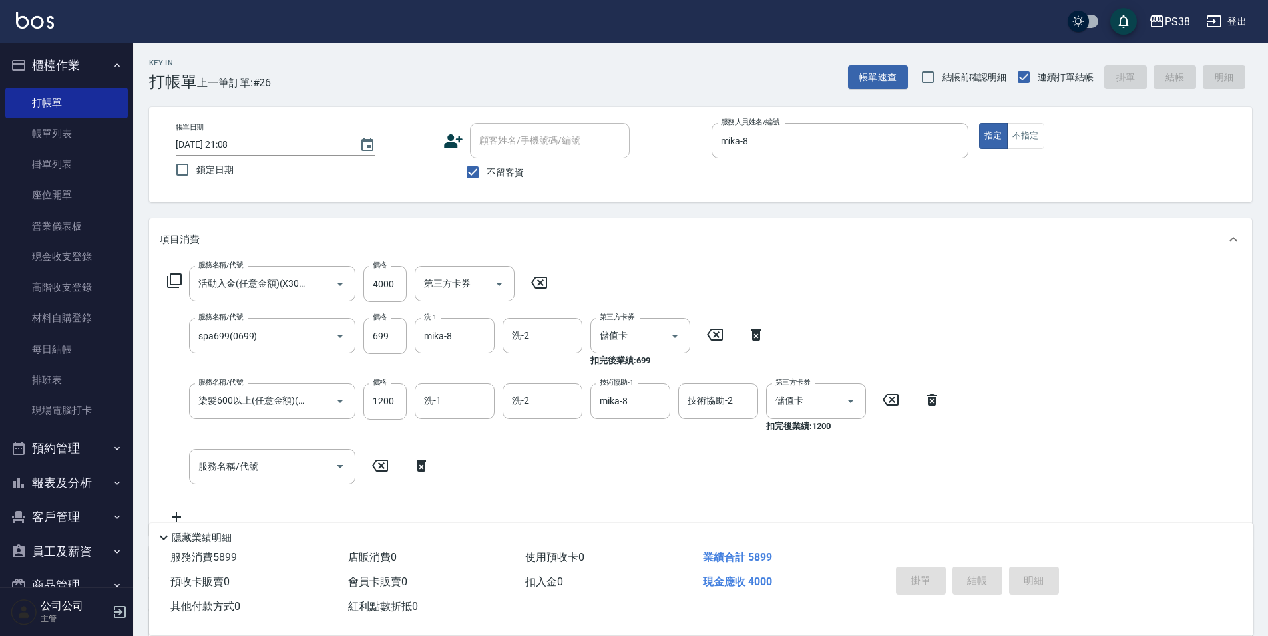
type input "[DATE] 21:09"
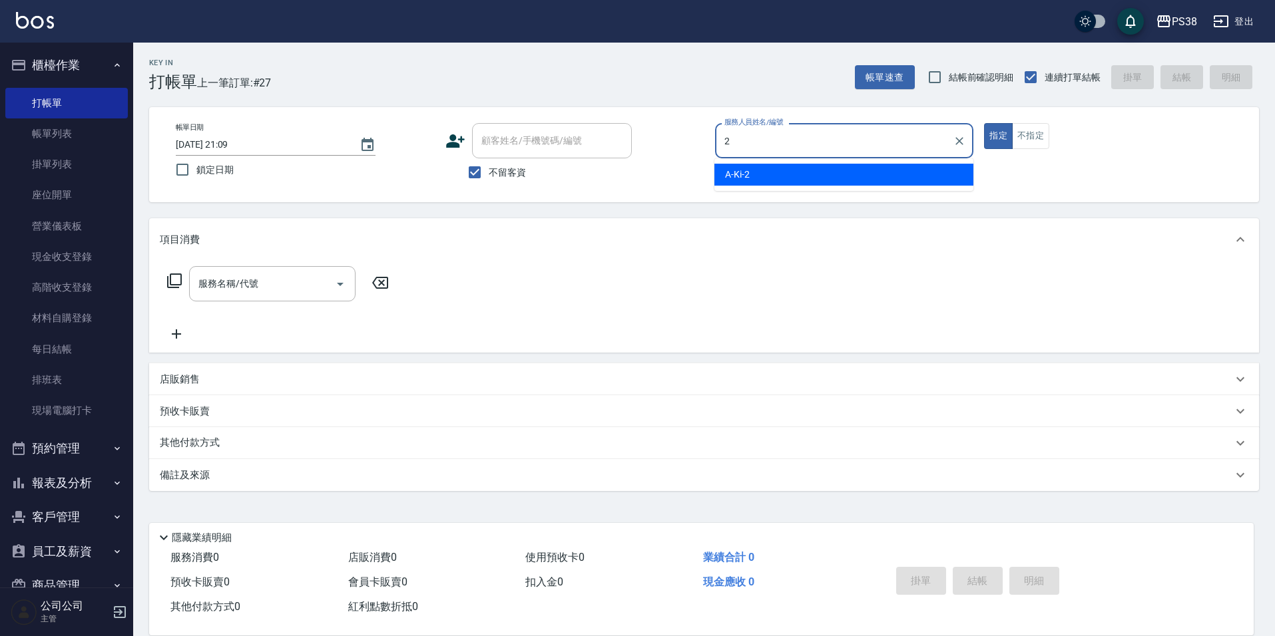
type input "A-Ki-2"
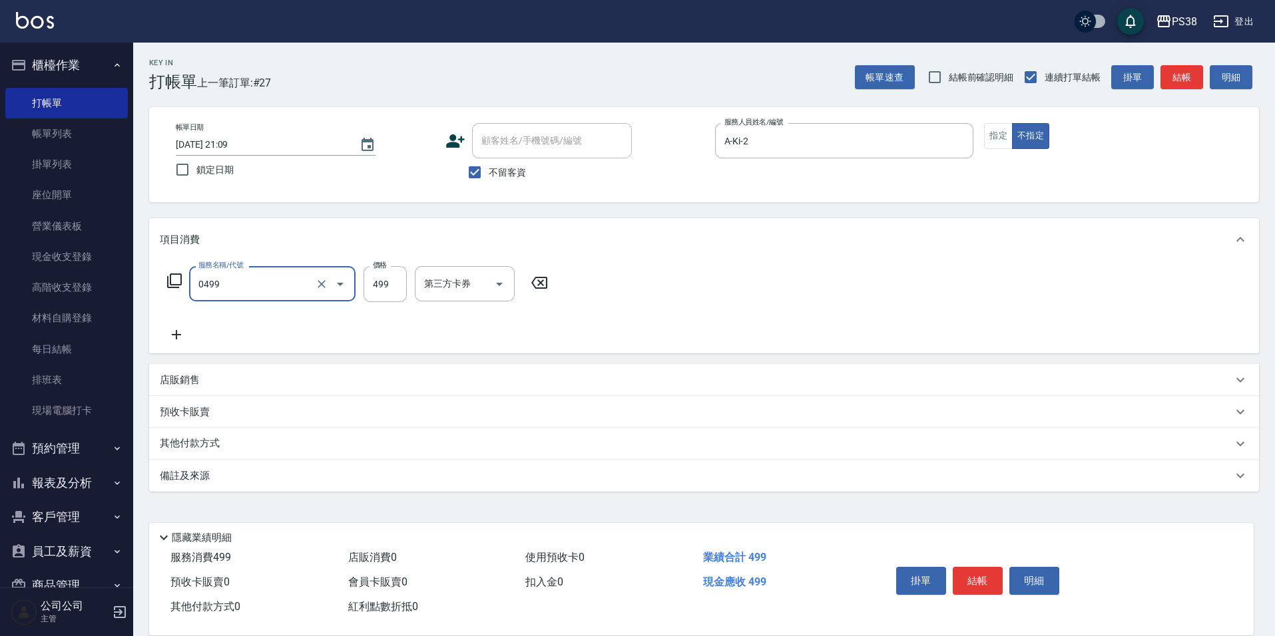
type input "spa499(0499)"
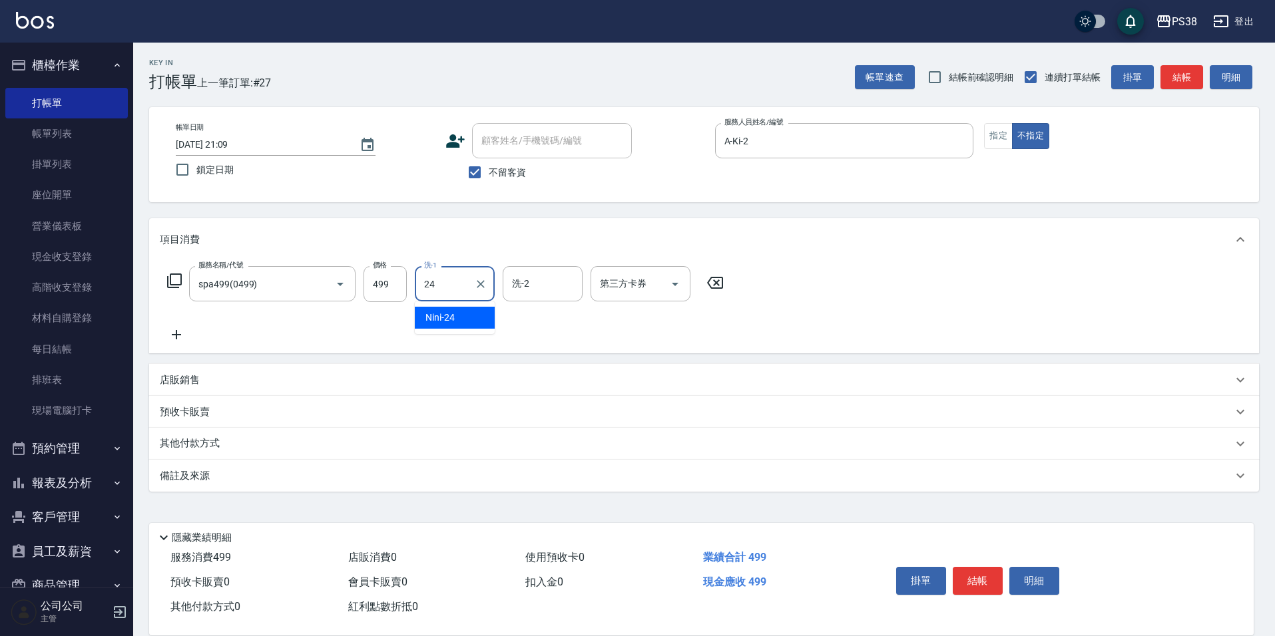
type input "Nini-24"
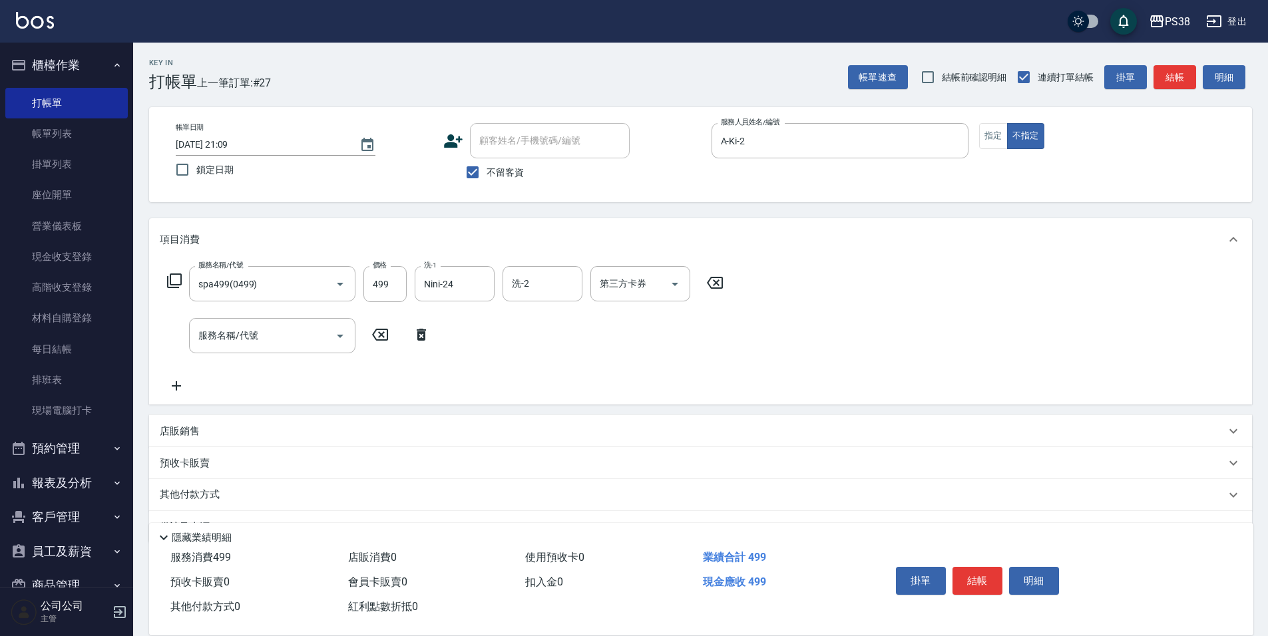
click at [271, 436] on div "店販銷售" at bounding box center [693, 432] width 1066 height 14
type input "A-Ki-2"
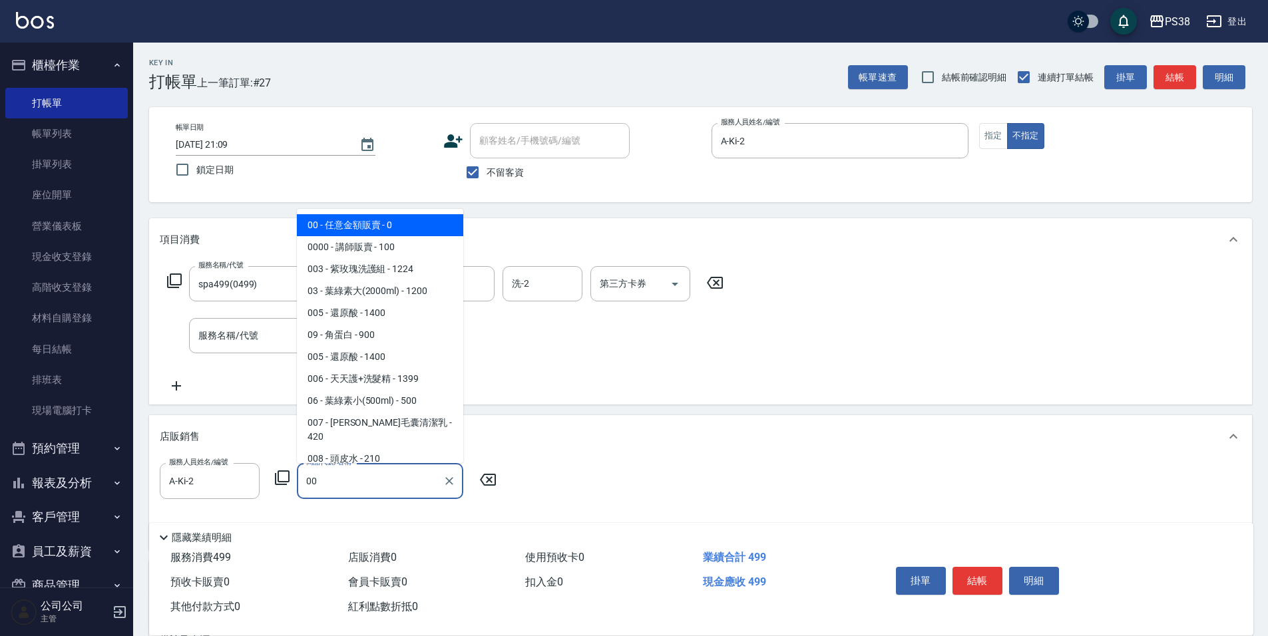
type input "任意金額販賣"
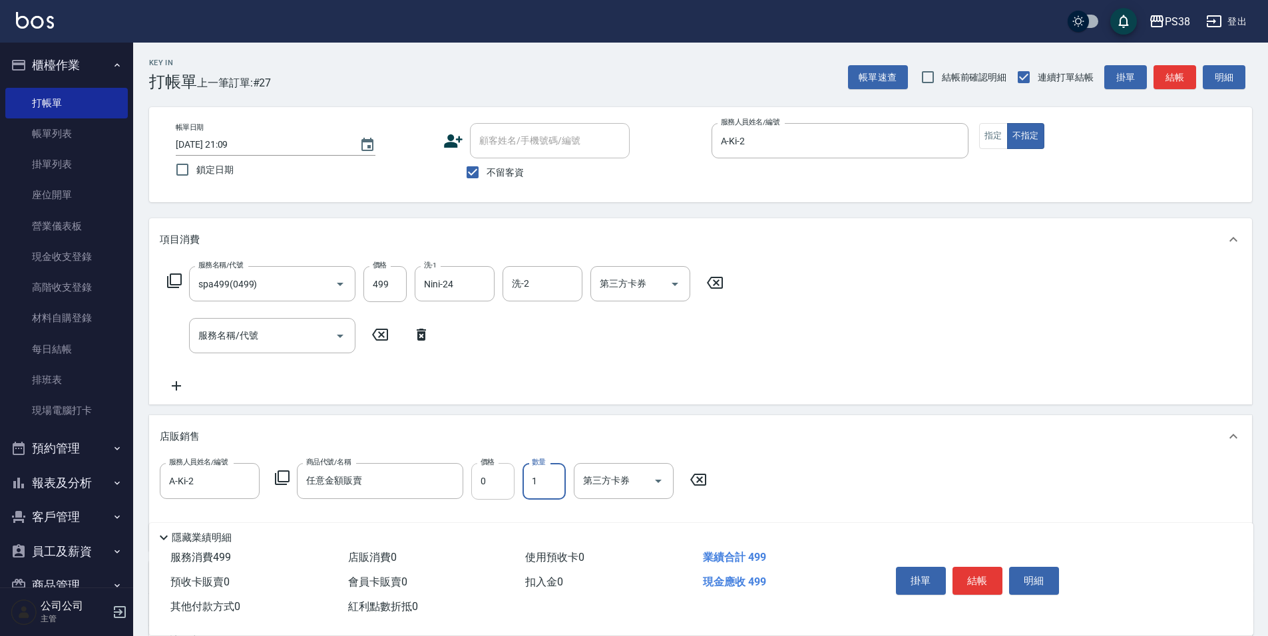
click at [484, 477] on input "0" at bounding box center [492, 481] width 43 height 36
type input "150"
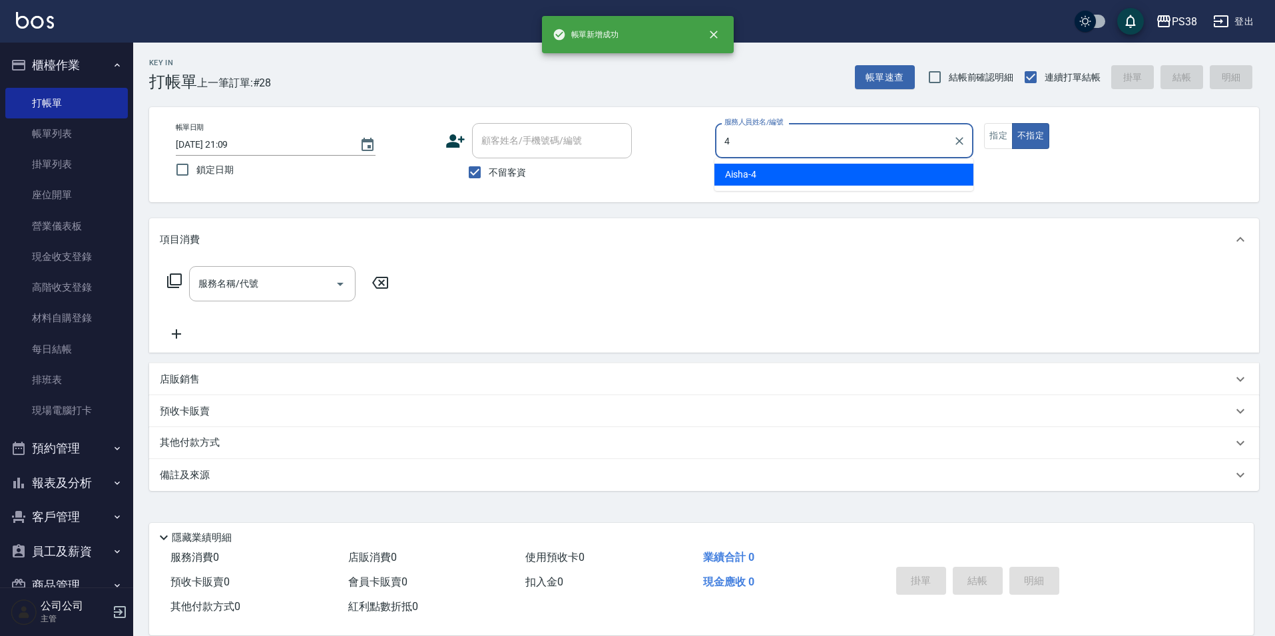
type input "Aisha-4"
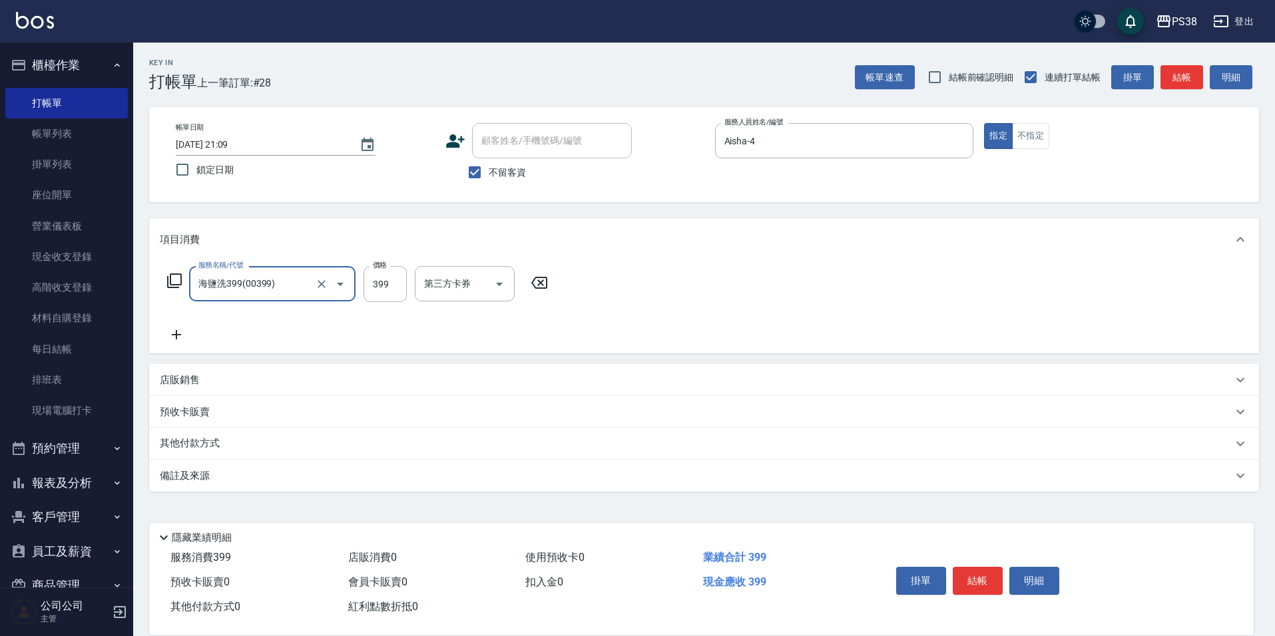
type input "海鹽洗399(00399)"
type input "400"
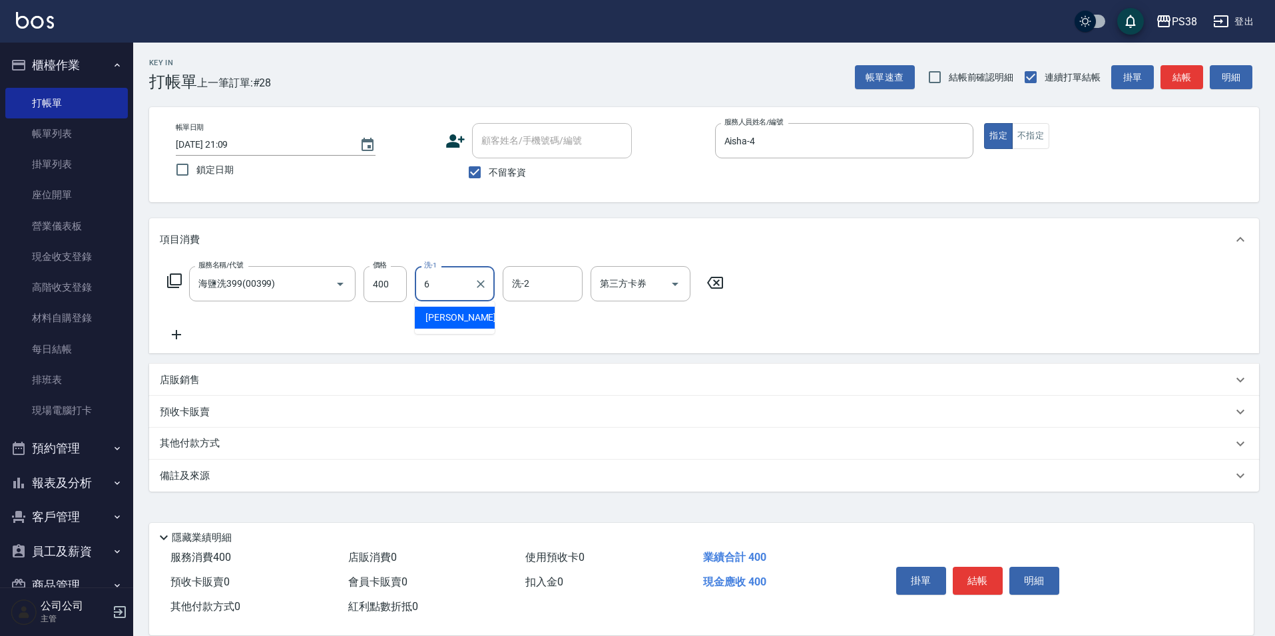
type input "[PERSON_NAME]-6"
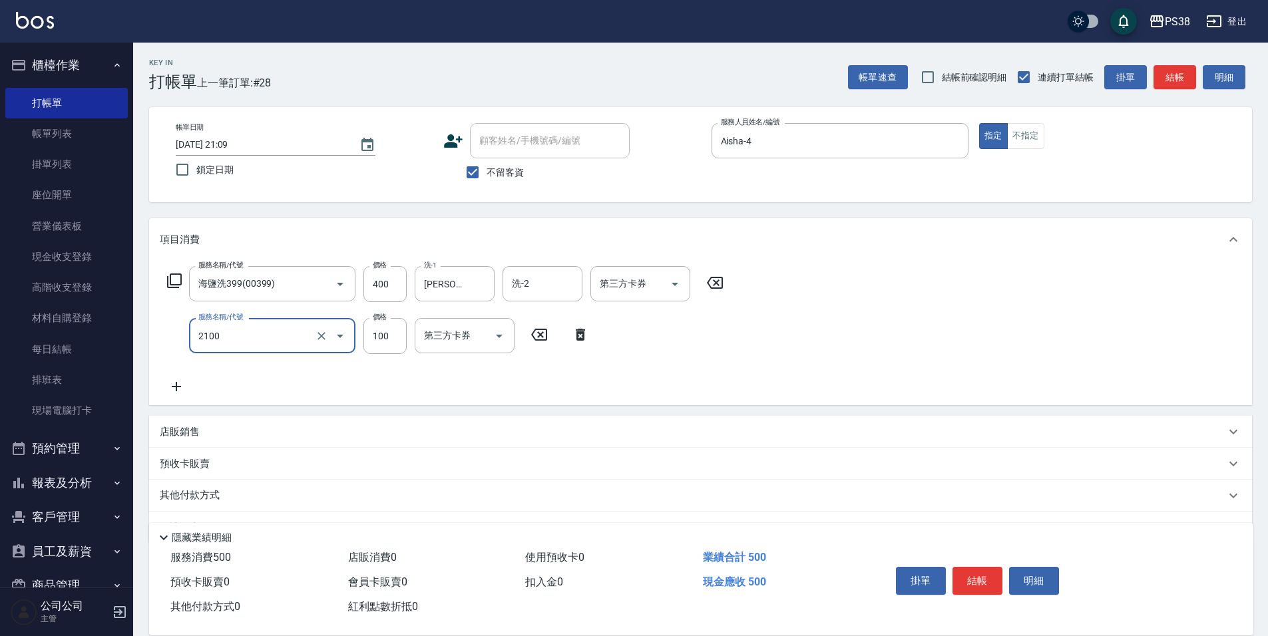
type input "剪髮與造型(任意金額)(2100)"
type input "200"
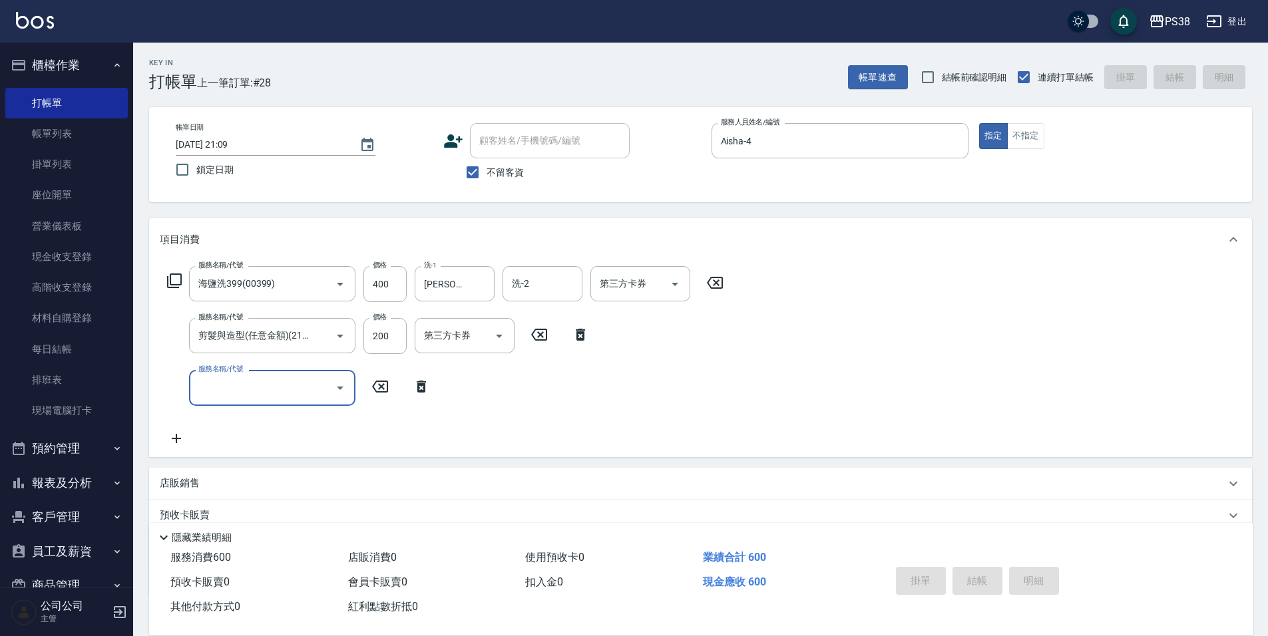
type input "[DATE] 21:10"
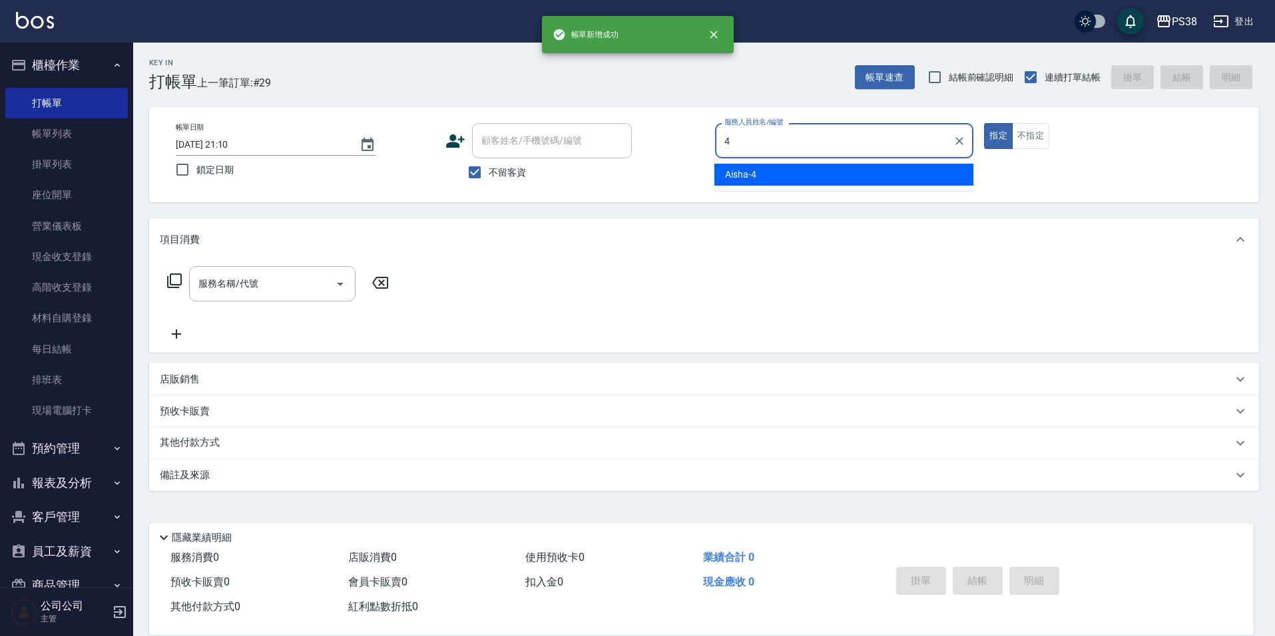
type input "Aisha-4"
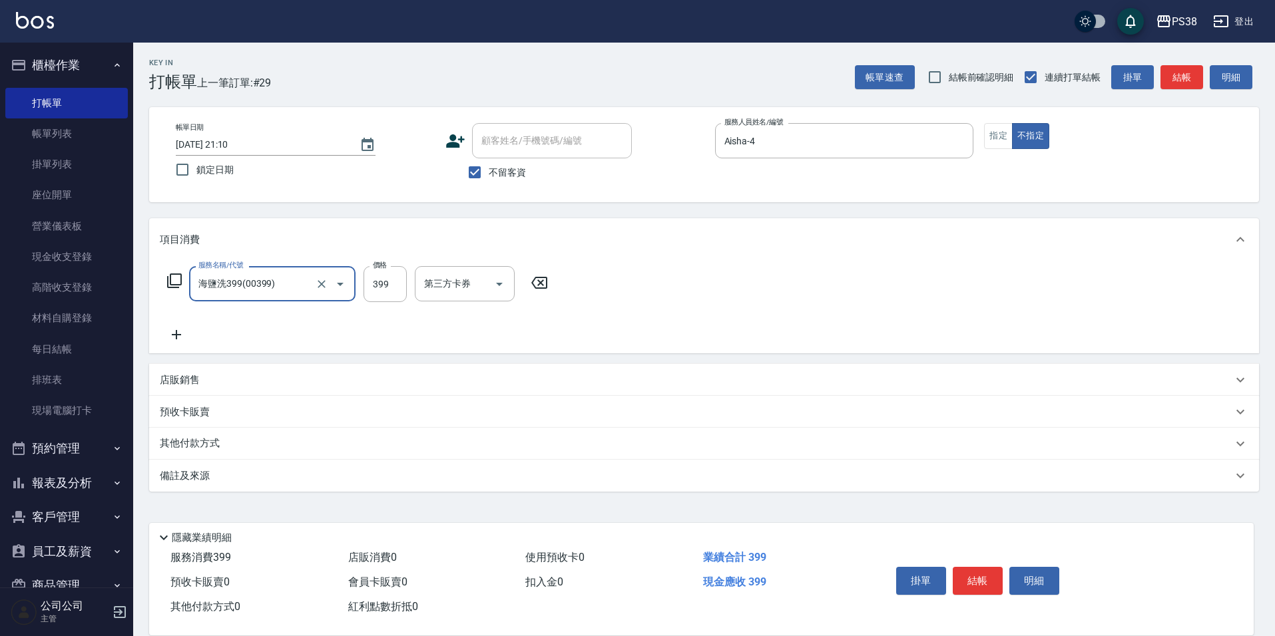
type input "海鹽洗399(00399)"
type input "400"
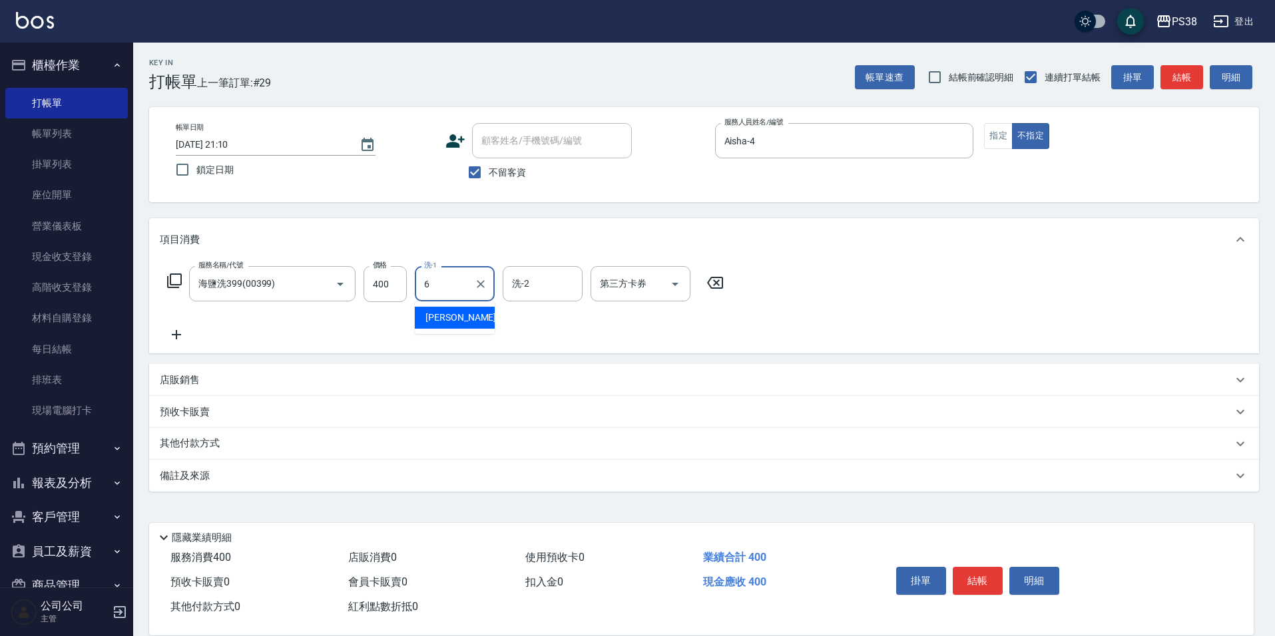
type input "[PERSON_NAME]-6"
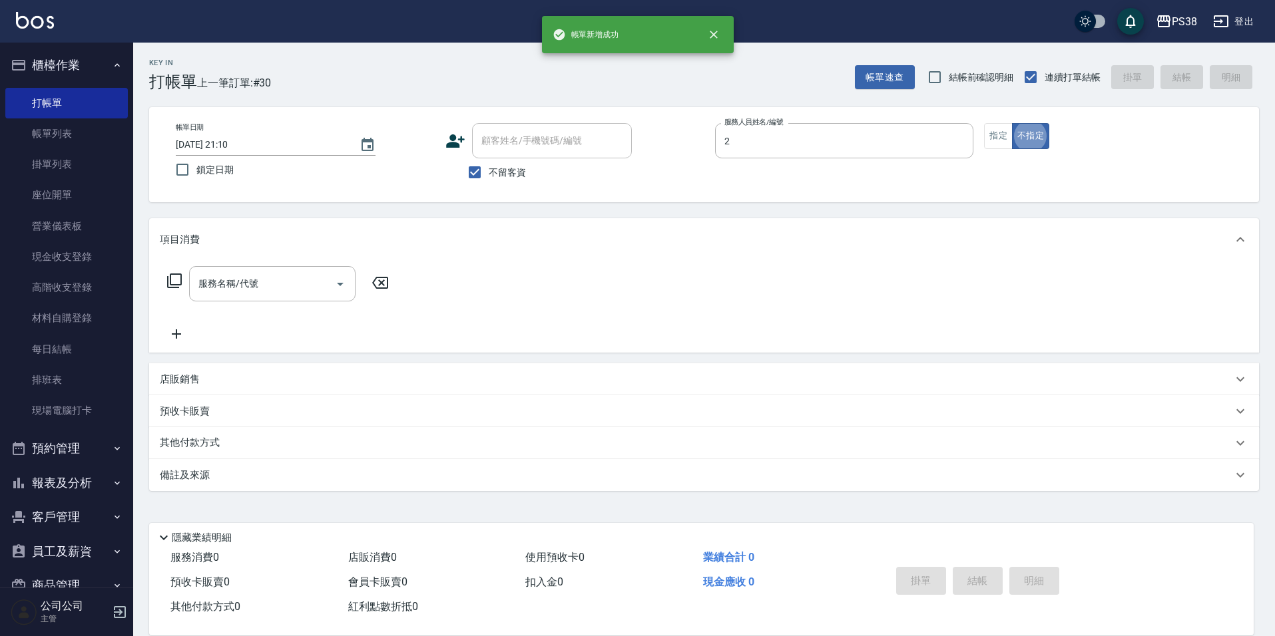
type input "A-Ki-2"
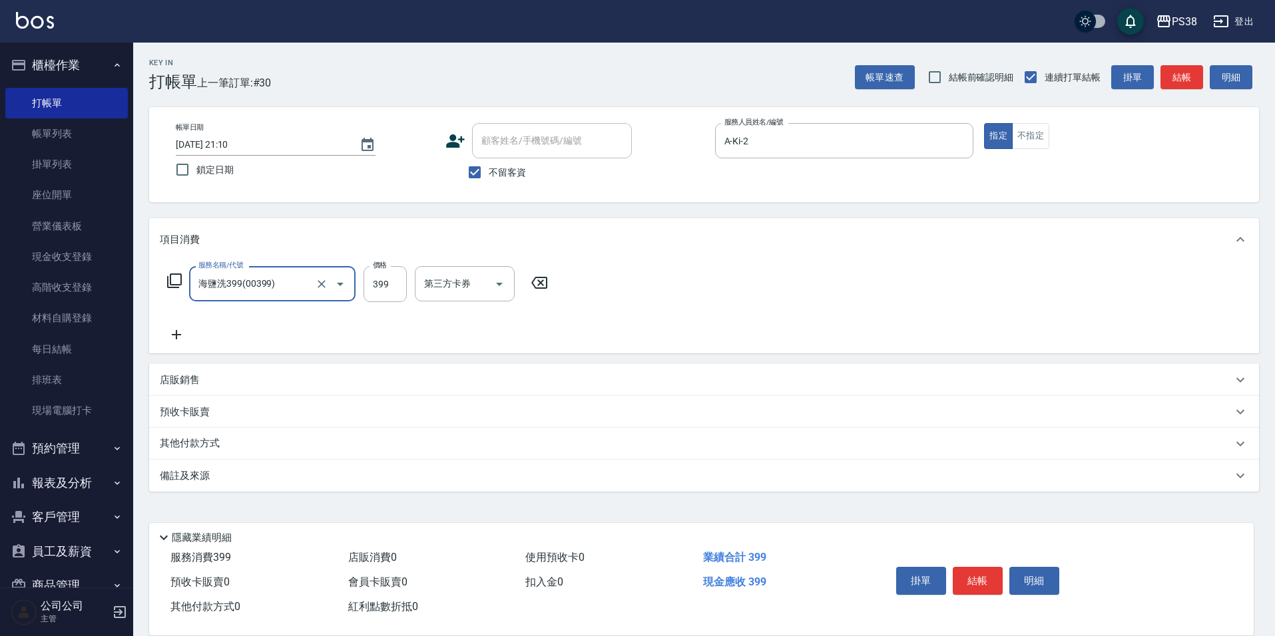
type input "海鹽洗399(00399)"
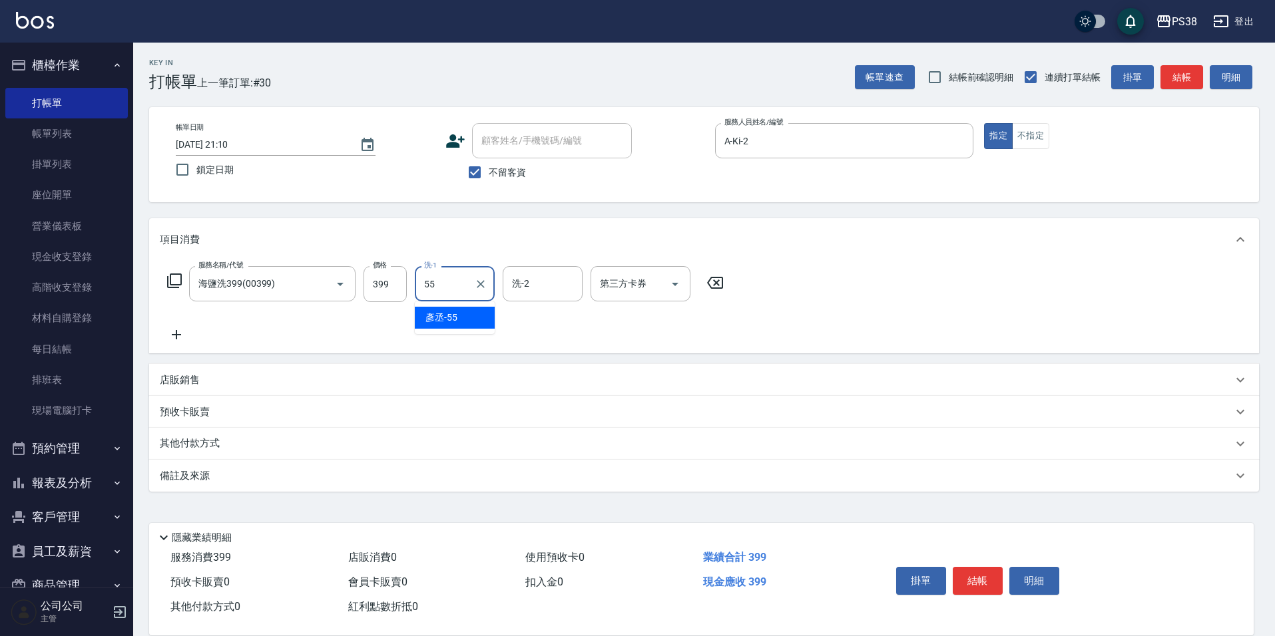
type input "[PERSON_NAME]-55"
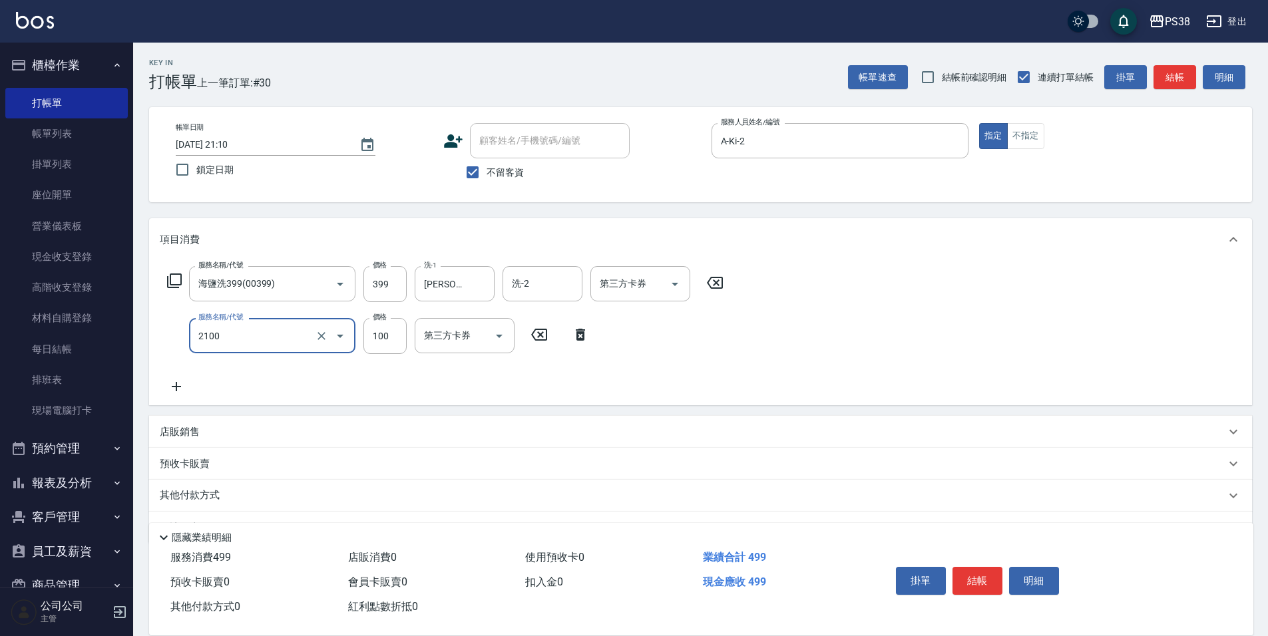
type input "剪髮與造型(任意金額)(2100)"
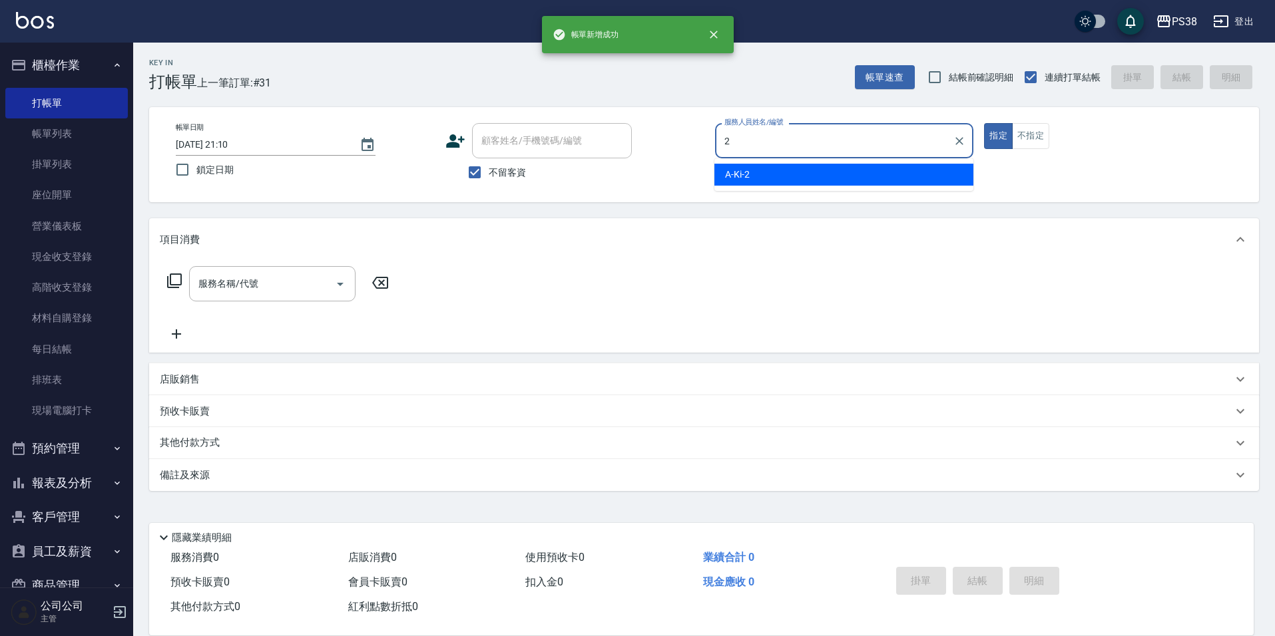
type input "A-Ki-2"
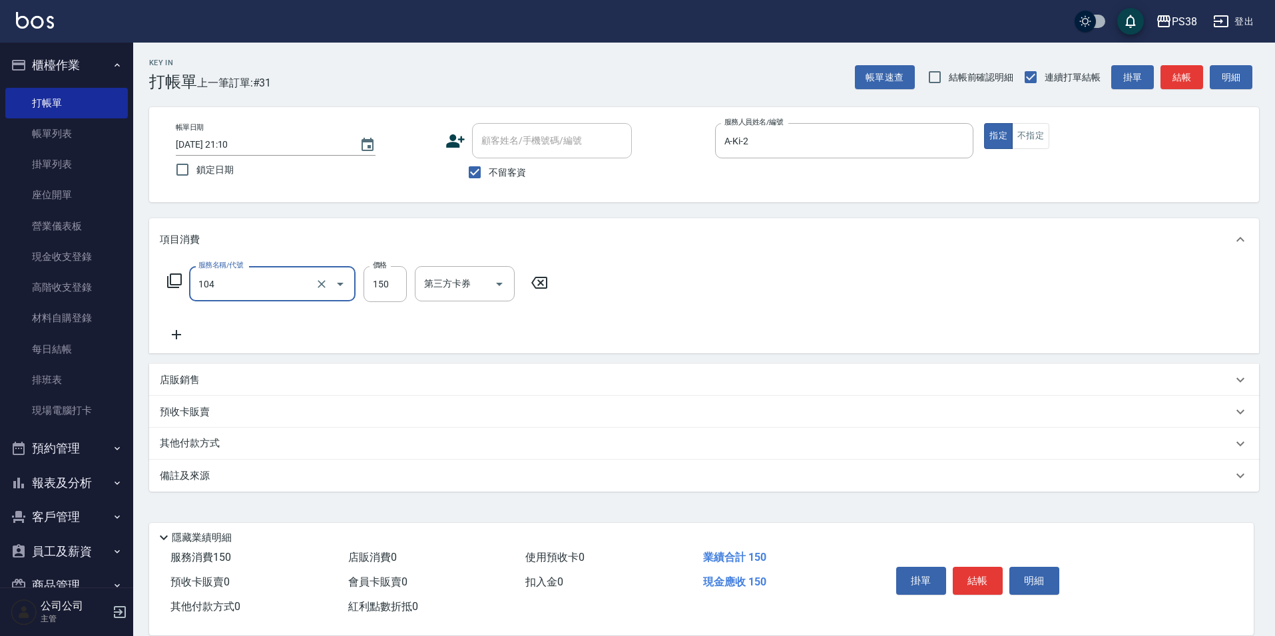
type input "洗髮(104)"
type input "255"
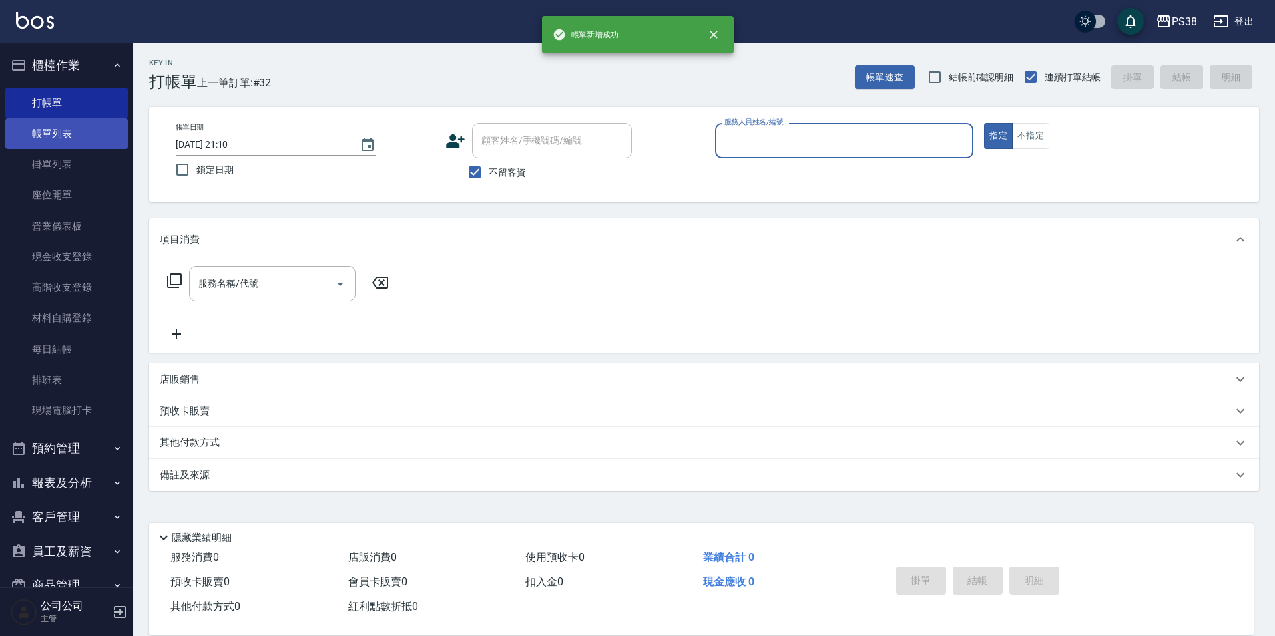
click at [66, 138] on link "帳單列表" at bounding box center [66, 133] width 122 height 31
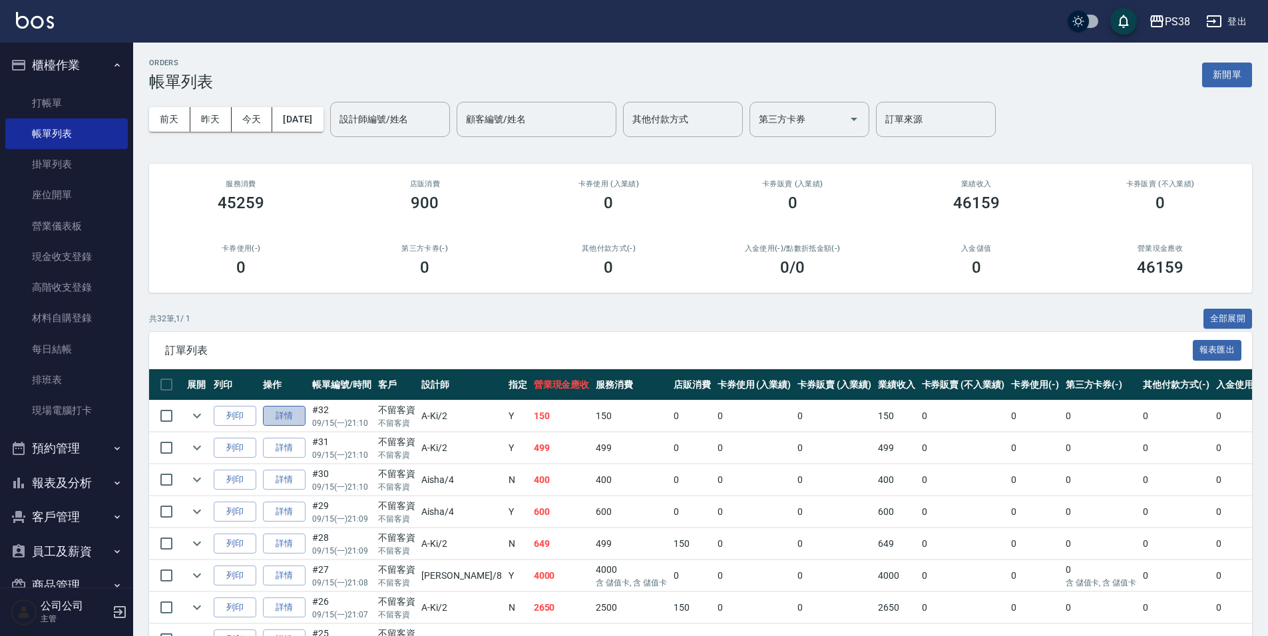
click at [292, 413] on link "詳情" at bounding box center [284, 416] width 43 height 21
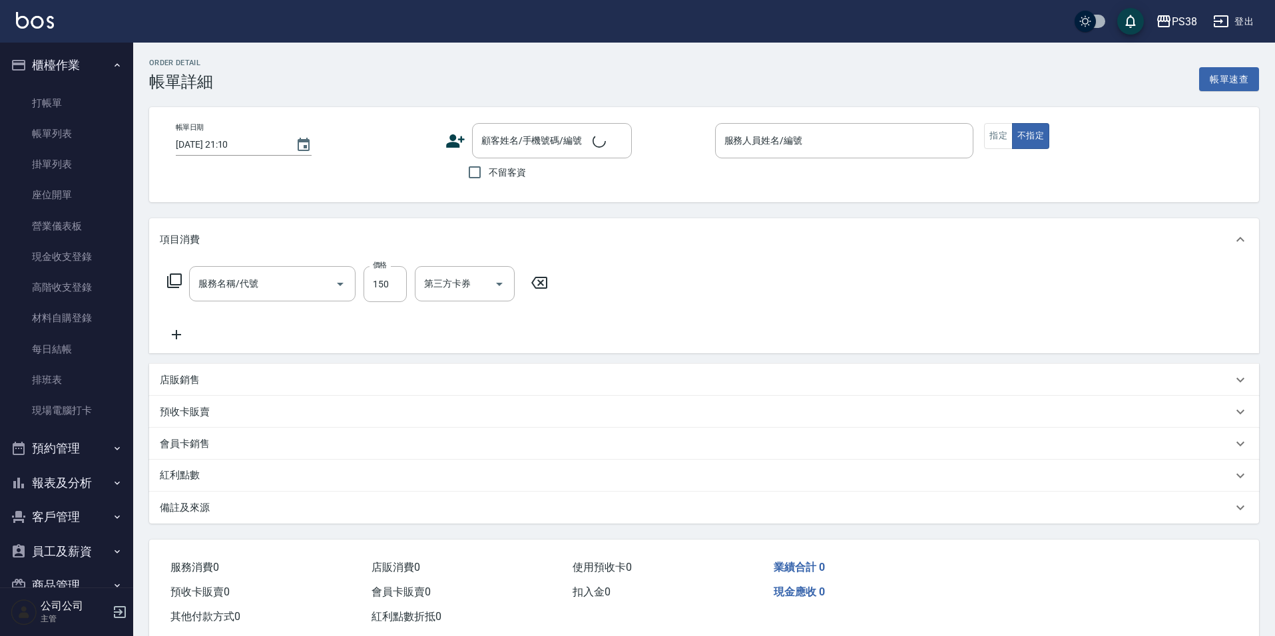
checkbox input "true"
type input "A-Ki-2"
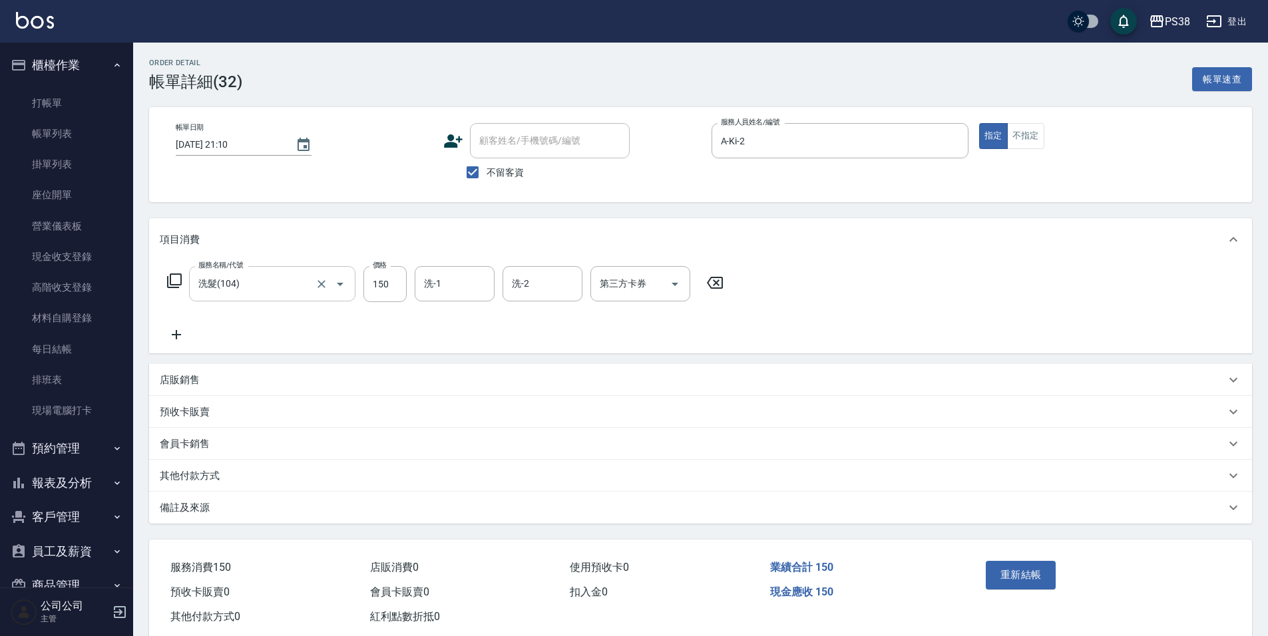
type input "洗髮(104)"
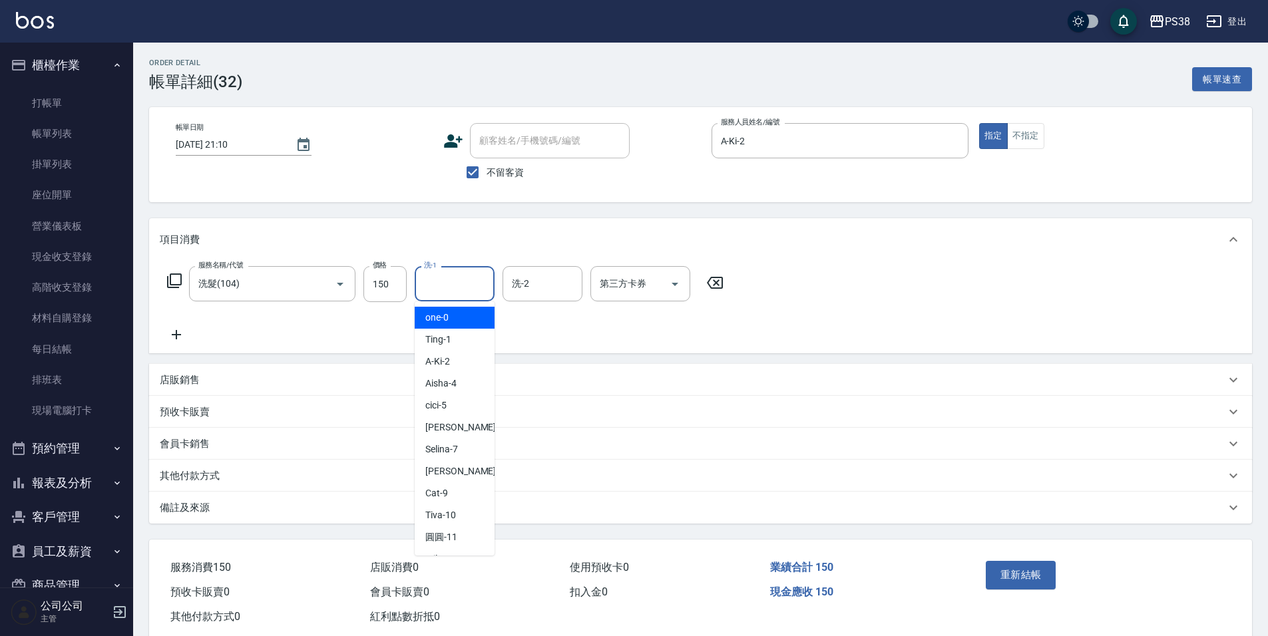
click at [447, 286] on input "洗-1" at bounding box center [455, 283] width 68 height 23
type input "[PERSON_NAME]-55"
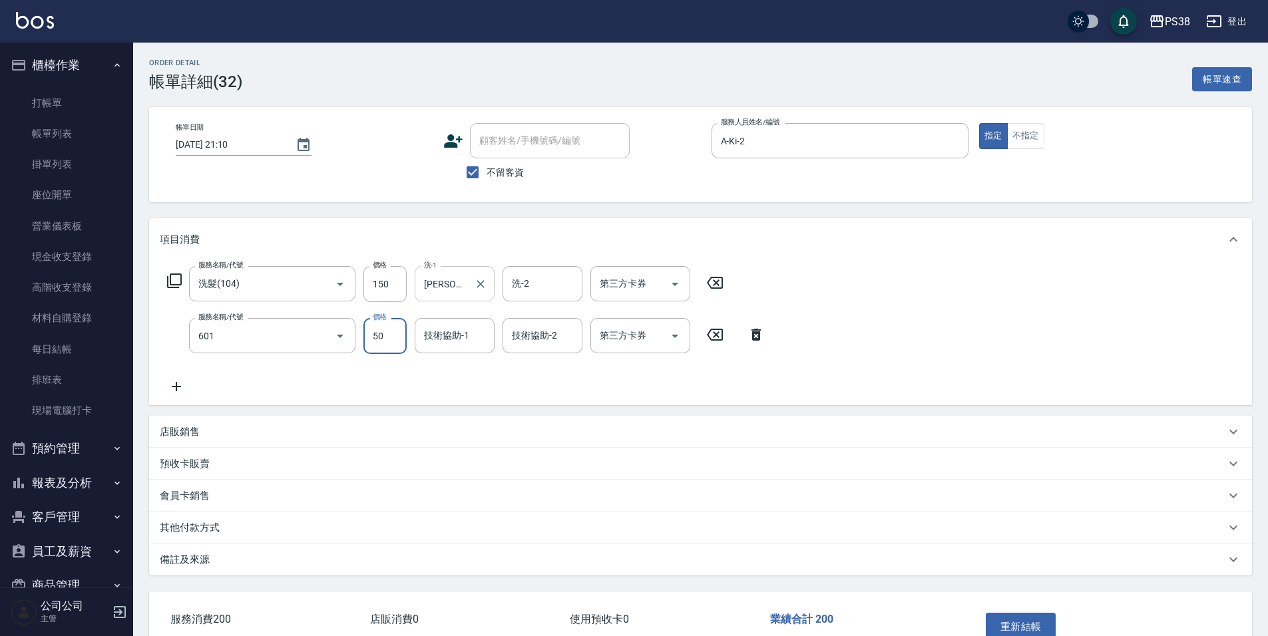
type input "精油50(601)"
type input "cici-5"
click at [476, 337] on icon "Clear" at bounding box center [480, 335] width 13 height 13
type input "[PERSON_NAME]-55"
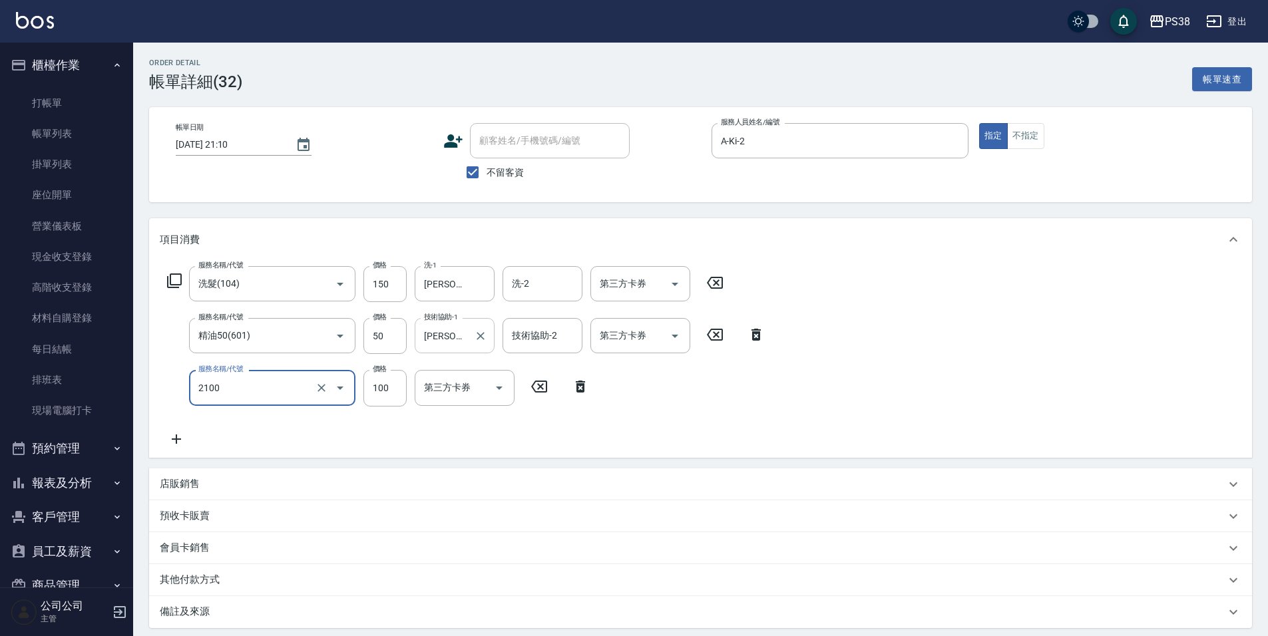
type input "剪髮與造型(任意金額)(2100)"
type input "200"
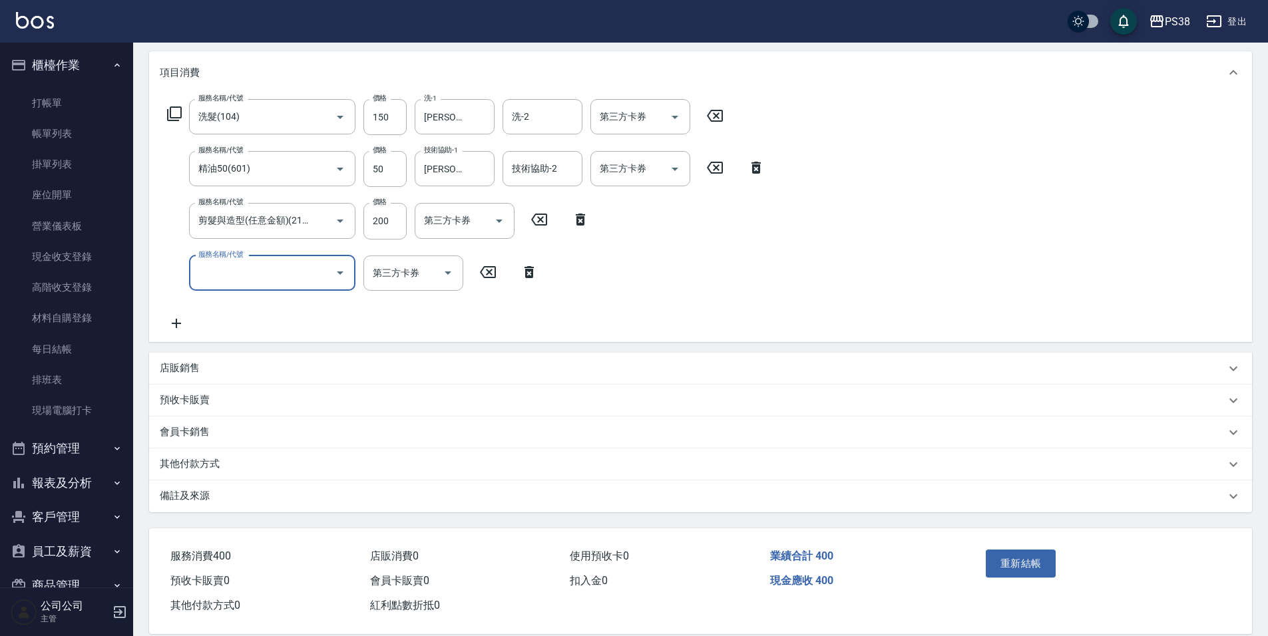
scroll to position [187, 0]
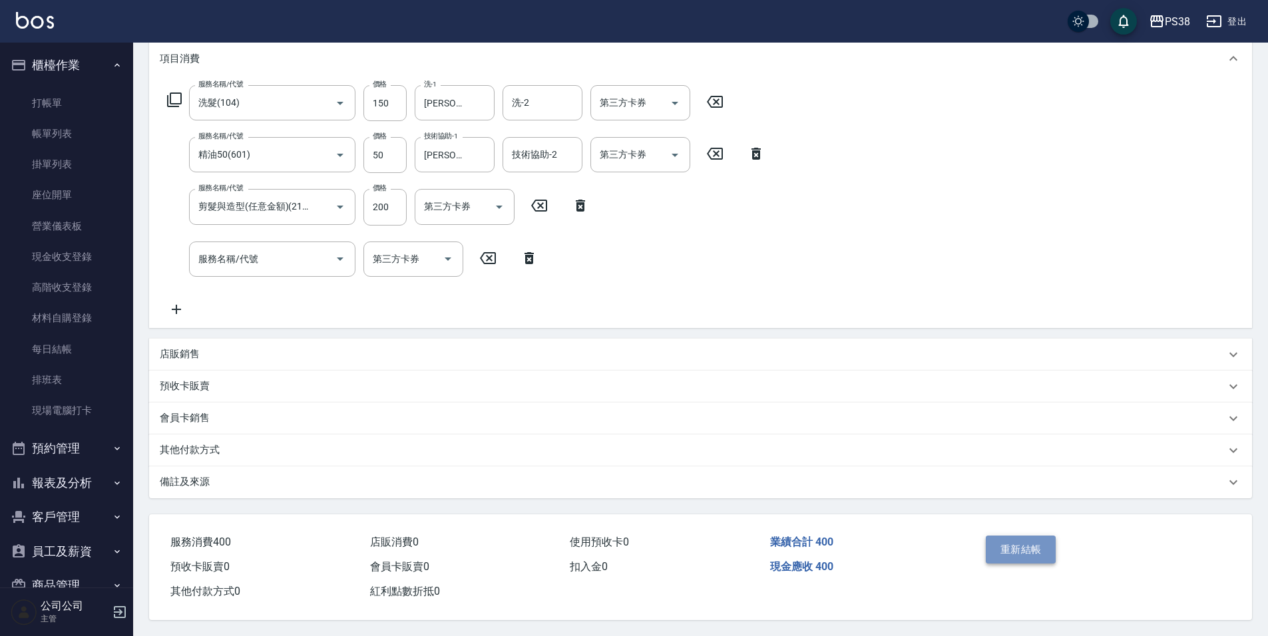
click at [1009, 544] on button "重新結帳" at bounding box center [1021, 550] width 71 height 28
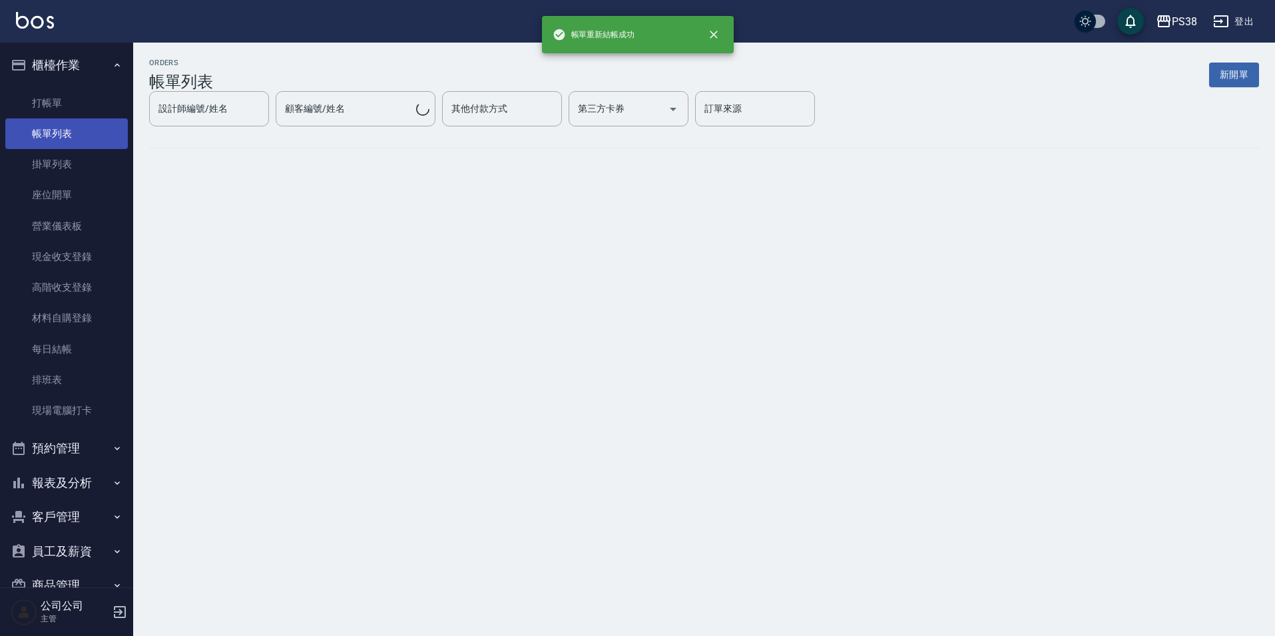
click at [35, 131] on link "帳單列表" at bounding box center [66, 133] width 122 height 31
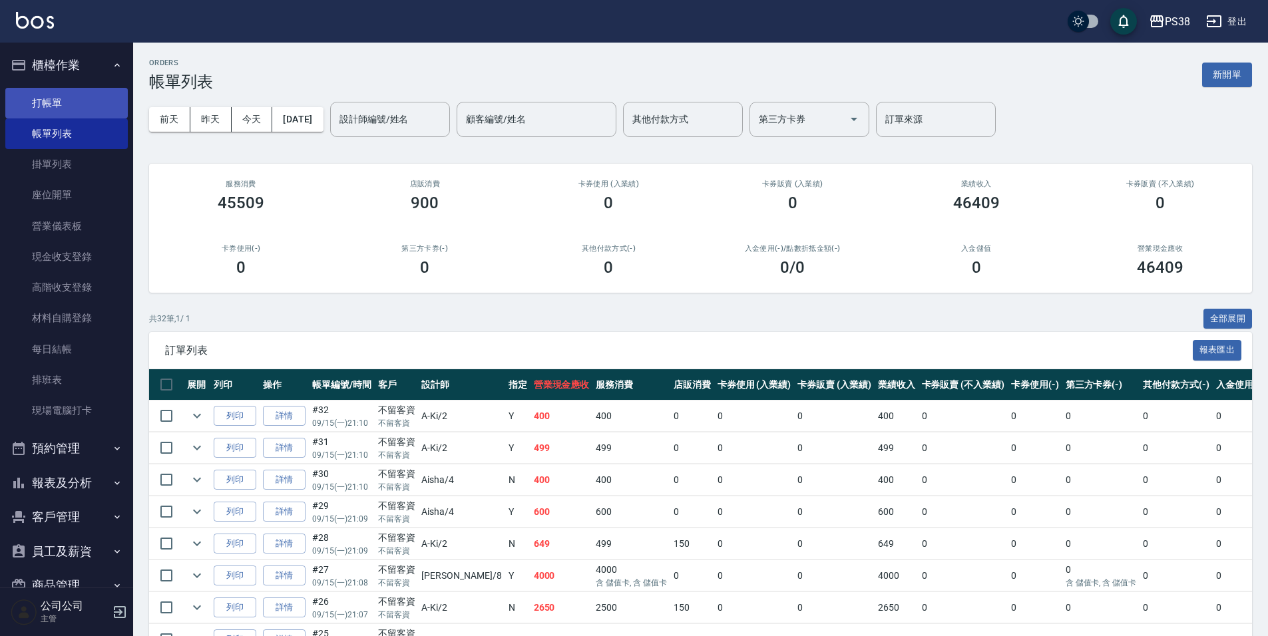
click at [41, 97] on link "打帳單" at bounding box center [66, 103] width 122 height 31
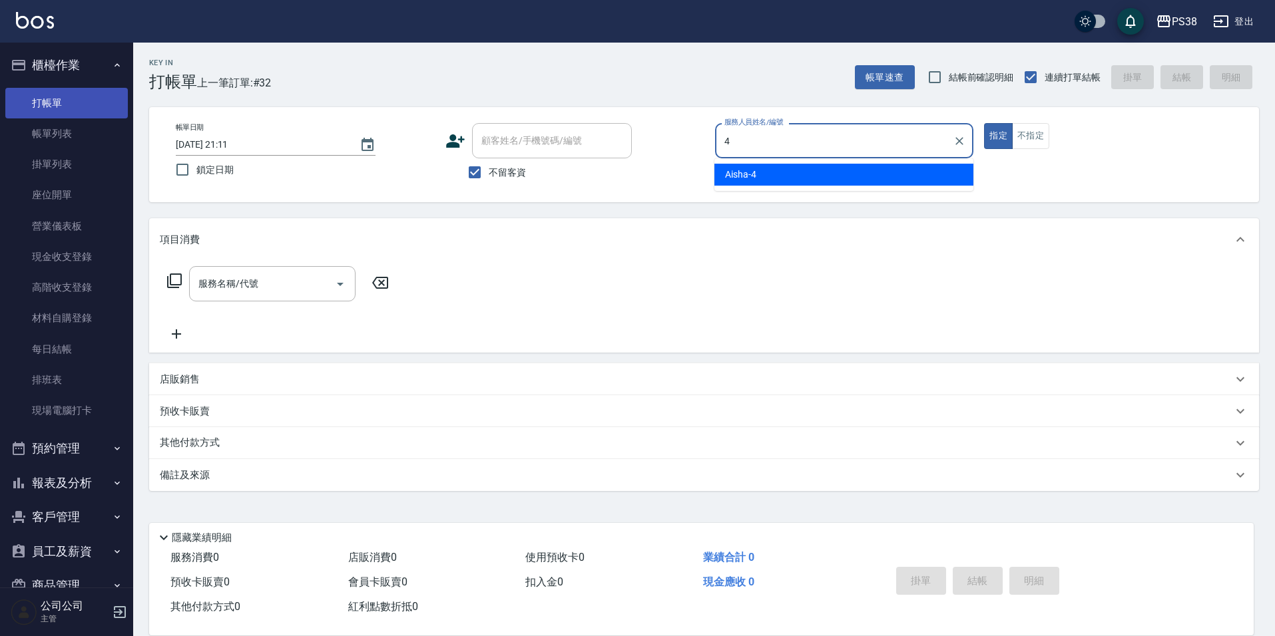
type input "Aisha-4"
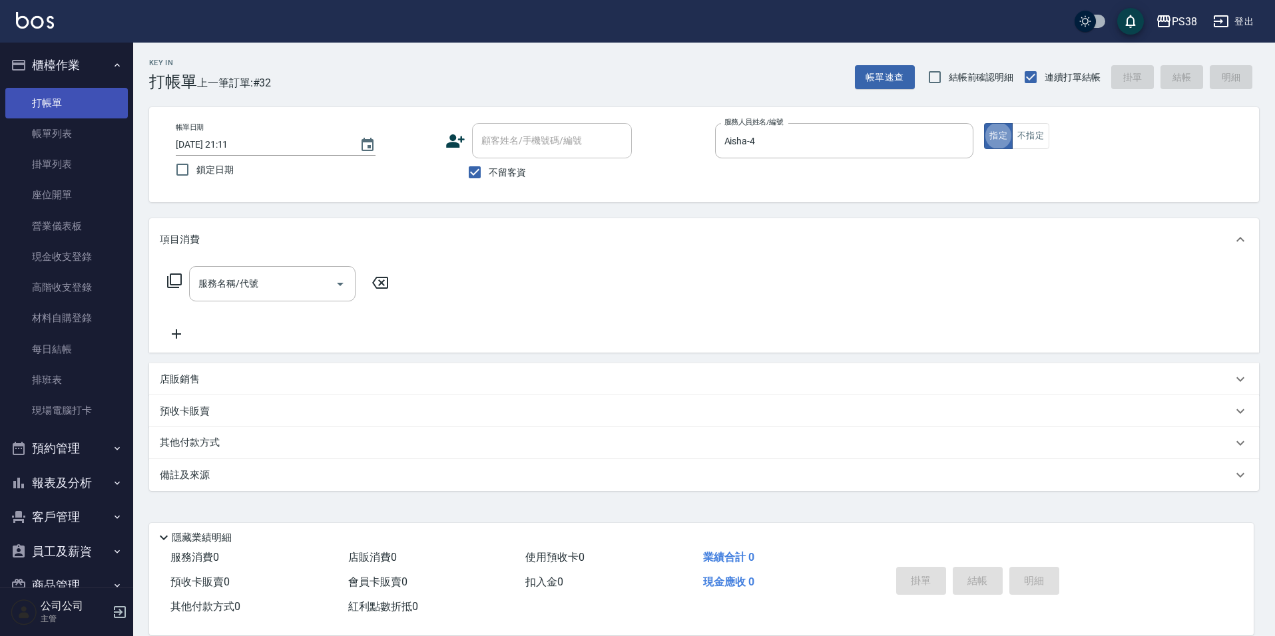
type button "true"
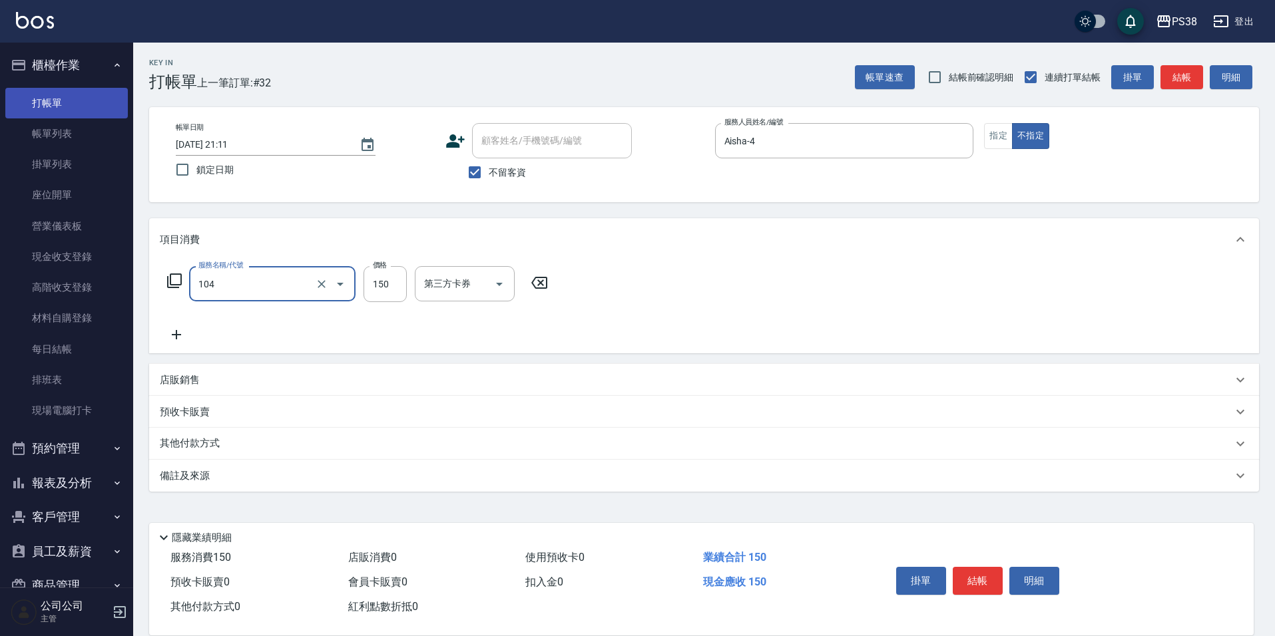
type input "洗髮(104)"
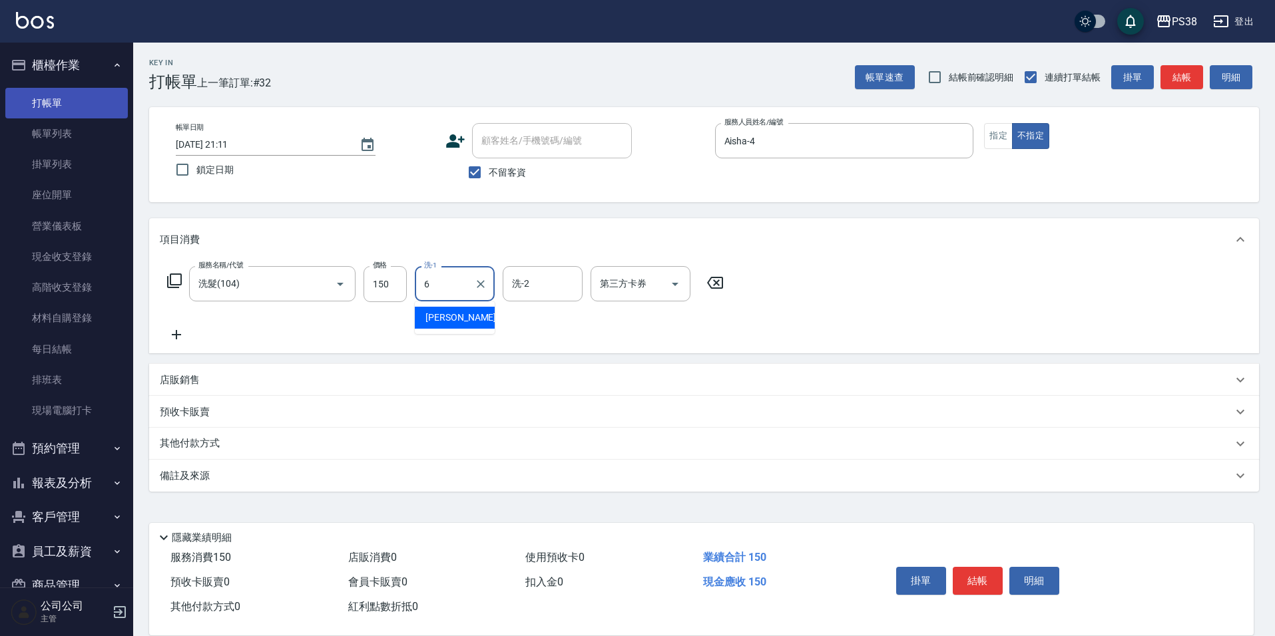
type input "[PERSON_NAME]-6"
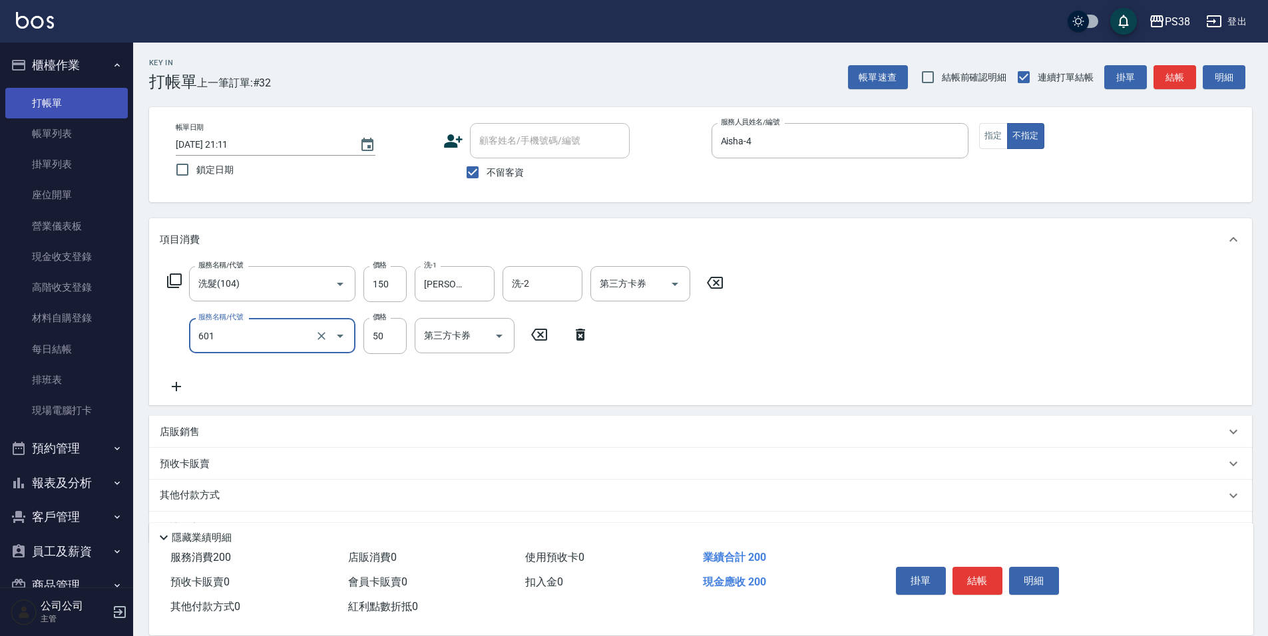
type input "精油50(601)"
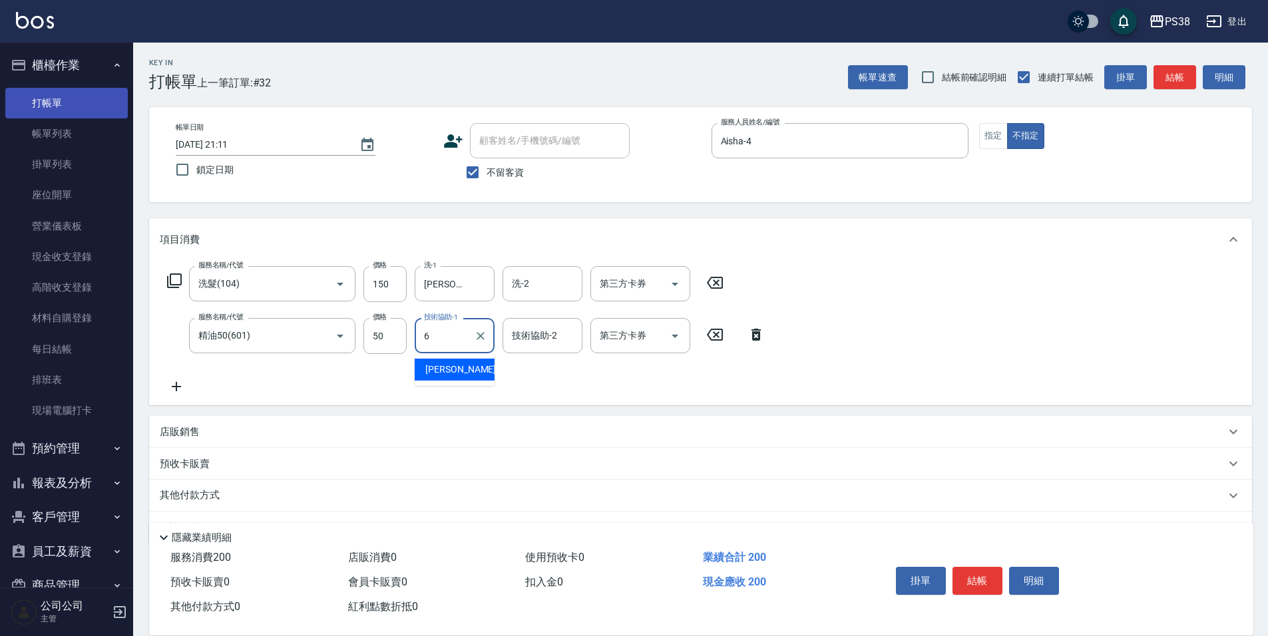
type input "[PERSON_NAME]-6"
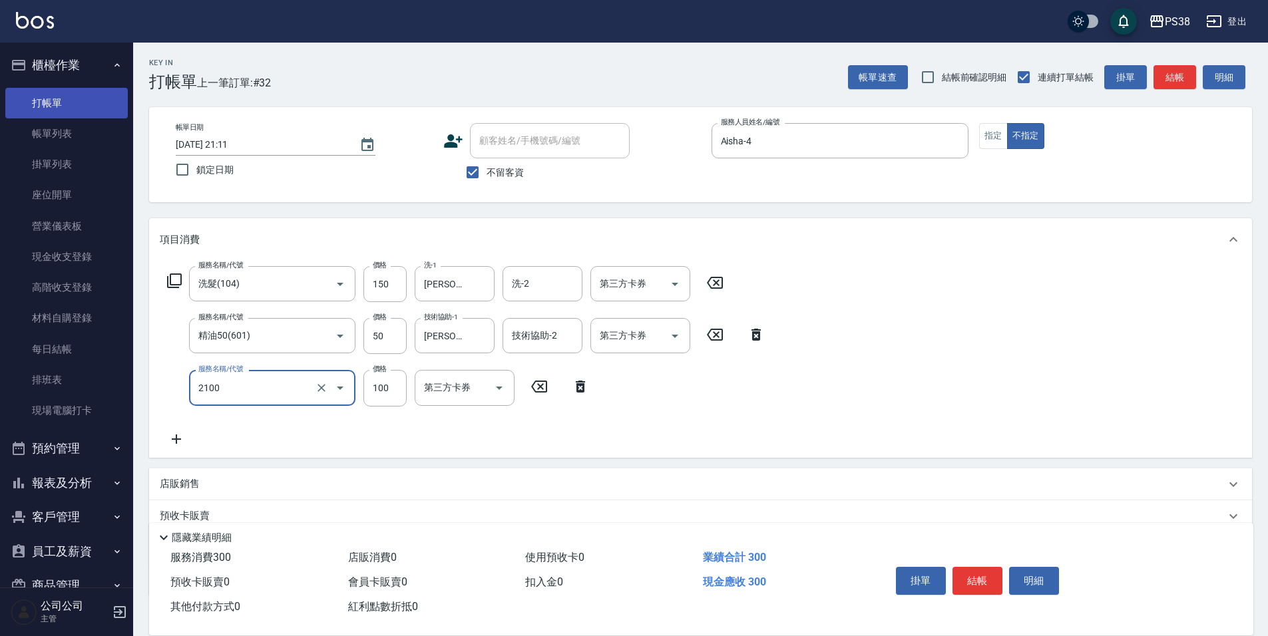
type input "剪髮與造型(任意金額)(2100)"
type input "150"
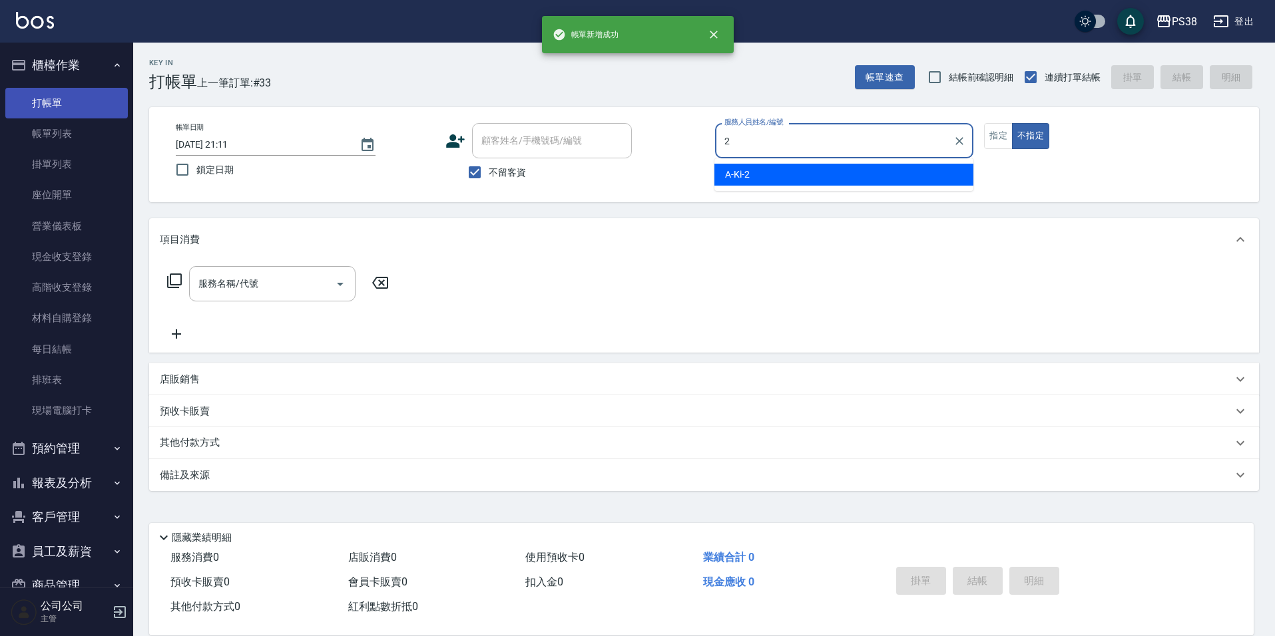
type input "A-Ki-2"
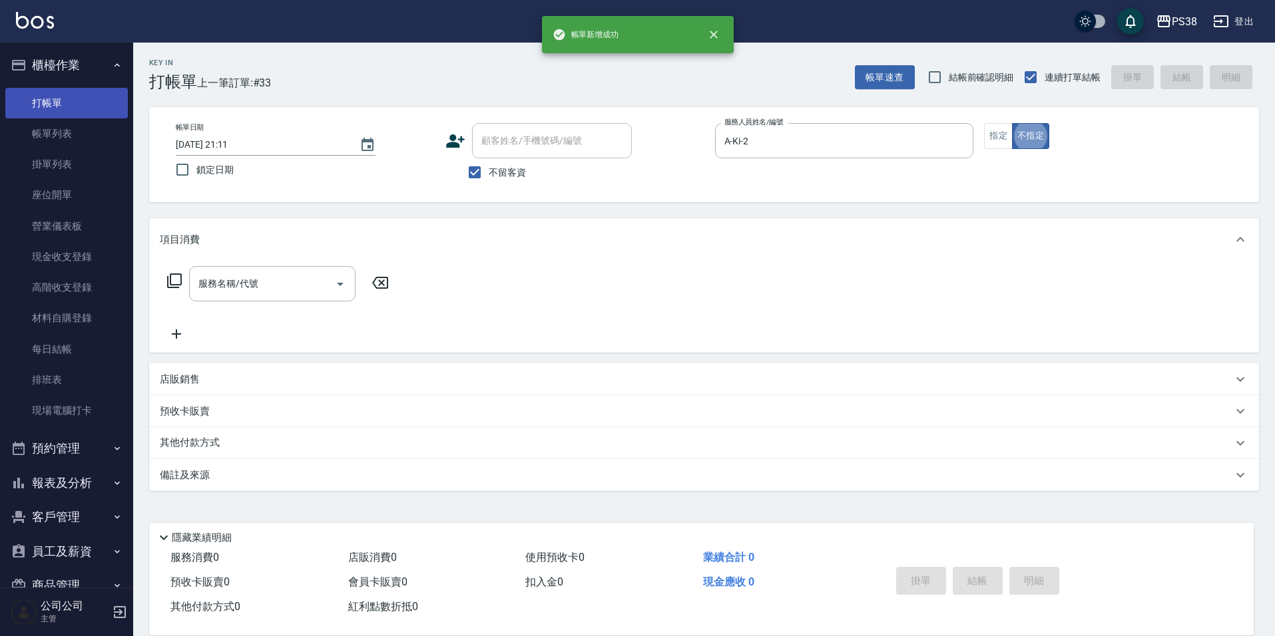
type button "false"
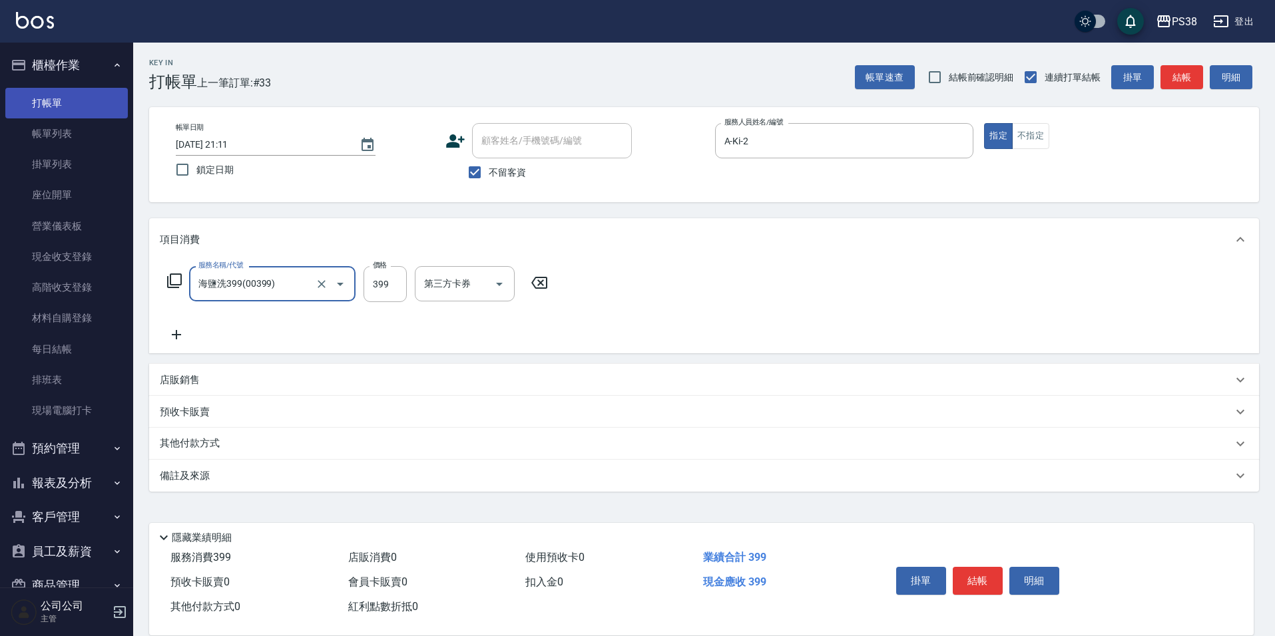
type input "海鹽洗399(00399)"
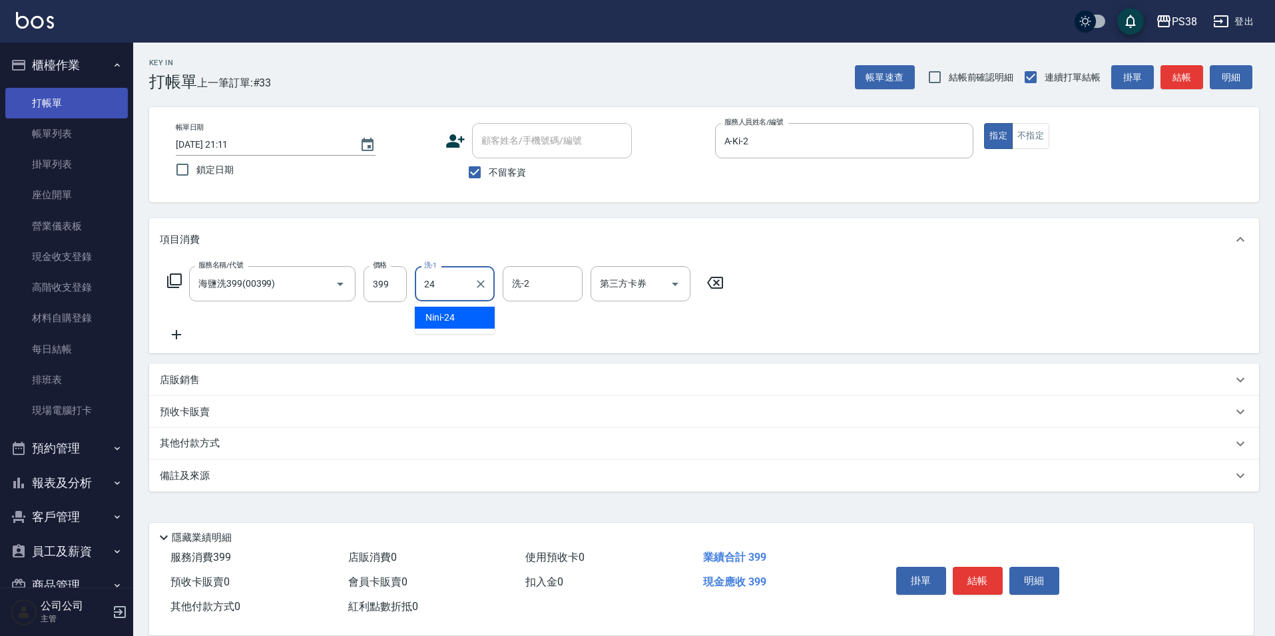
type input "Nini-24"
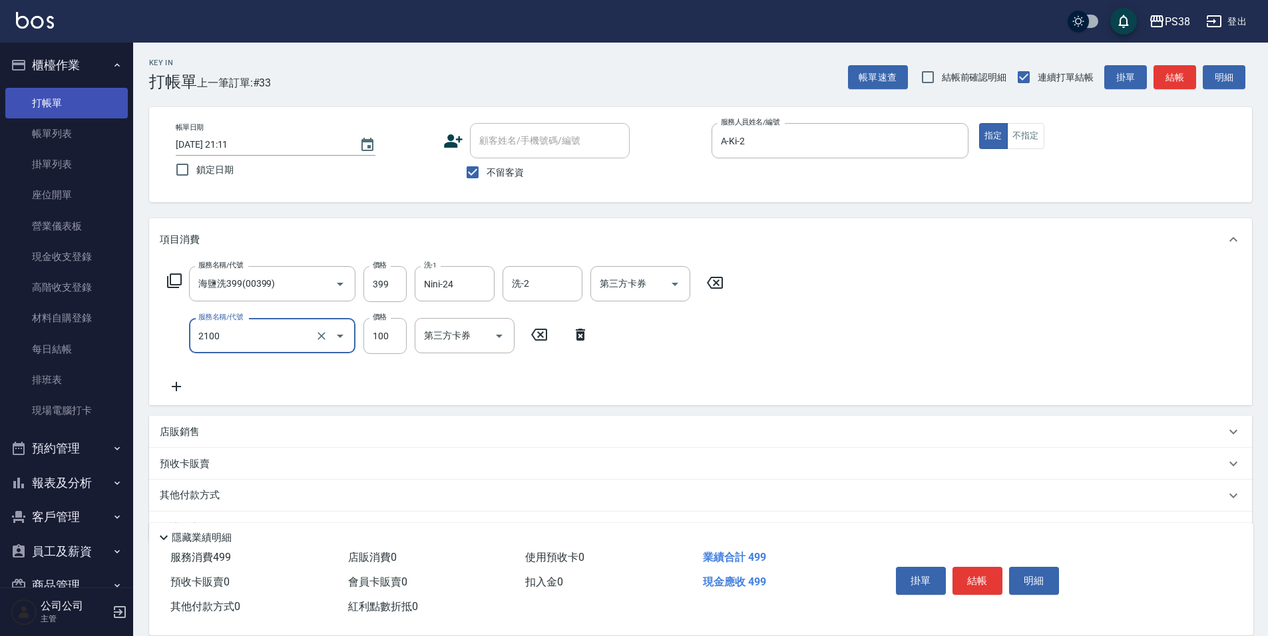
type input "剪髮與造型(任意金額)(2100)"
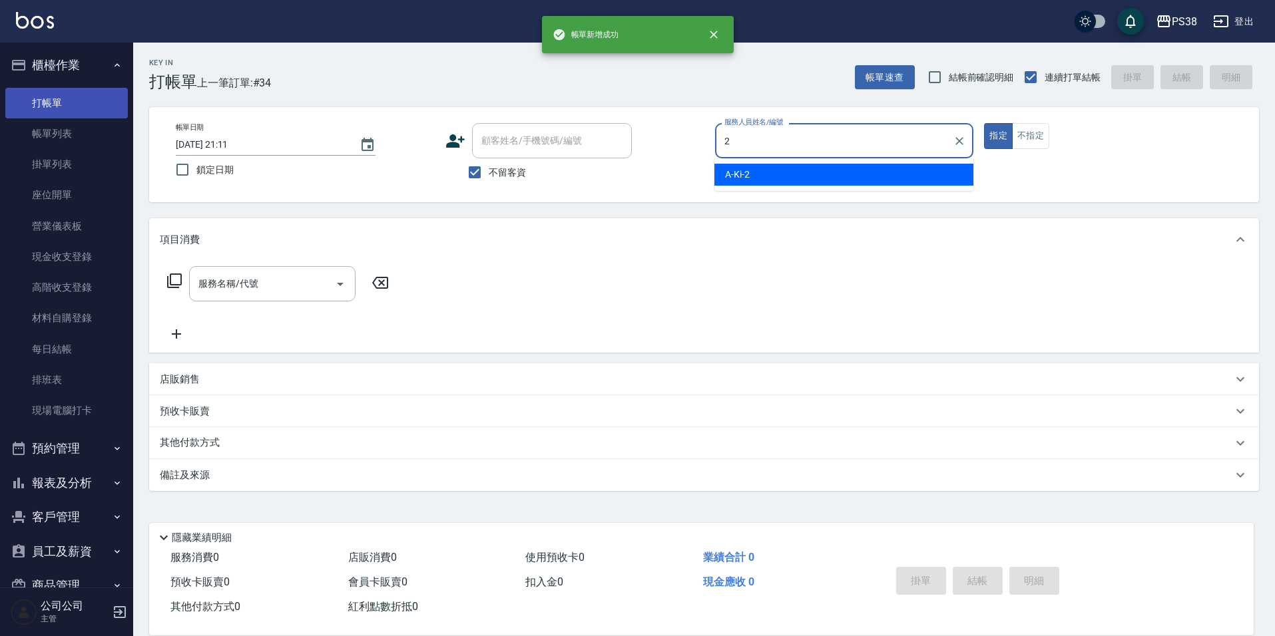
type input "A-Ki-2"
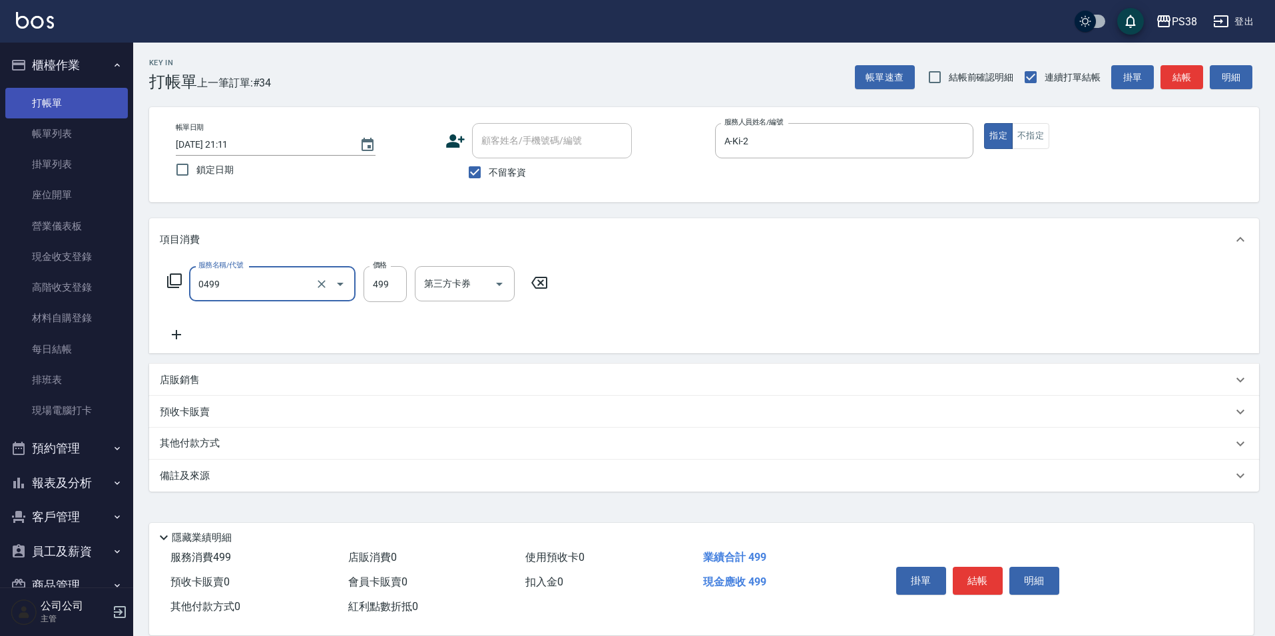
type input "spa499(0499)"
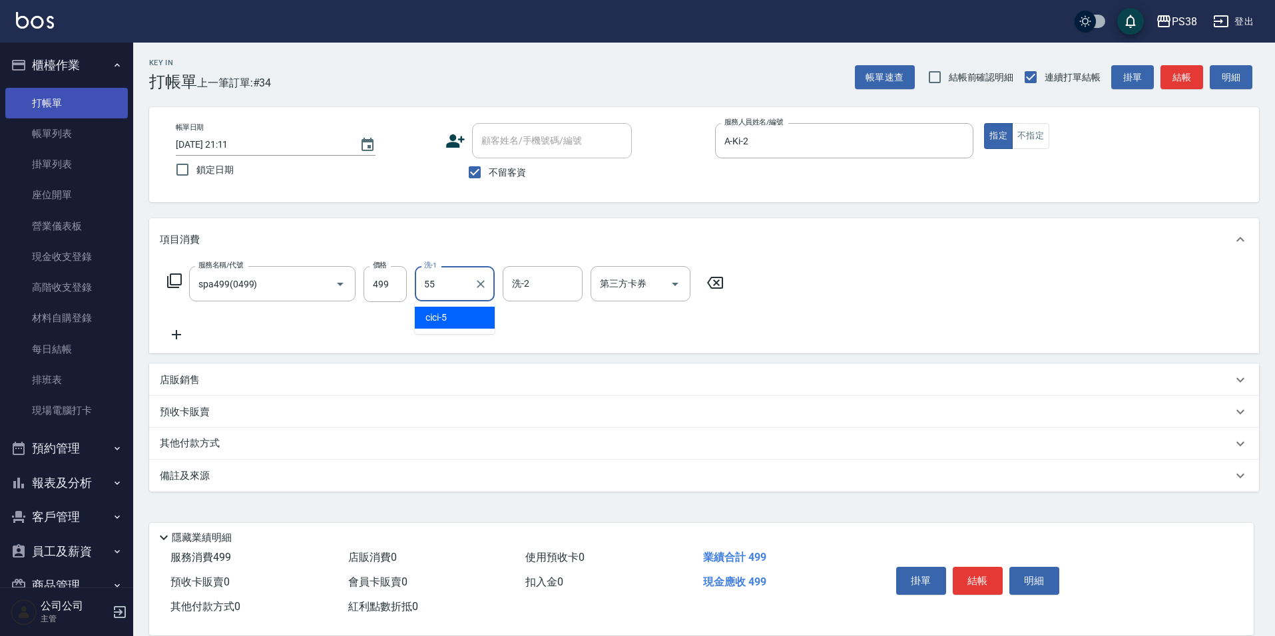
type input "[PERSON_NAME]-55"
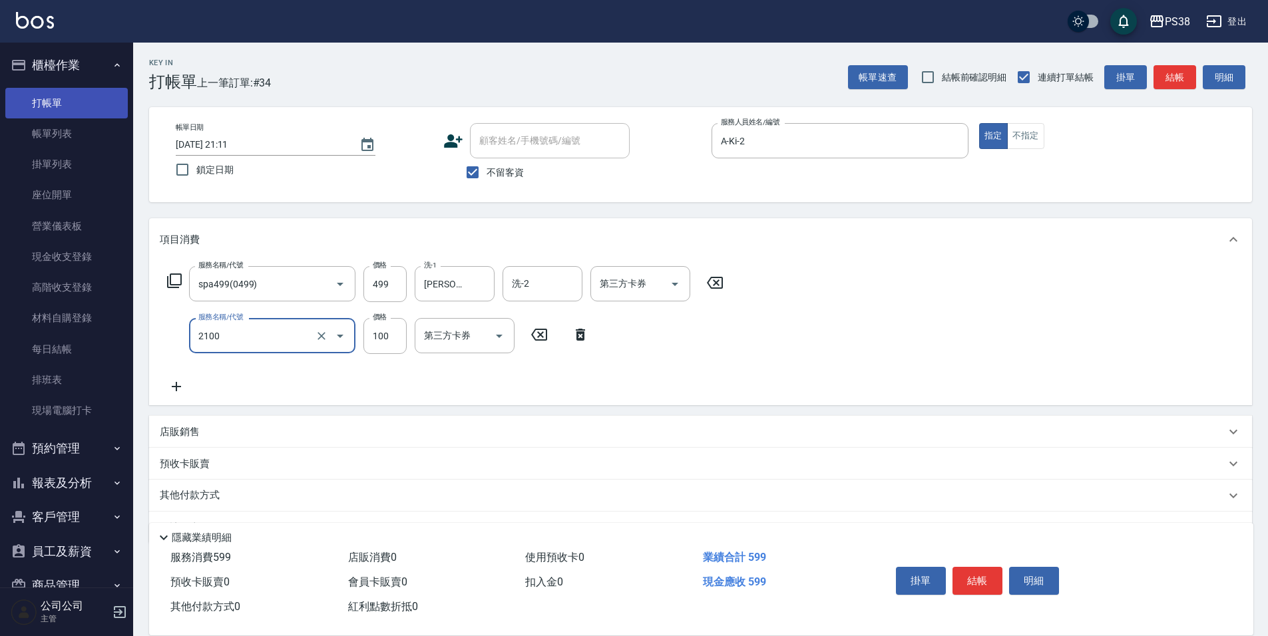
type input "剪髮與造型(任意金額)(2100)"
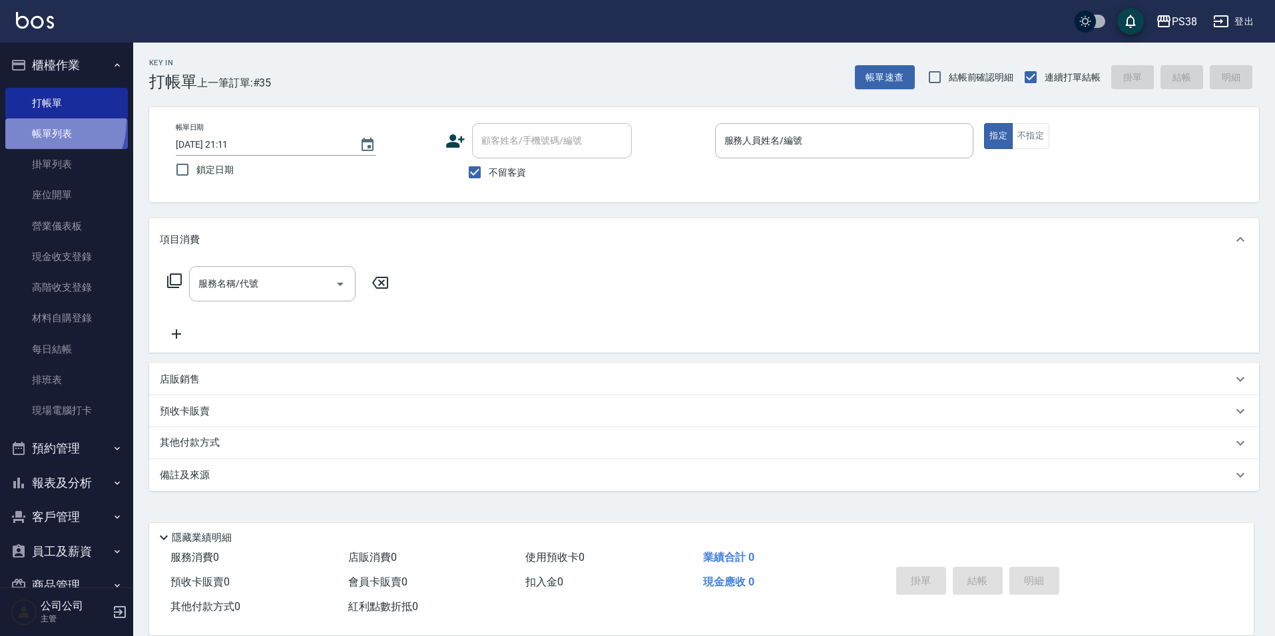
click at [43, 123] on link "帳單列表" at bounding box center [66, 133] width 122 height 31
click at [43, 127] on link "帳單列表" at bounding box center [66, 133] width 122 height 31
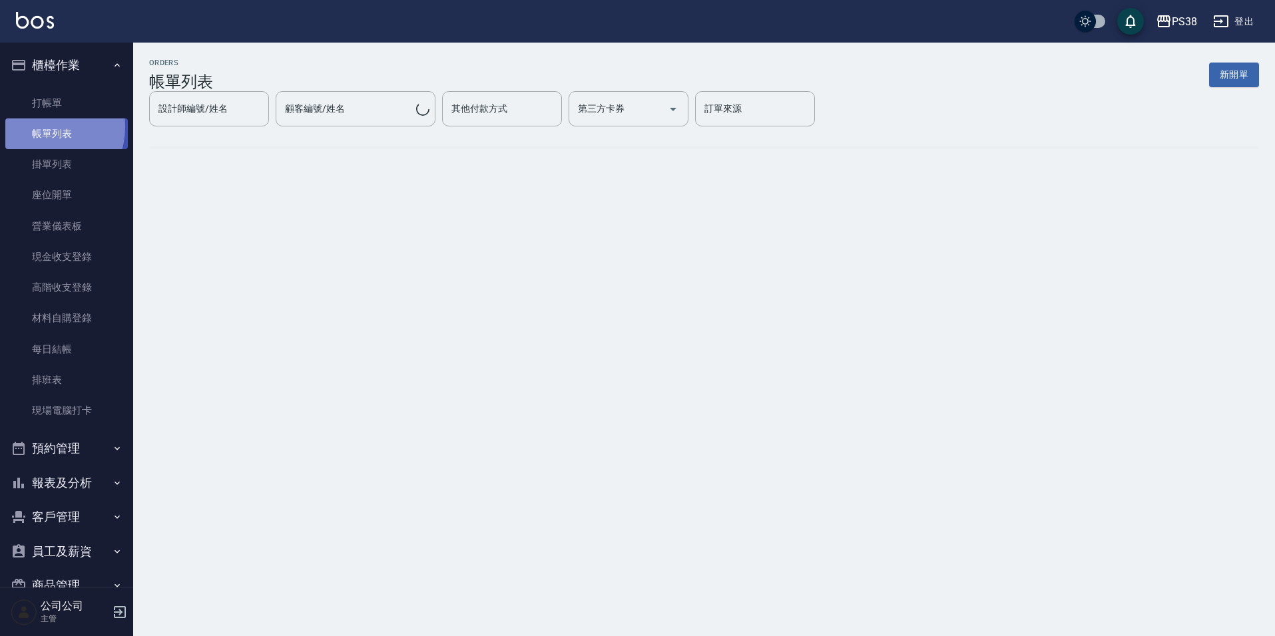
click at [43, 127] on link "帳單列表" at bounding box center [66, 133] width 122 height 31
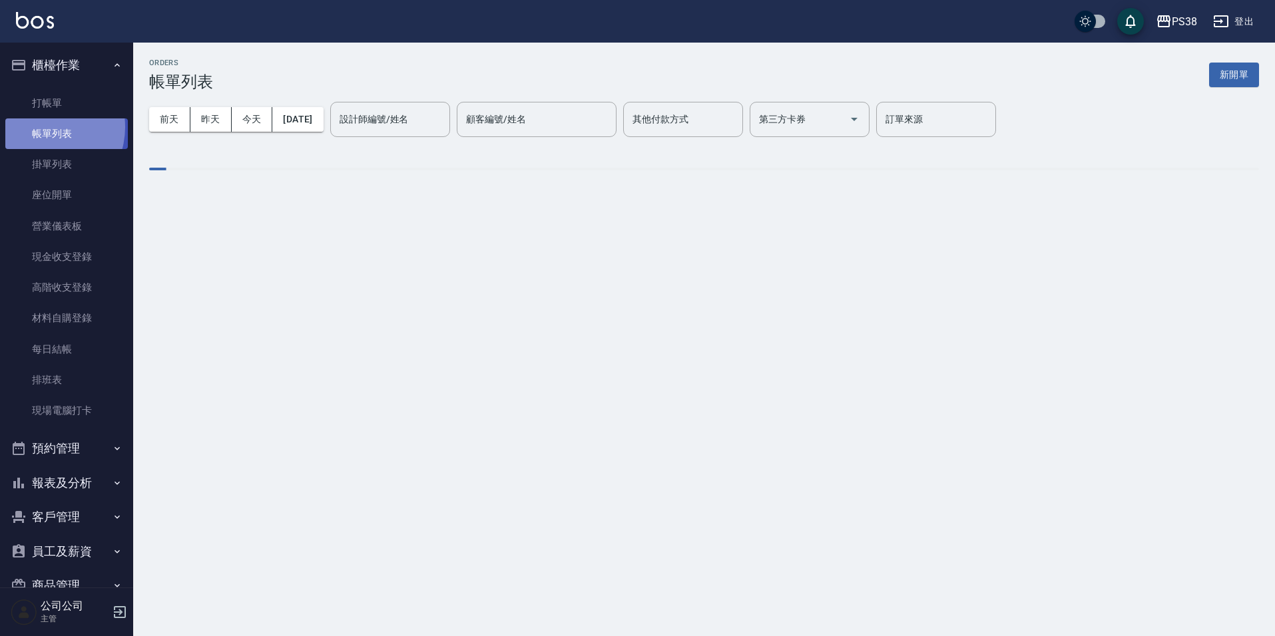
click at [43, 127] on link "帳單列表" at bounding box center [66, 133] width 122 height 31
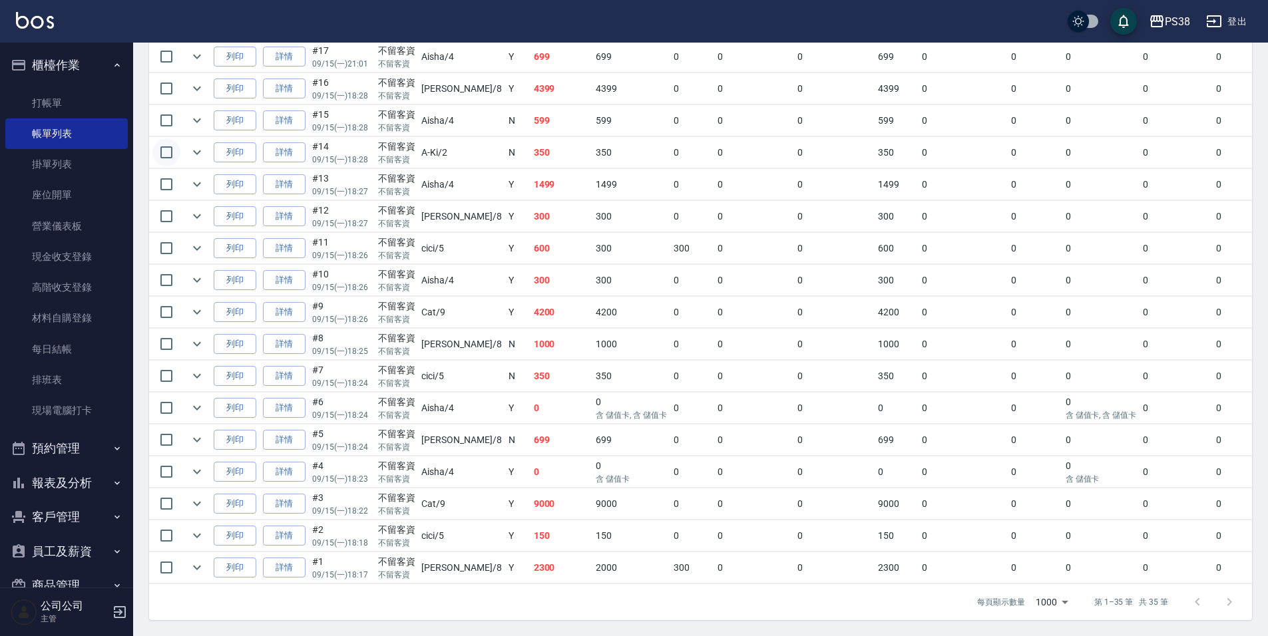
scroll to position [944, 0]
click at [41, 348] on link "每日結帳" at bounding box center [66, 349] width 122 height 31
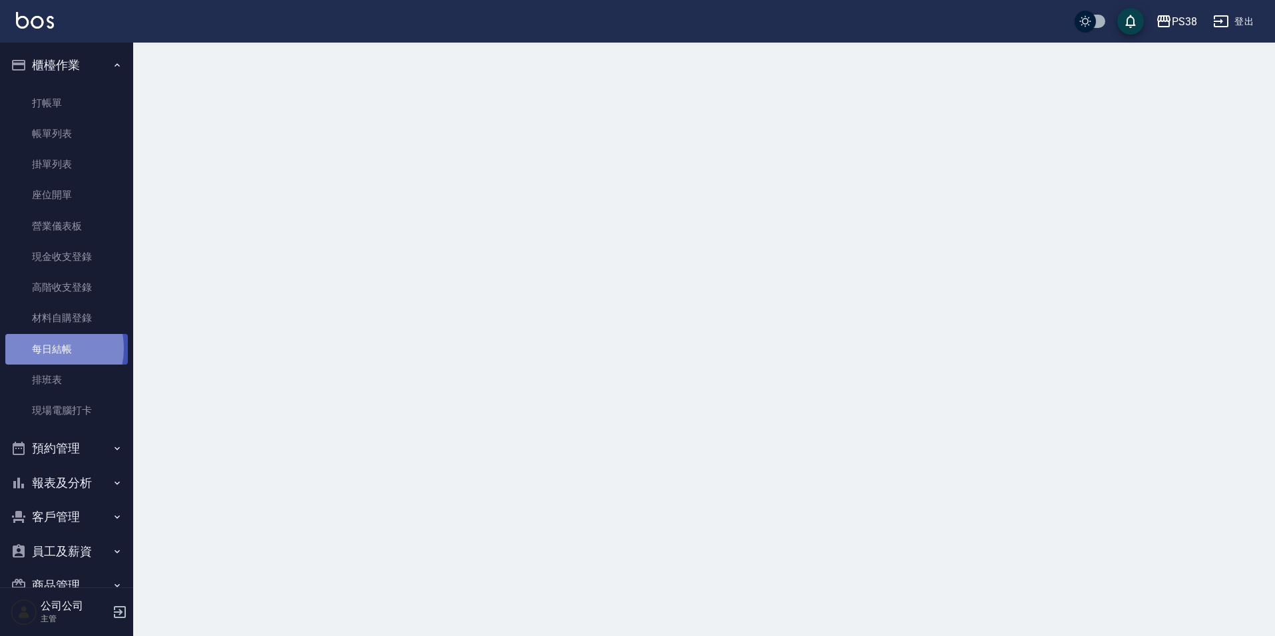
click at [41, 348] on link "每日結帳" at bounding box center [66, 349] width 122 height 31
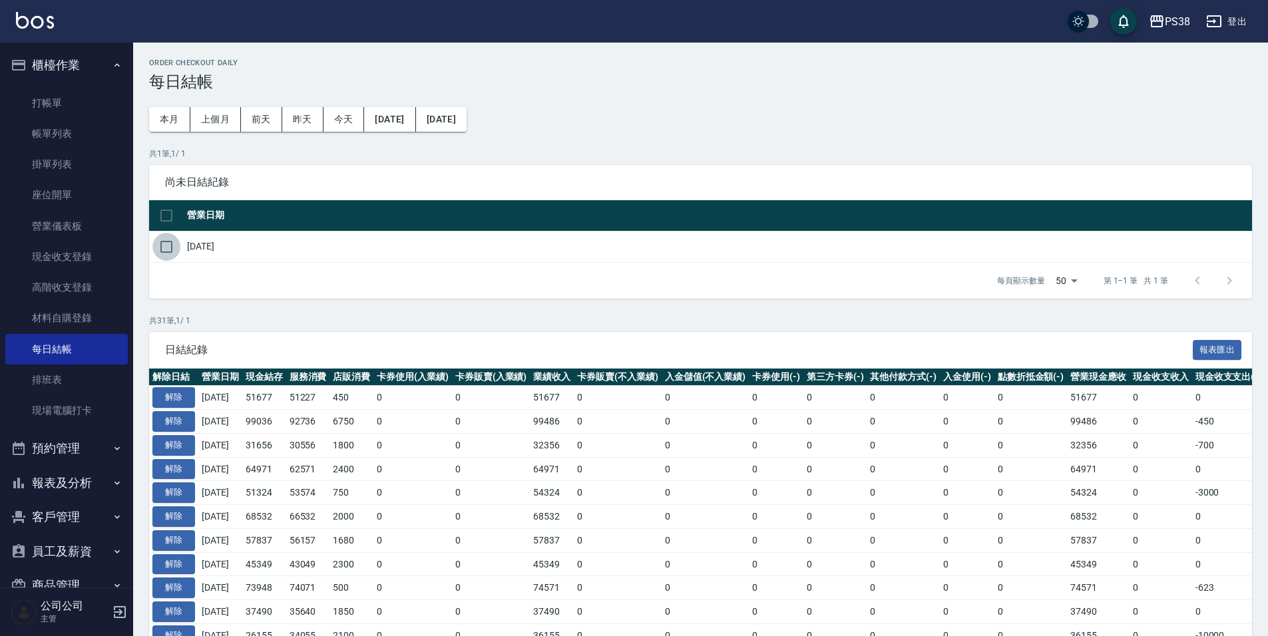
click at [163, 246] on input "checkbox" at bounding box center [166, 247] width 28 height 28
checkbox input "true"
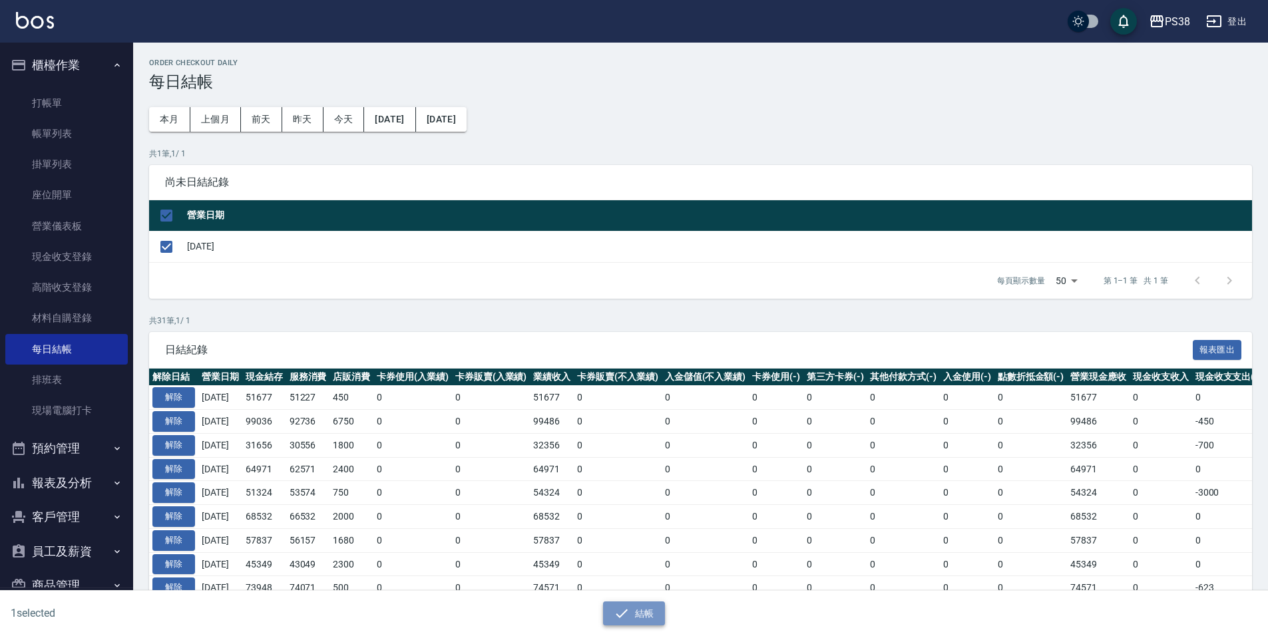
click at [629, 624] on button "結帳" at bounding box center [634, 614] width 62 height 25
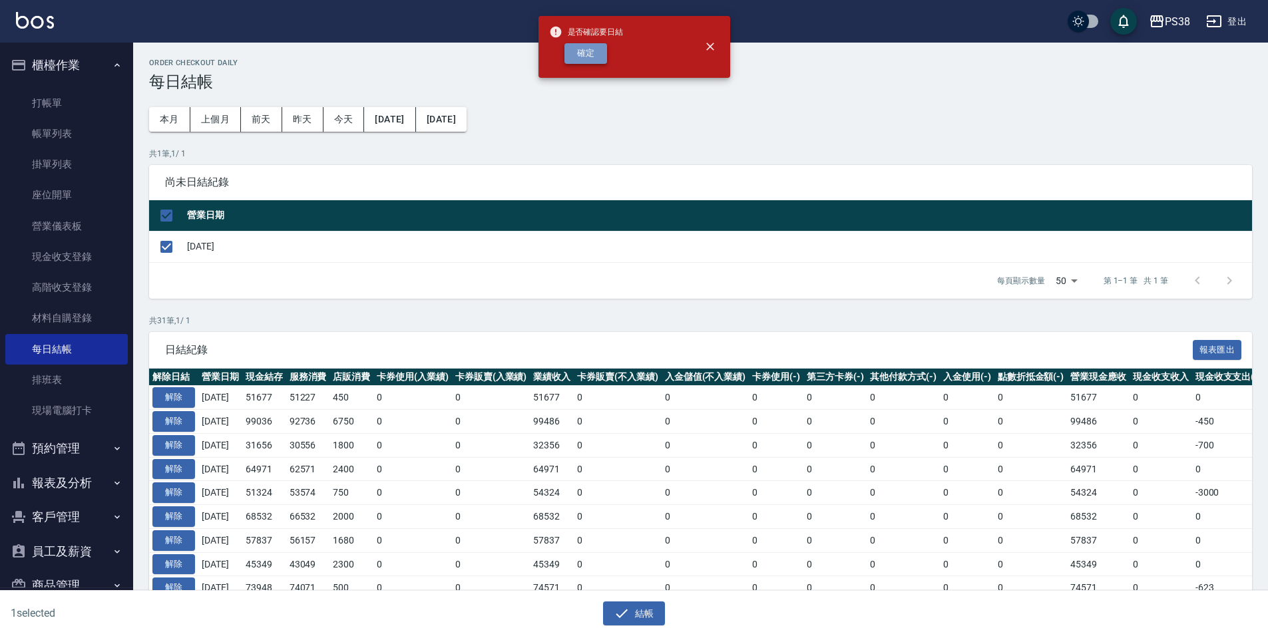
click at [598, 59] on button "確定" at bounding box center [585, 53] width 43 height 21
checkbox input "false"
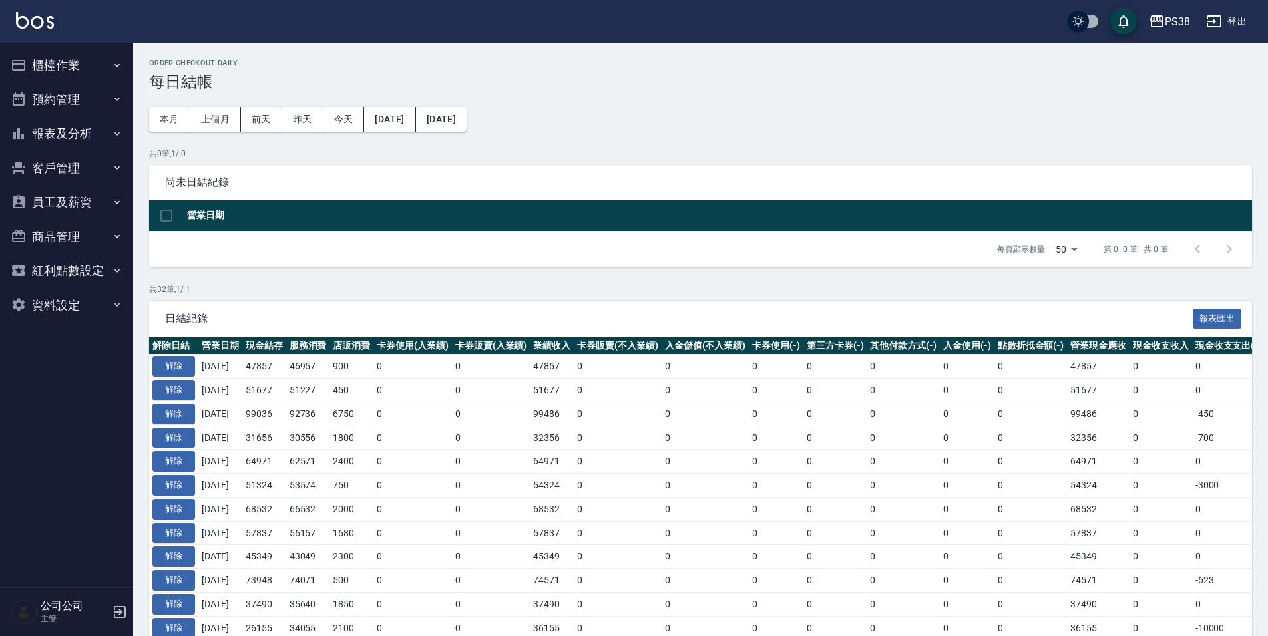
click at [120, 171] on icon "button" at bounding box center [117, 167] width 11 height 11
click at [118, 170] on icon "button" at bounding box center [117, 167] width 11 height 11
click at [120, 138] on icon "button" at bounding box center [117, 133] width 11 height 11
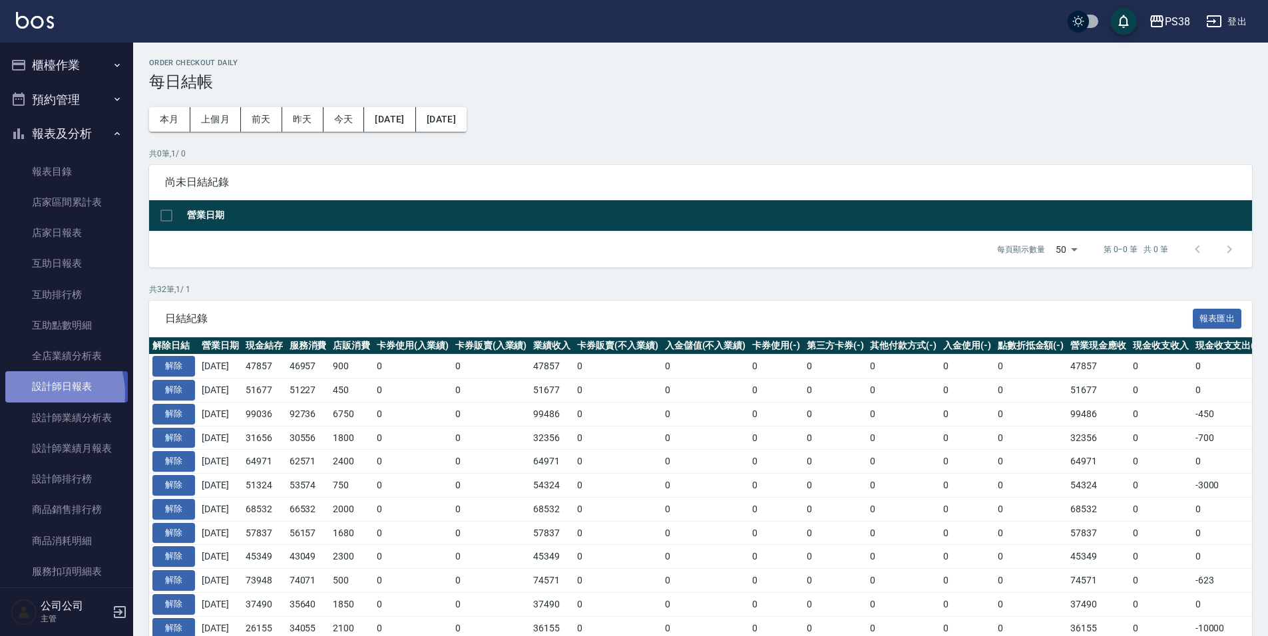
click at [40, 393] on link "設計師日報表" at bounding box center [66, 386] width 122 height 31
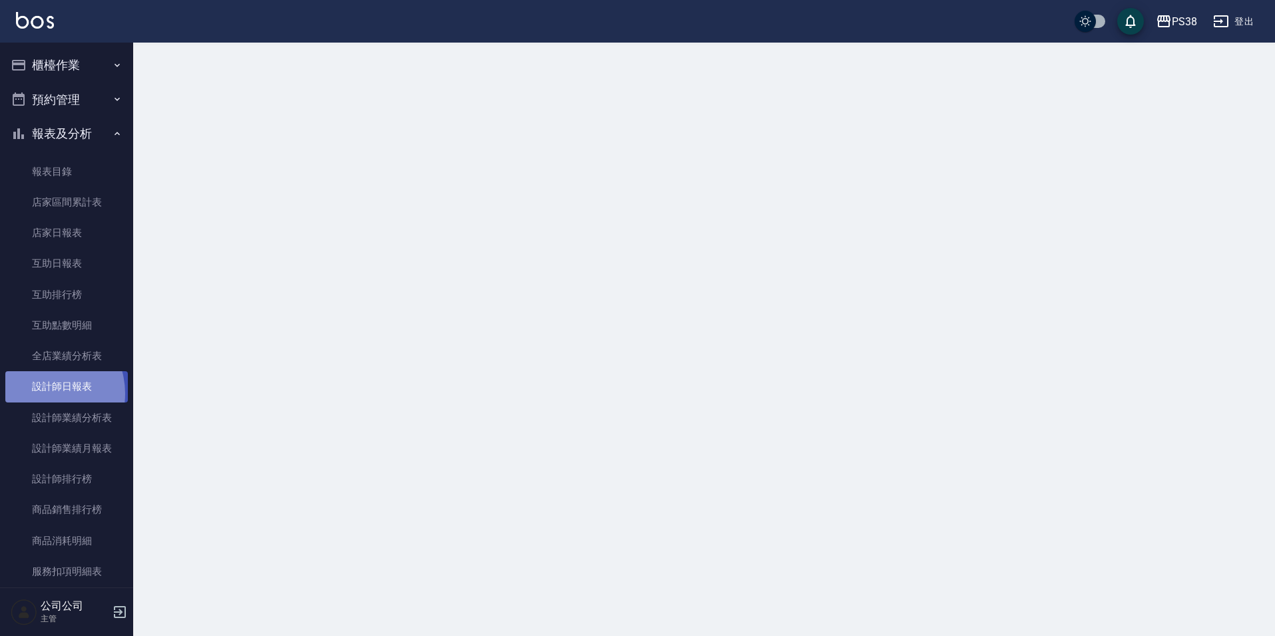
click at [40, 393] on link "設計師日報表" at bounding box center [66, 386] width 122 height 31
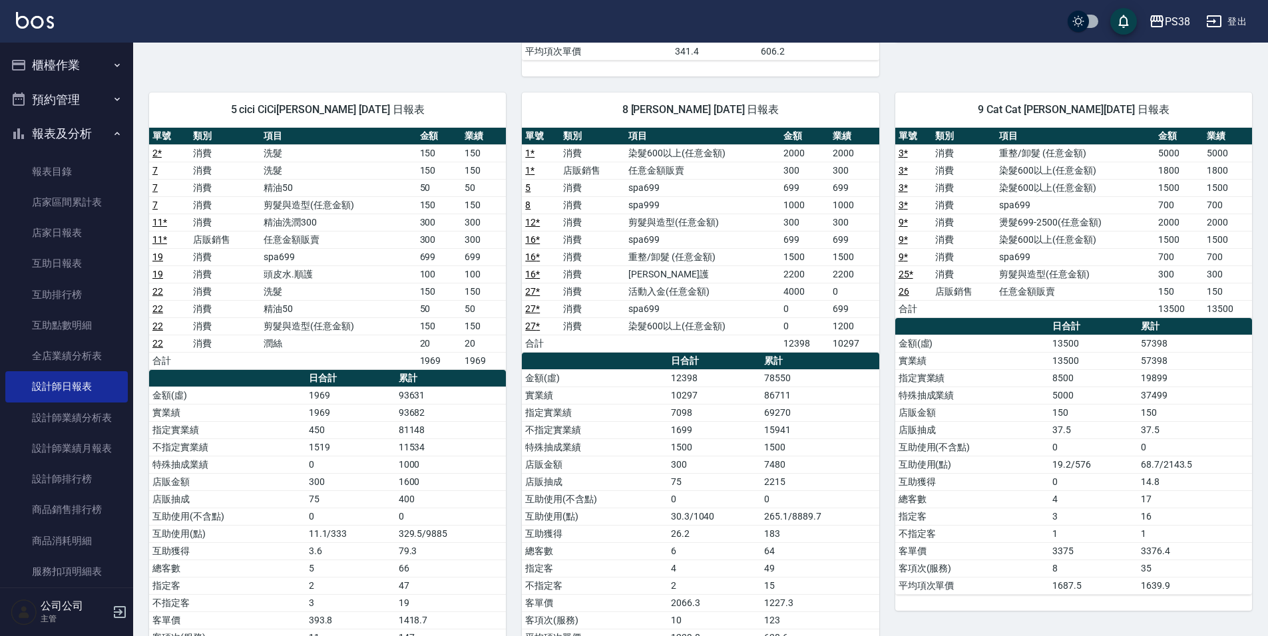
scroll to position [840, 0]
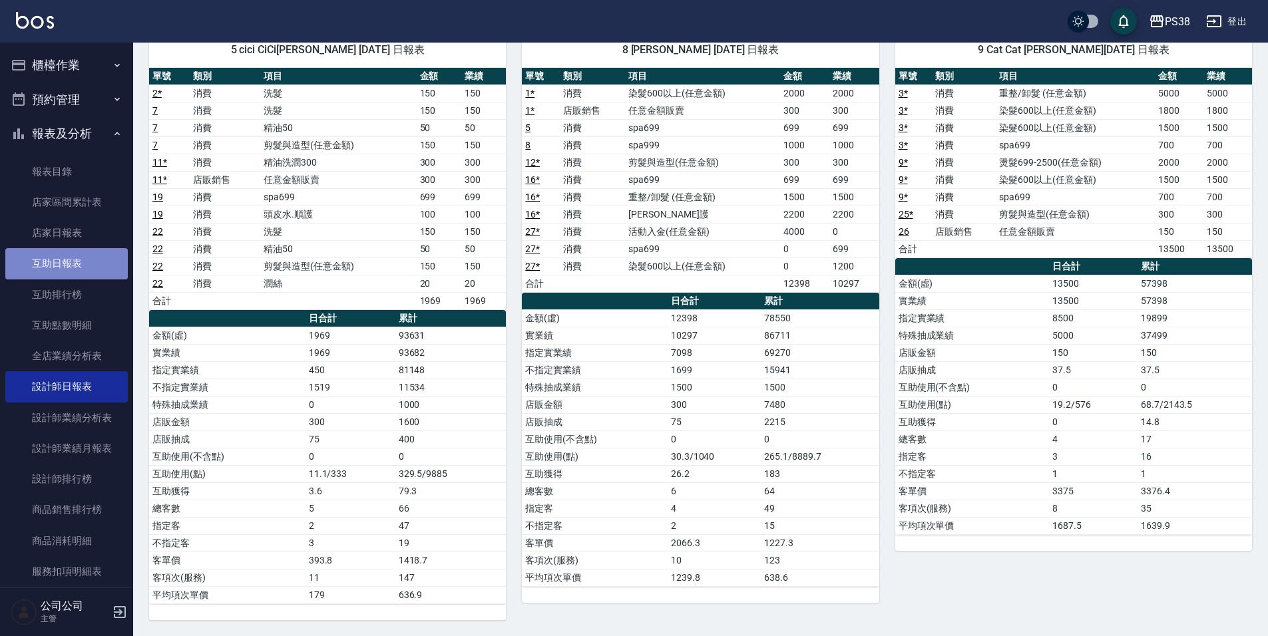
click at [66, 266] on link "互助日報表" at bounding box center [66, 263] width 122 height 31
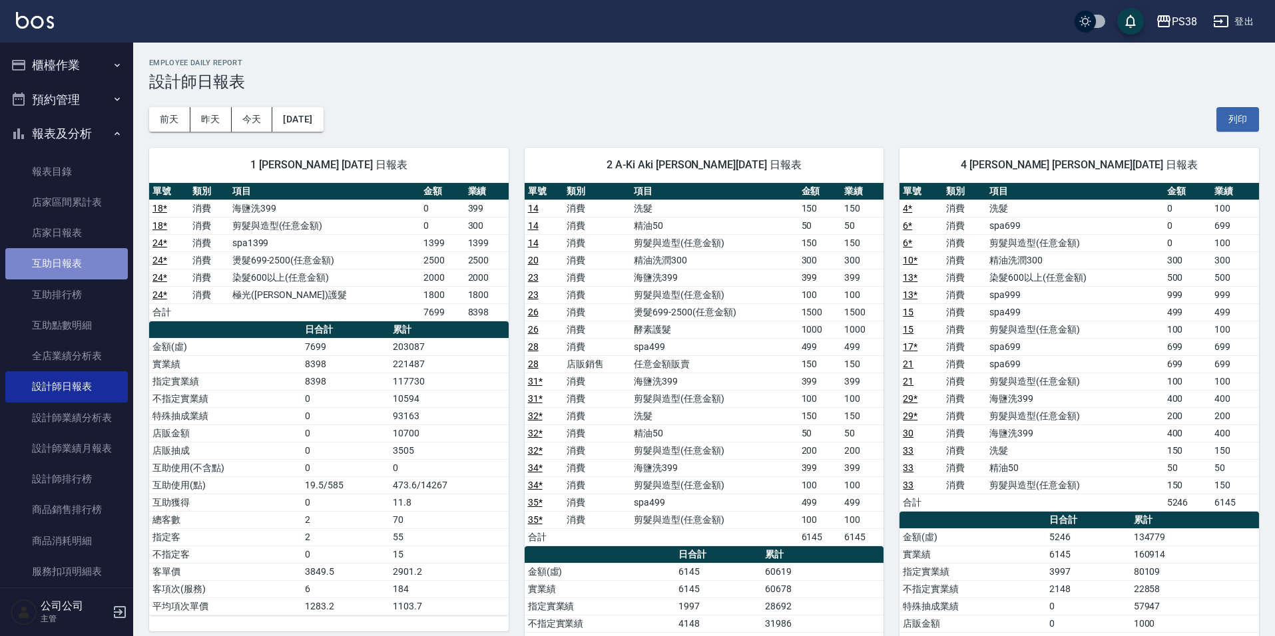
click at [66, 266] on link "互助日報表" at bounding box center [66, 263] width 122 height 31
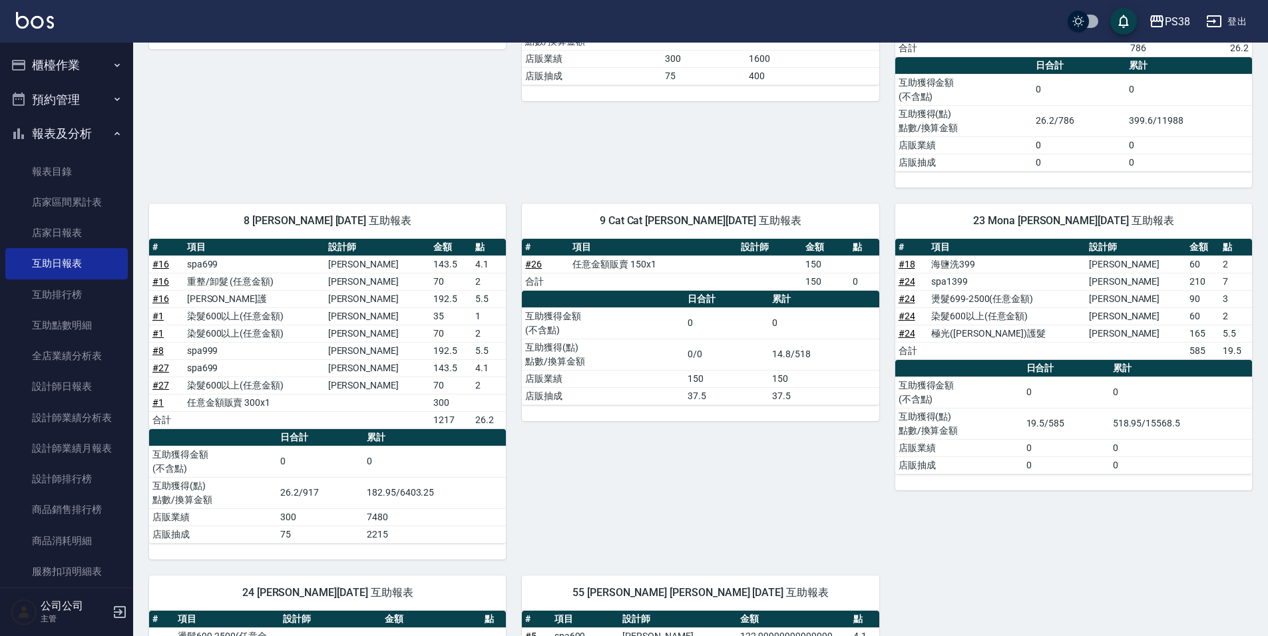
scroll to position [532, 0]
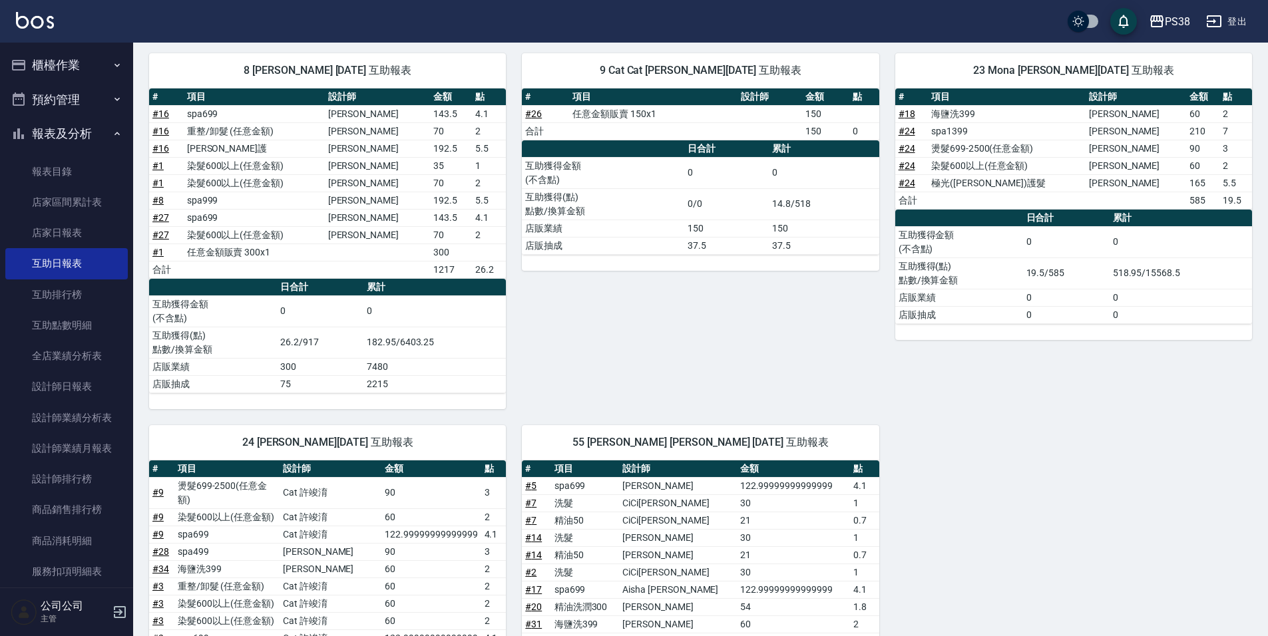
click at [22, 27] on img at bounding box center [35, 20] width 38 height 17
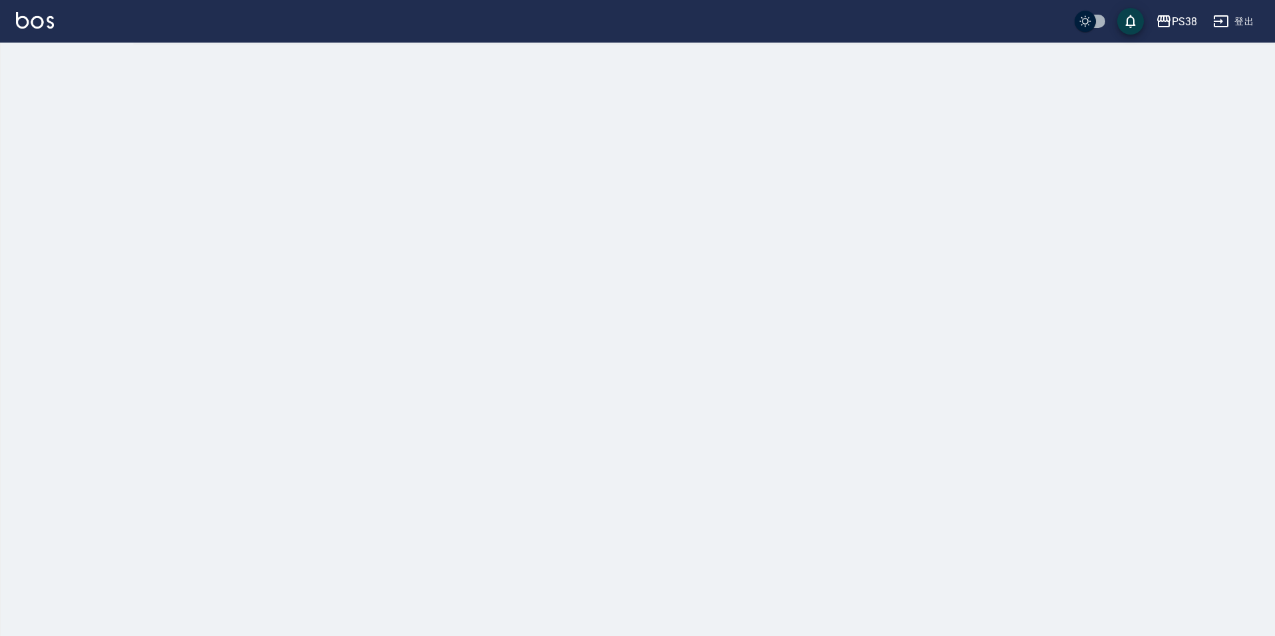
click at [22, 27] on img at bounding box center [35, 20] width 38 height 17
